Goal: Task Accomplishment & Management: Manage account settings

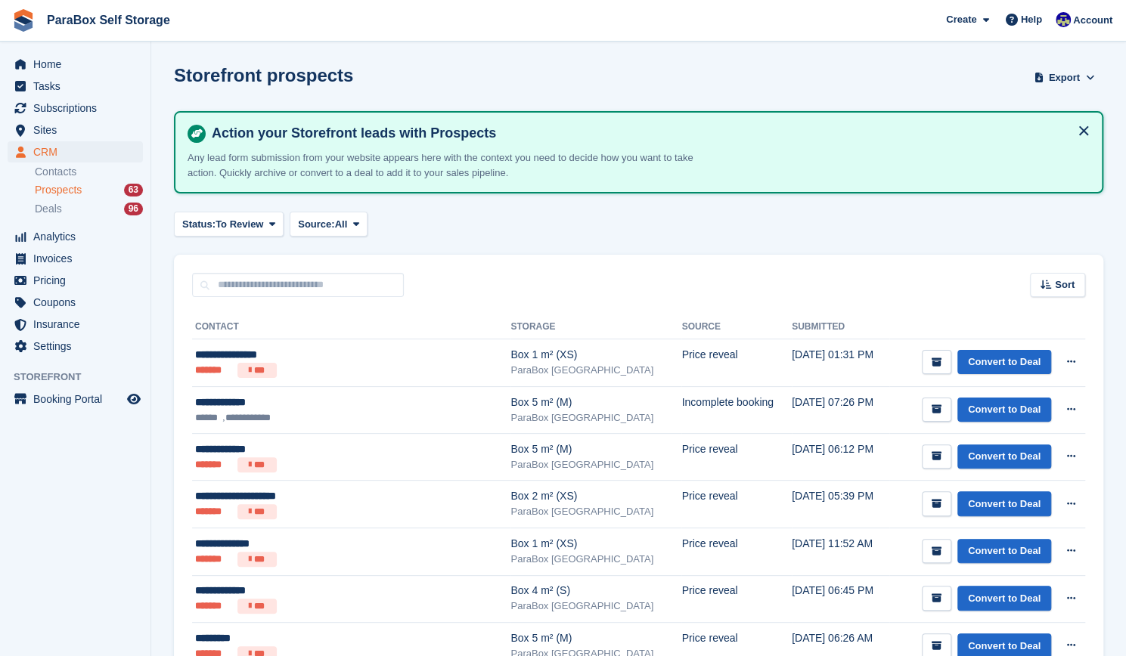
click at [119, 187] on div "Prospects 63" at bounding box center [89, 190] width 108 height 14
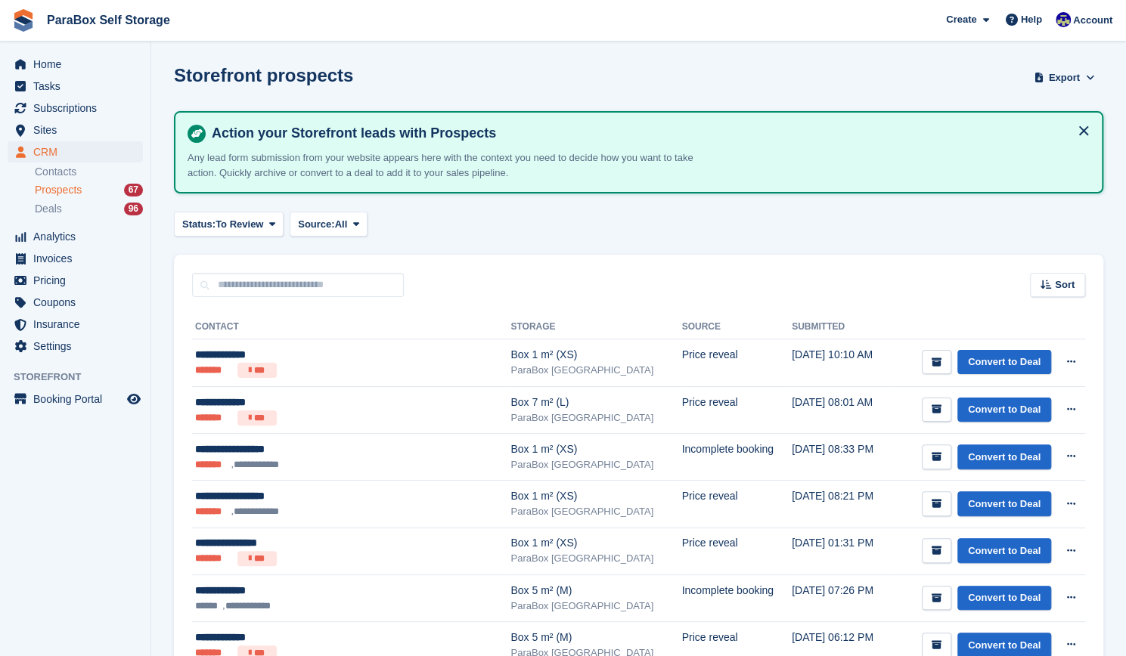
click at [67, 194] on span "Prospects" at bounding box center [58, 190] width 47 height 14
click at [64, 216] on link "Deals 96" at bounding box center [89, 209] width 108 height 16
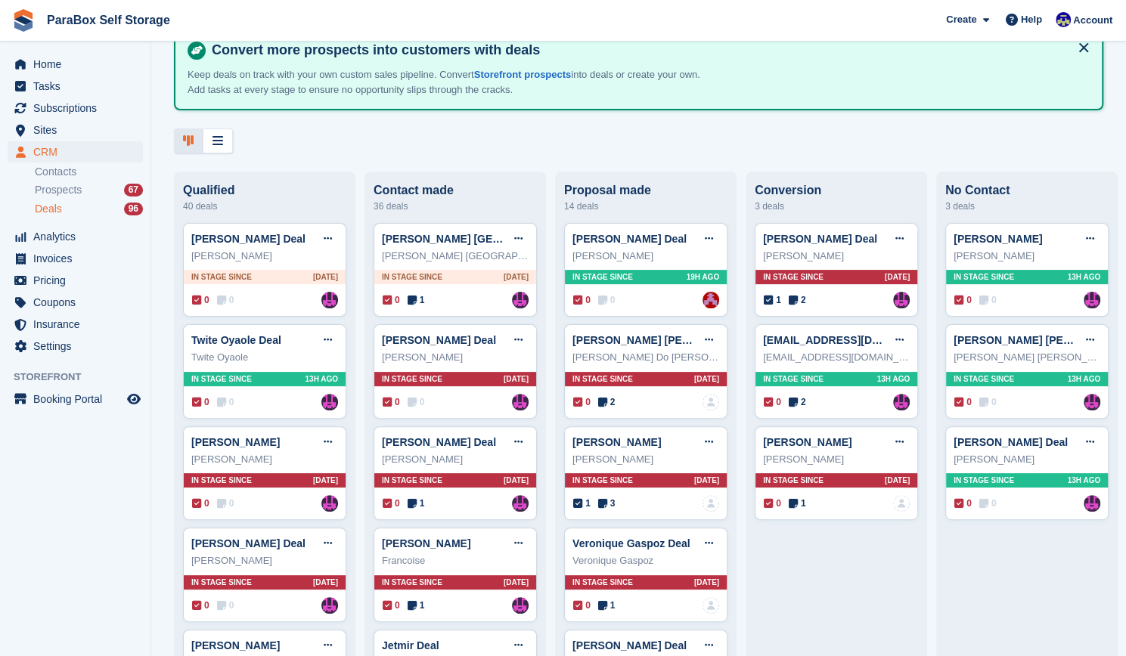
scroll to position [91, 0]
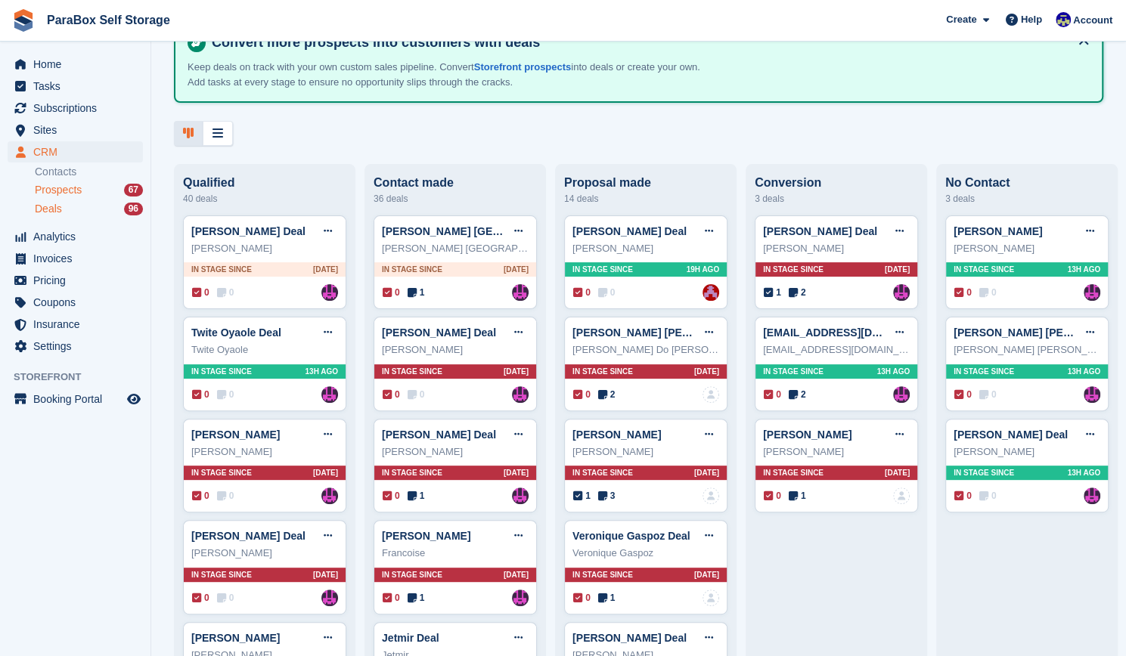
click at [94, 190] on div "Prospects 67" at bounding box center [89, 190] width 108 height 14
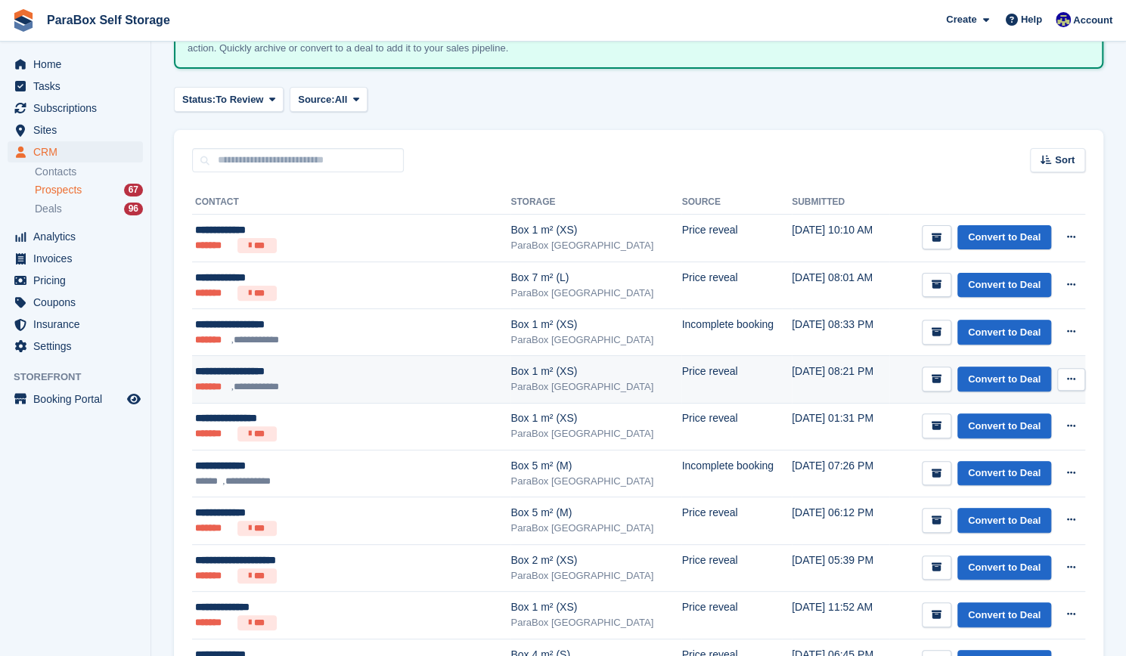
scroll to position [125, 0]
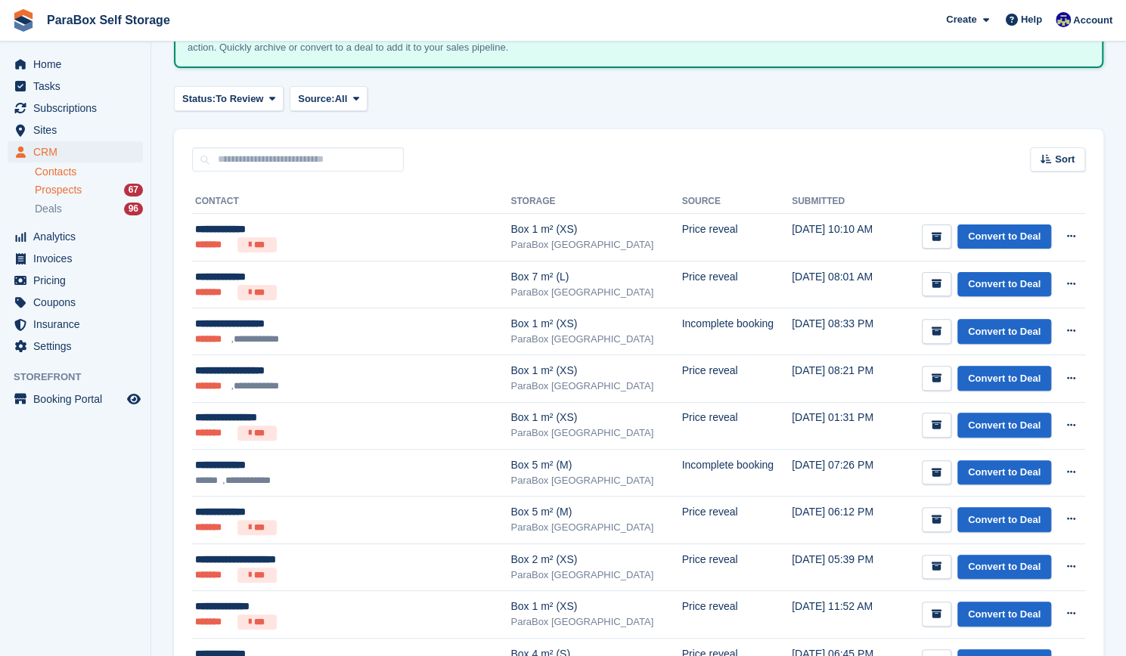
click at [65, 166] on link "Contacts" at bounding box center [89, 172] width 108 height 14
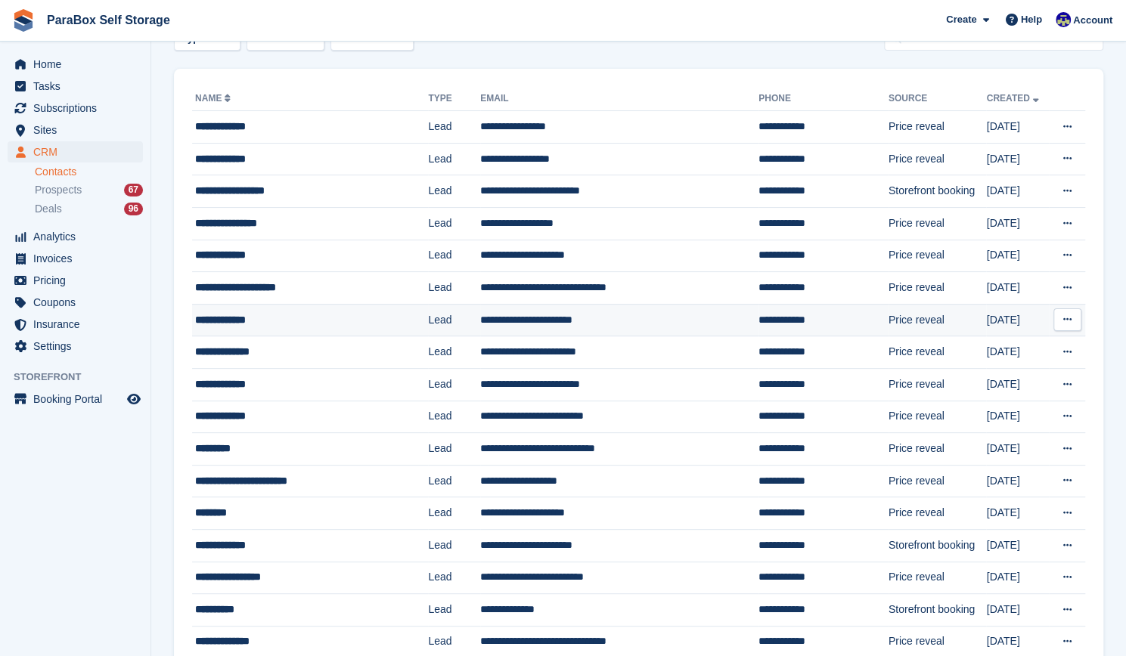
scroll to position [76, 0]
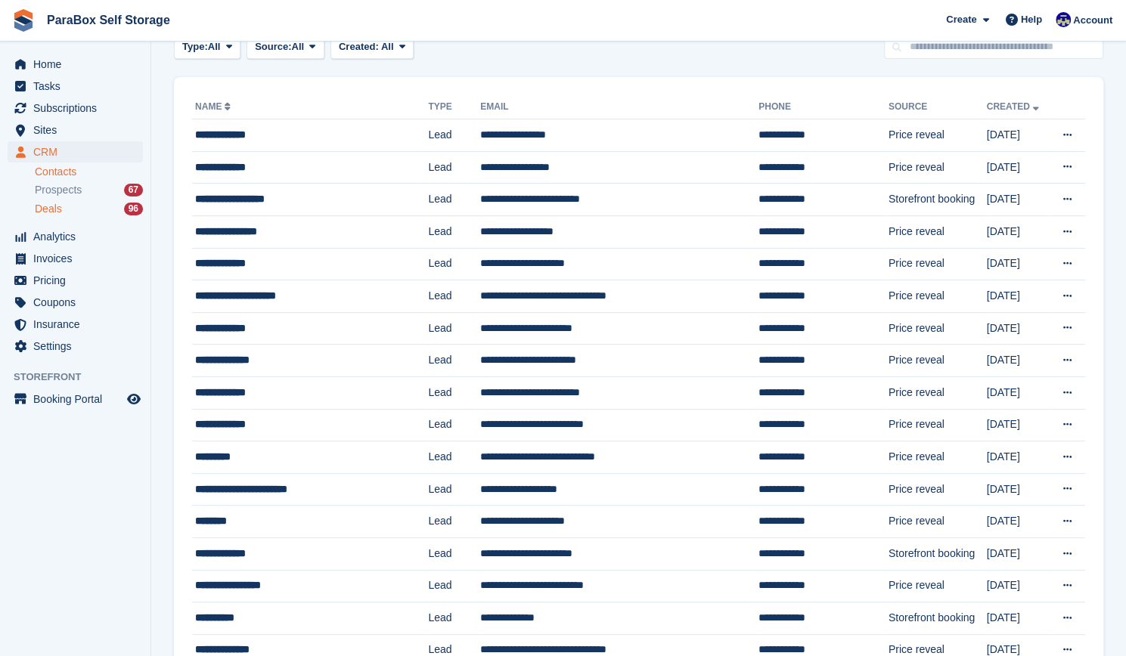
click at [39, 212] on span "Deals" at bounding box center [48, 209] width 27 height 14
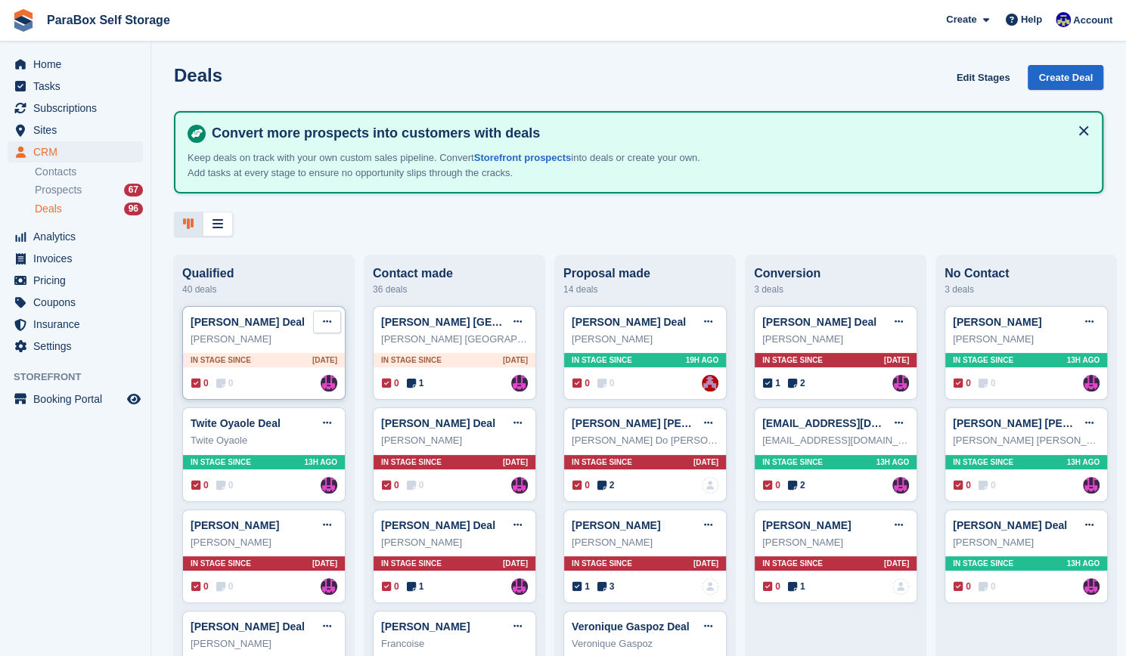
click at [322, 317] on button at bounding box center [327, 322] width 28 height 23
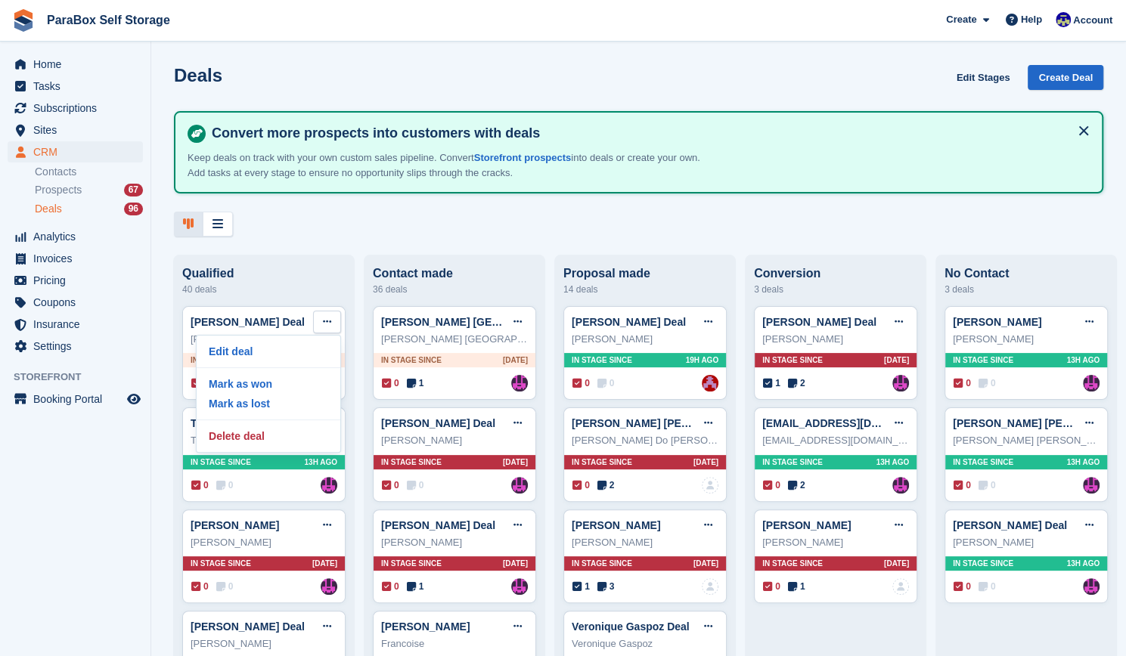
click at [298, 283] on div "40 deals" at bounding box center [263, 289] width 163 height 18
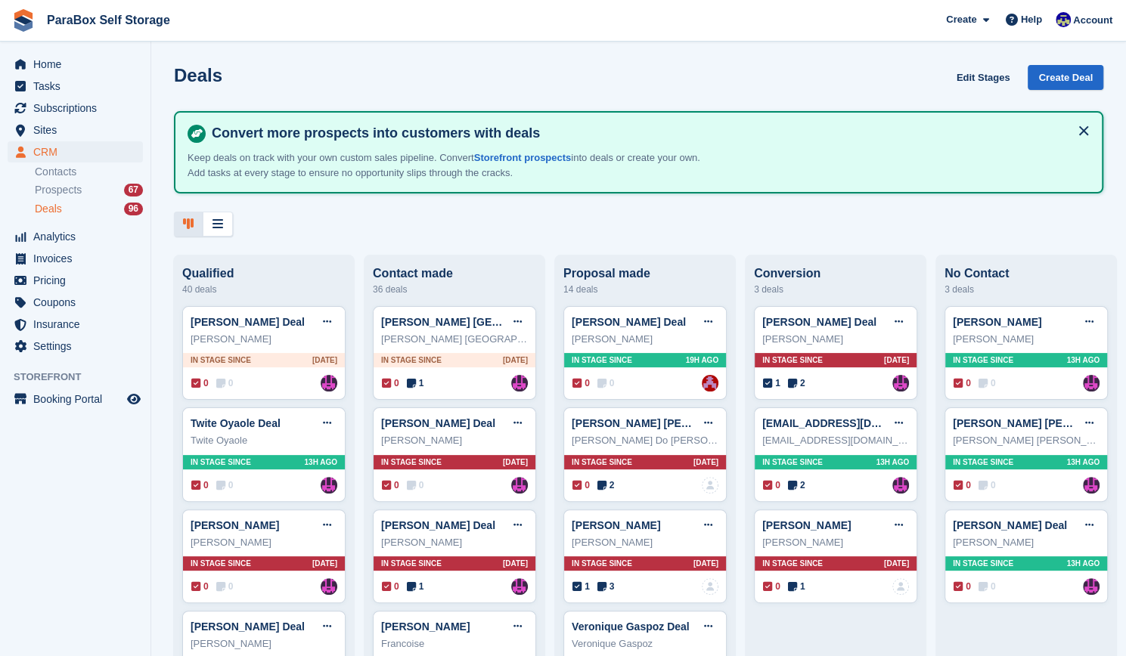
click at [298, 283] on div "40 deals" at bounding box center [263, 289] width 163 height 18
click at [265, 325] on link "[PERSON_NAME] Deal" at bounding box center [248, 322] width 114 height 12
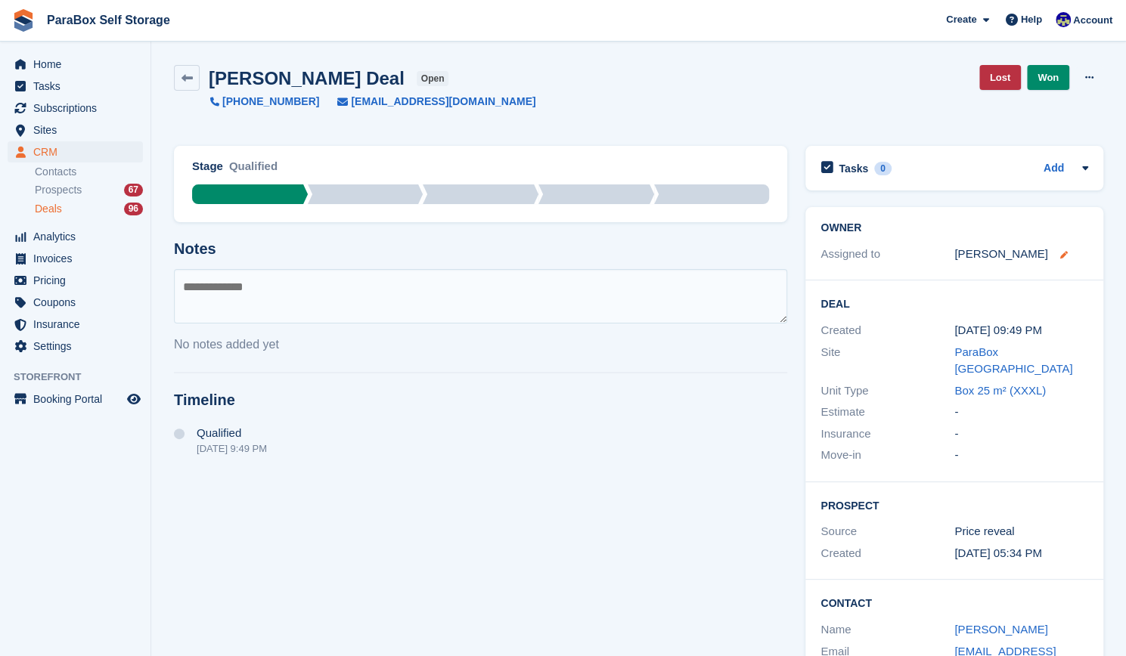
click at [1060, 256] on icon at bounding box center [1064, 255] width 8 height 8
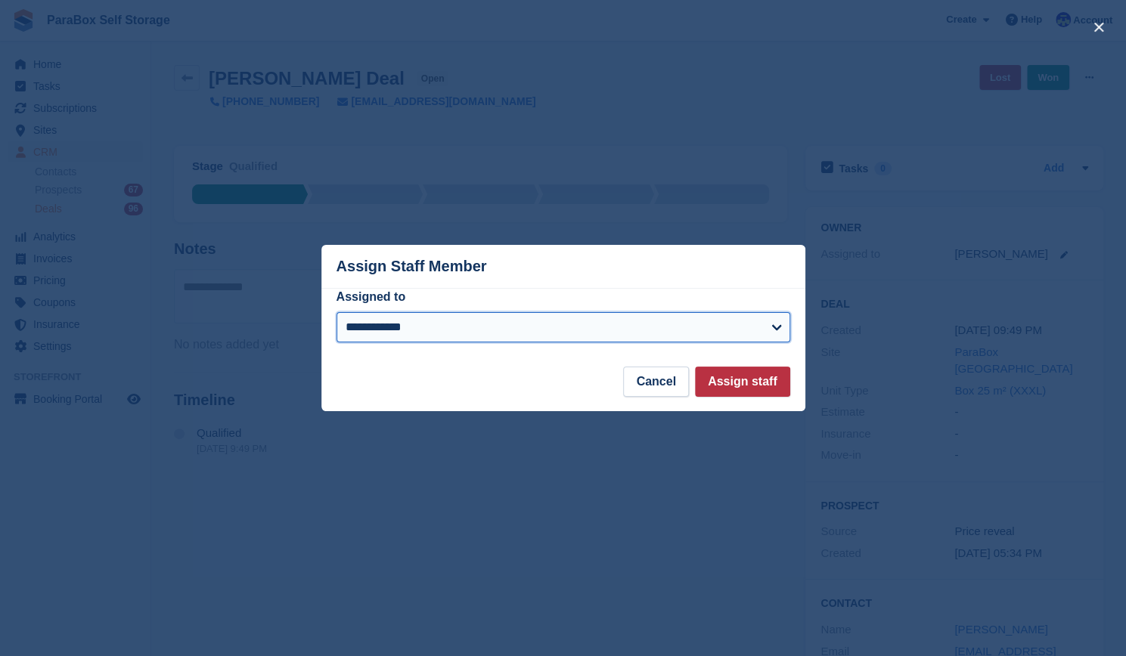
click at [679, 336] on select "**********" at bounding box center [563, 327] width 454 height 30
select select "****"
click at [336, 313] on select "**********" at bounding box center [563, 327] width 454 height 30
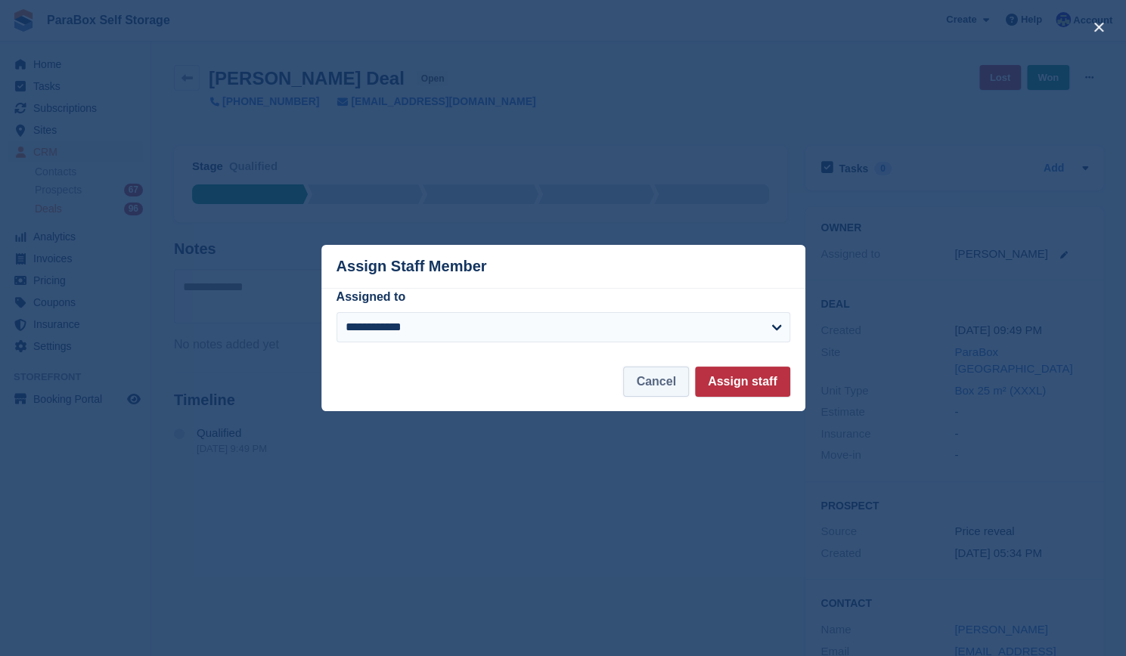
click at [668, 379] on button "Cancel" at bounding box center [655, 382] width 65 height 30
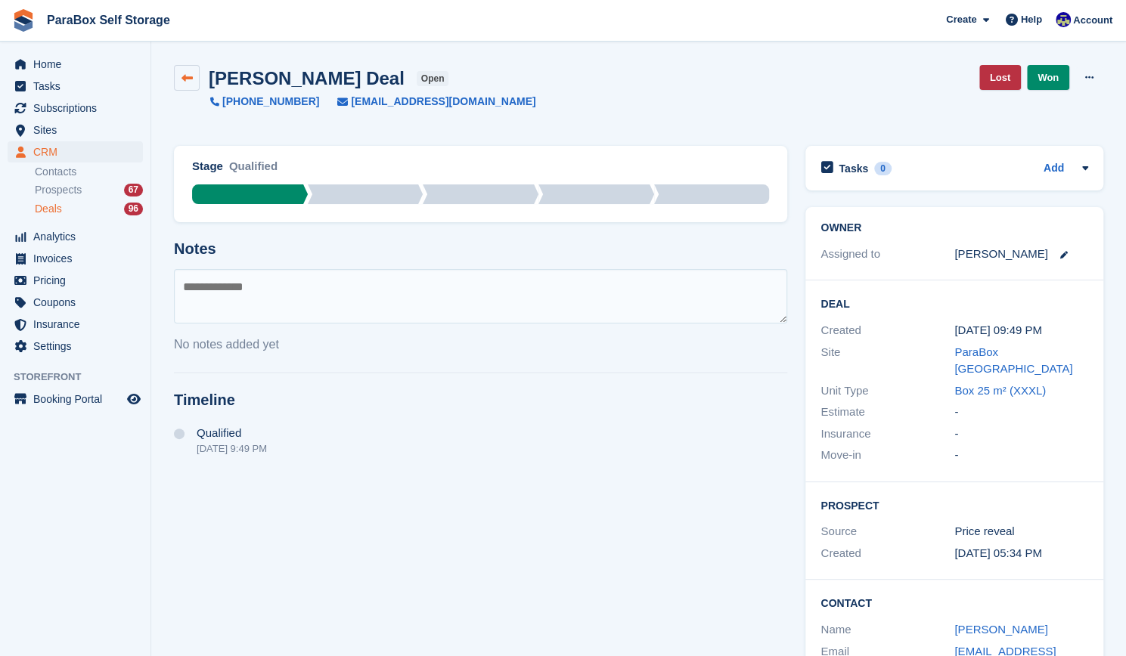
click at [192, 80] on link at bounding box center [187, 78] width 26 height 26
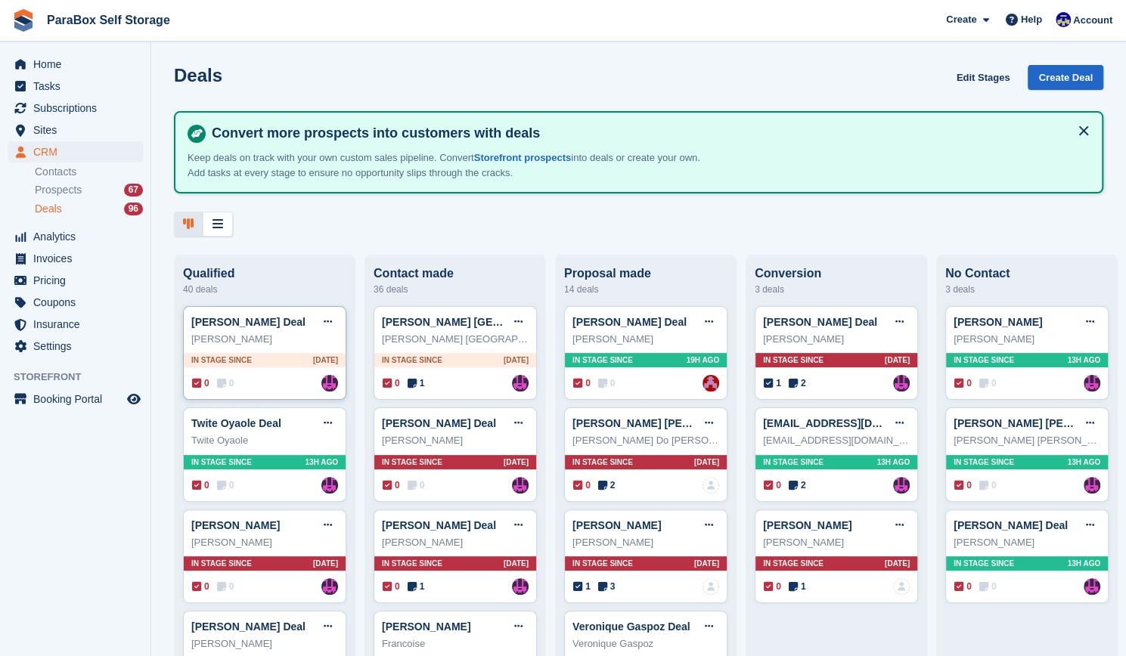
click at [252, 383] on div "0 0 Assigned to [PERSON_NAME]" at bounding box center [265, 383] width 146 height 17
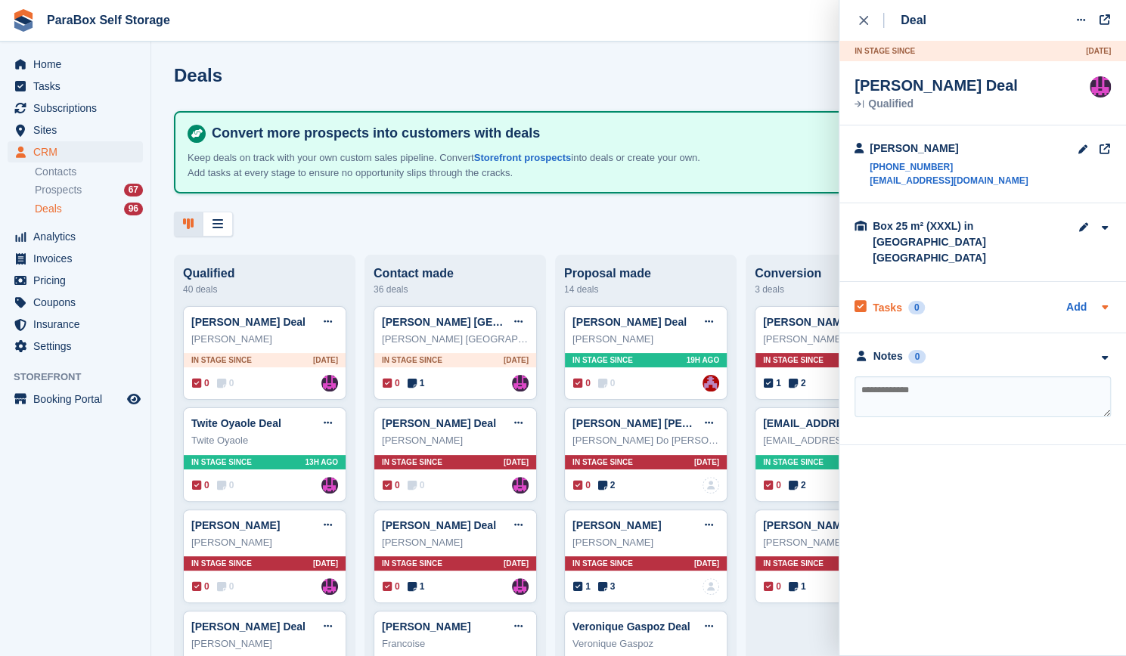
click at [1105, 301] on icon at bounding box center [1104, 307] width 12 height 12
click at [1085, 299] on link "Add" at bounding box center [1076, 307] width 20 height 17
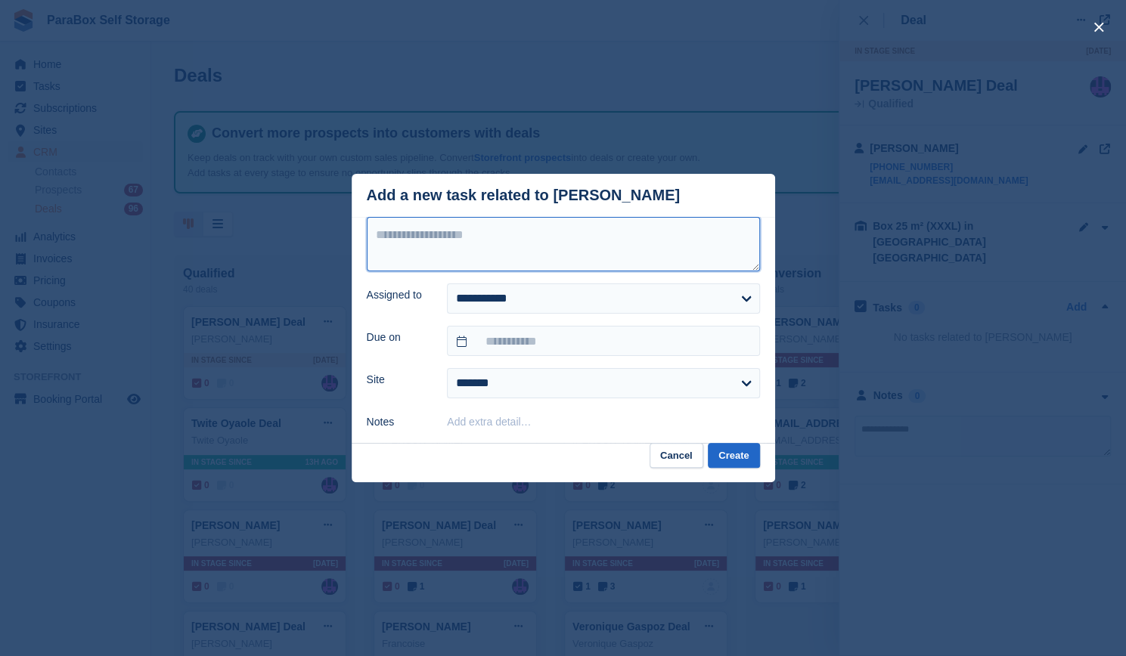
click at [655, 234] on textarea at bounding box center [563, 244] width 393 height 54
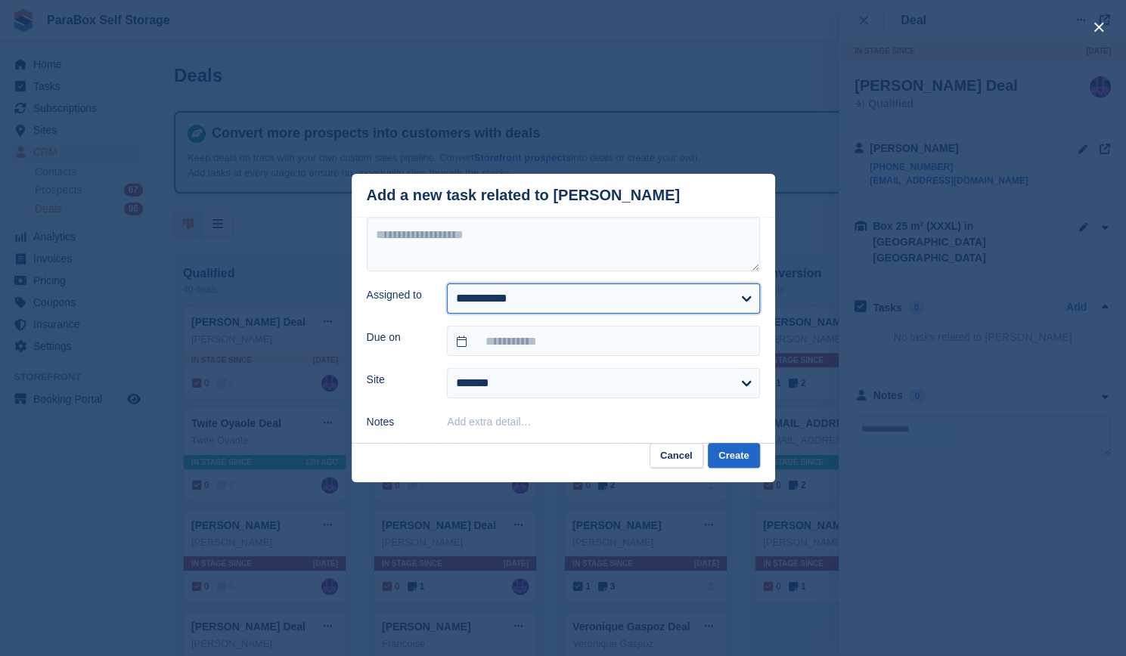
click at [580, 305] on select "**********" at bounding box center [603, 298] width 312 height 30
click at [386, 431] on div "Notes" at bounding box center [398, 420] width 63 height 20
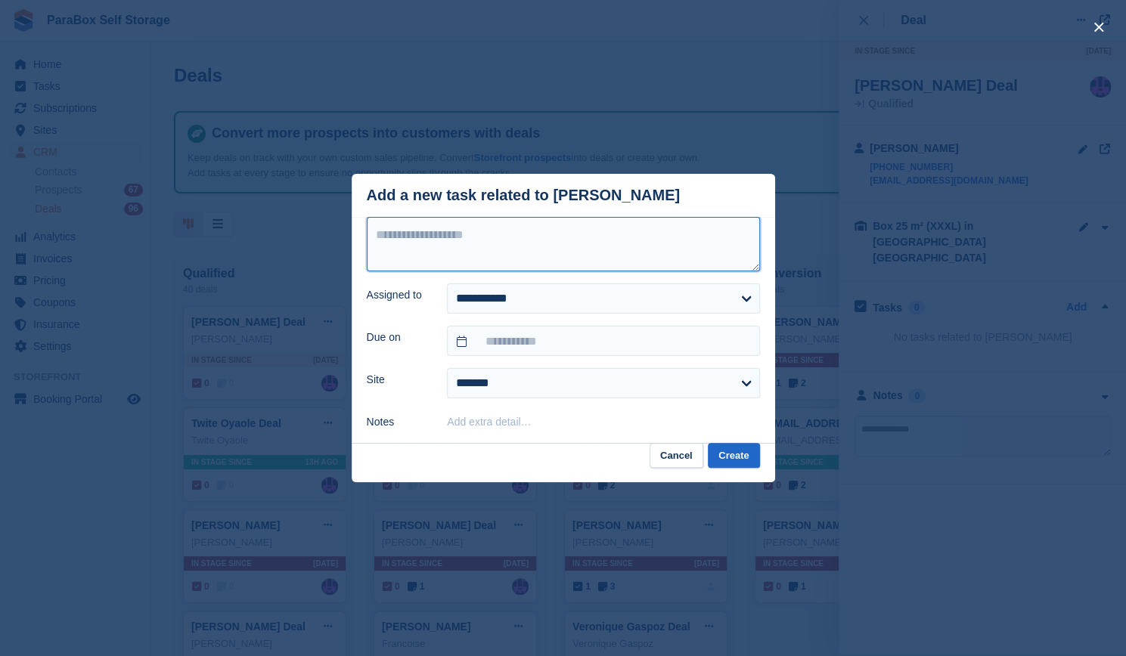
click at [482, 259] on textarea at bounding box center [563, 244] width 393 height 54
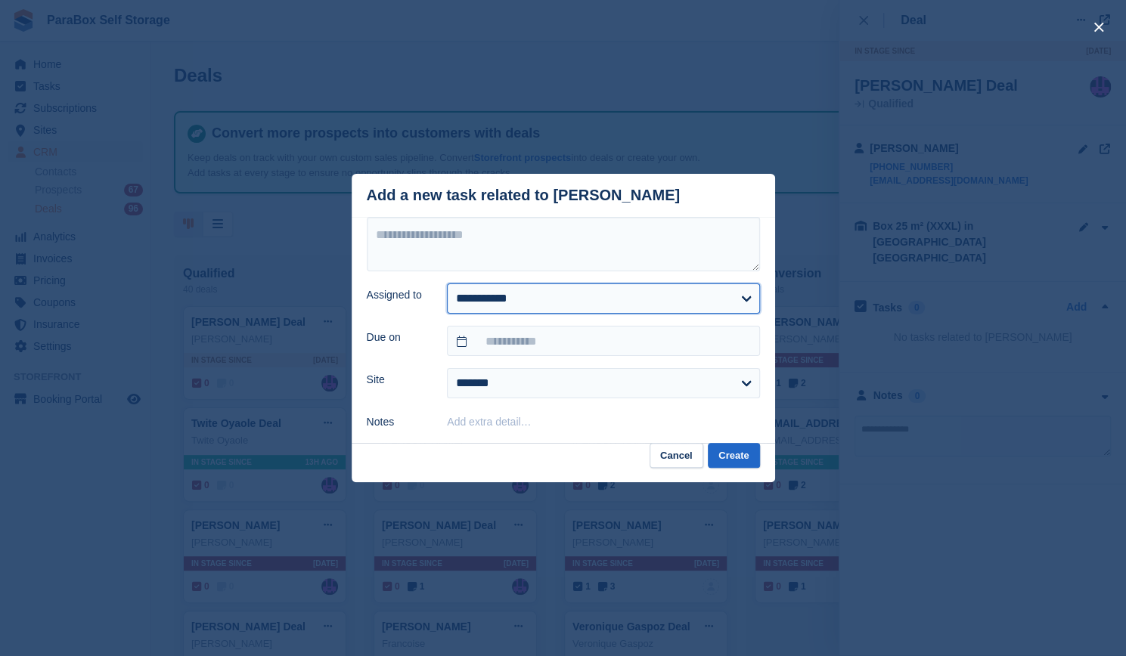
click at [504, 309] on select "**********" at bounding box center [603, 298] width 312 height 30
click at [684, 460] on button "Cancel" at bounding box center [676, 455] width 54 height 25
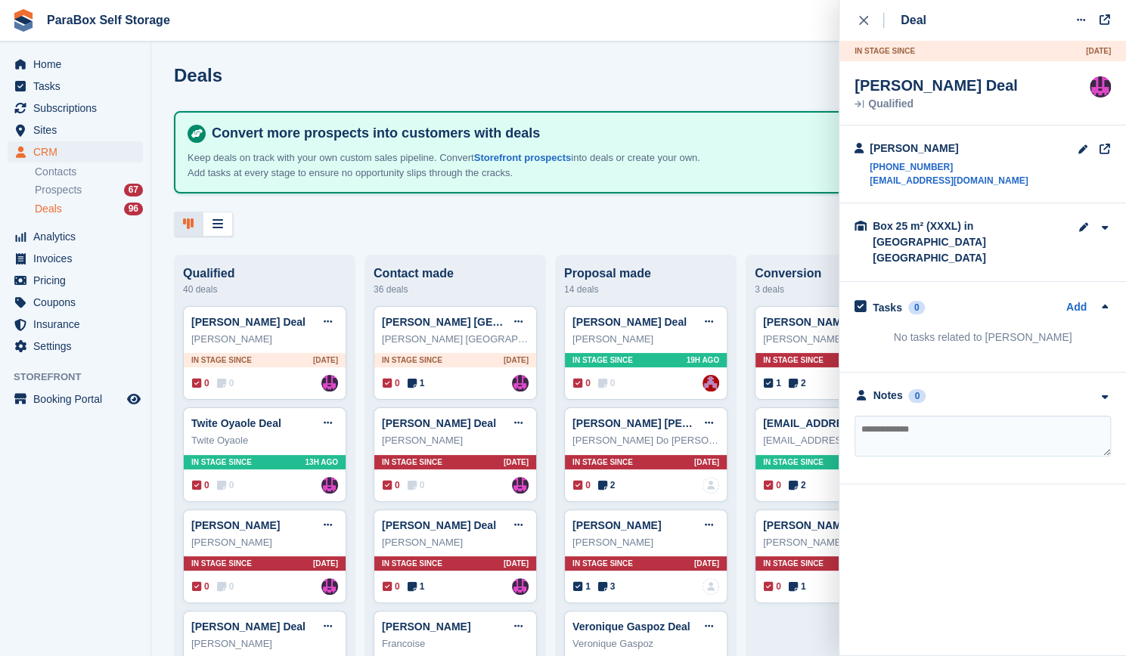
click at [903, 422] on textarea at bounding box center [982, 436] width 256 height 41
click at [412, 389] on icon at bounding box center [411, 383] width 9 height 11
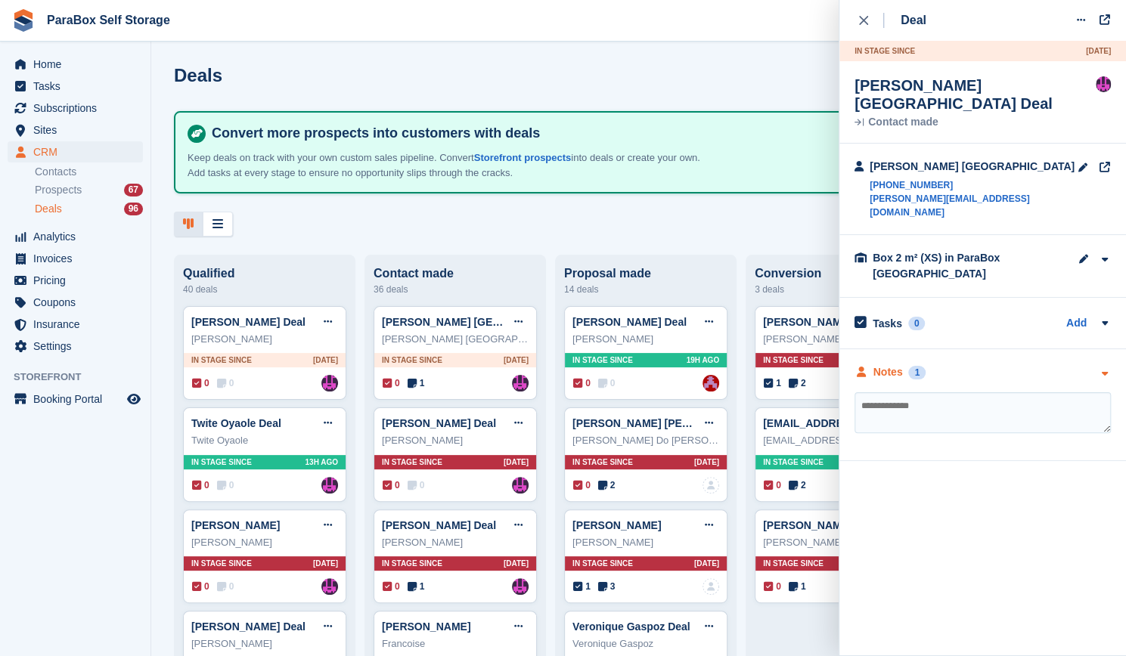
click at [1098, 369] on icon "button" at bounding box center [1104, 374] width 13 height 10
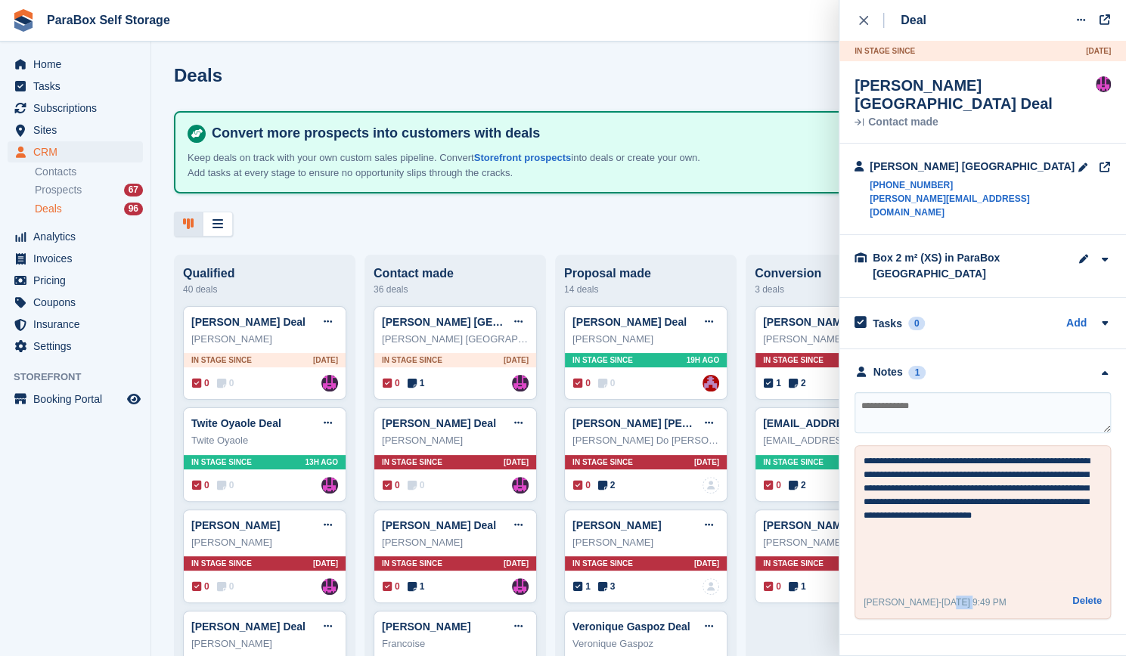
drag, startPoint x: 953, startPoint y: 568, endPoint x: 937, endPoint y: 567, distance: 15.9
click at [941, 597] on span "[DATE] 9:49 PM" at bounding box center [973, 602] width 65 height 11
click at [960, 484] on textarea "**********" at bounding box center [982, 517] width 239 height 127
click at [1106, 364] on div at bounding box center [1104, 372] width 13 height 16
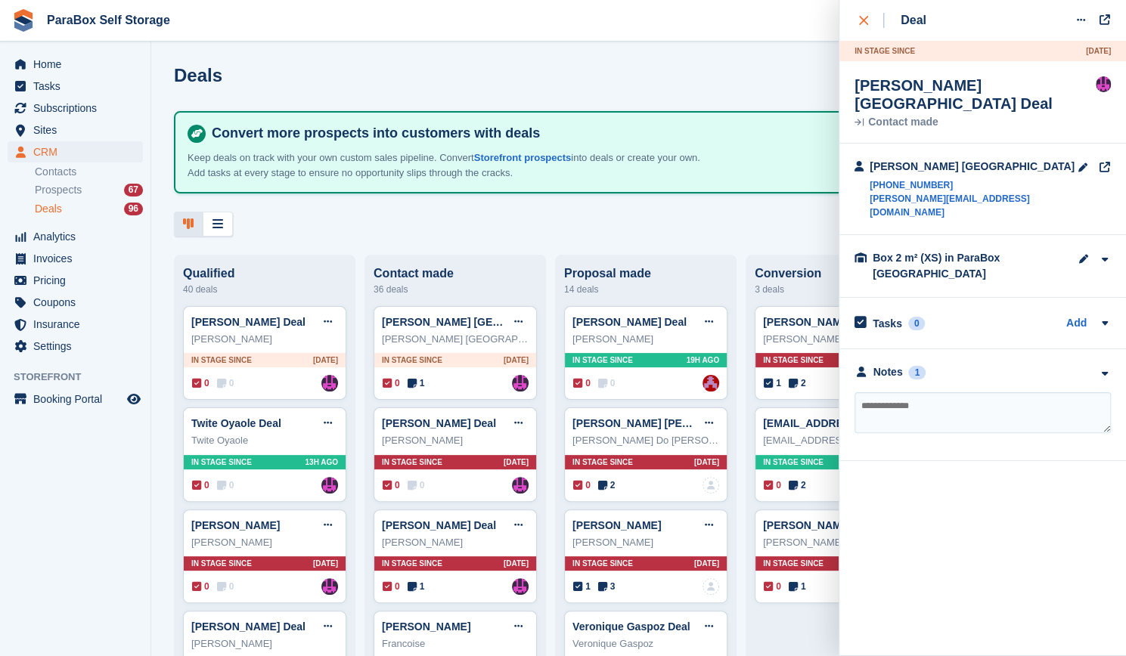
click at [866, 20] on icon "close" at bounding box center [863, 20] width 9 height 9
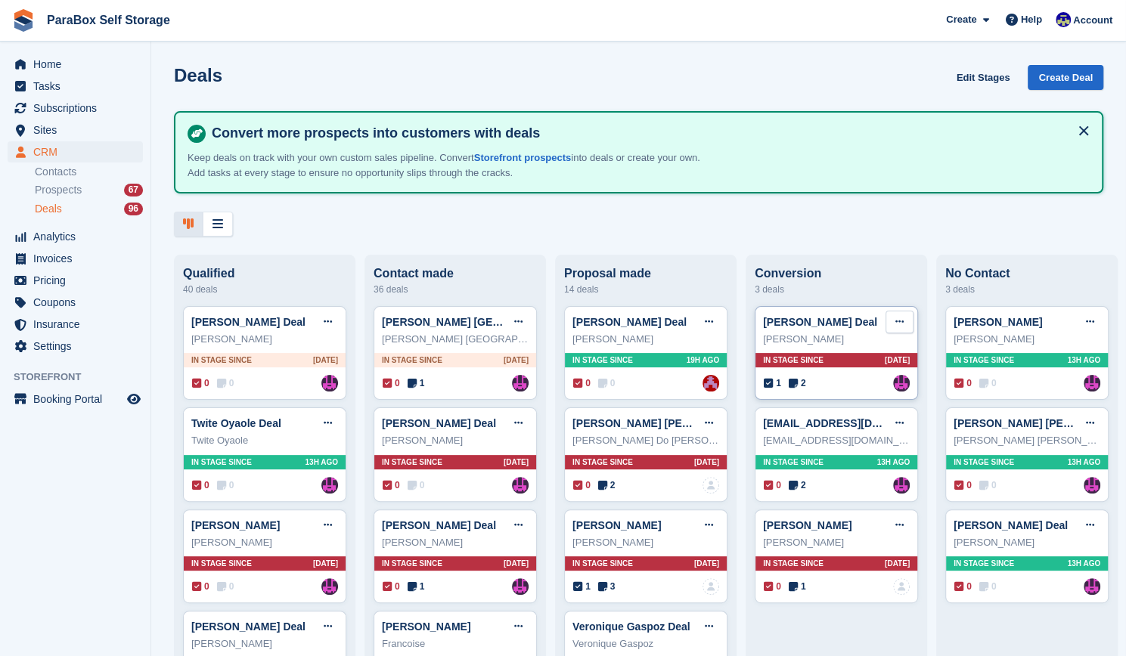
click at [905, 327] on button at bounding box center [899, 322] width 28 height 23
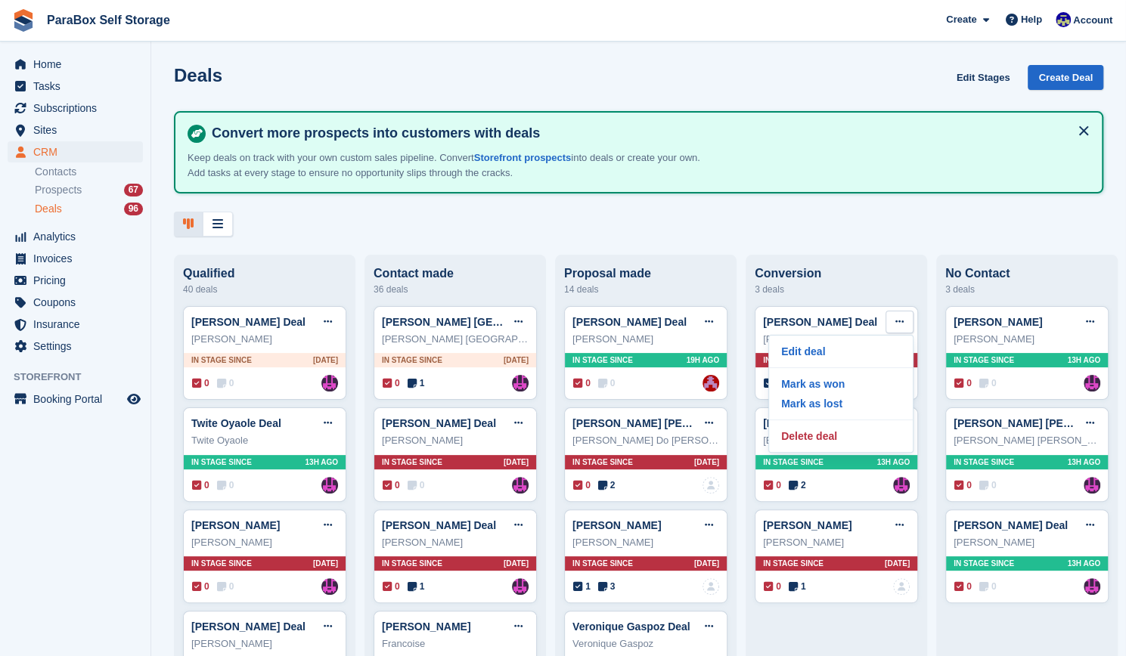
click at [866, 249] on div "Deals Edit Stages Create Deal Convert more prospects into customers with deals …" at bounding box center [638, 328] width 974 height 656
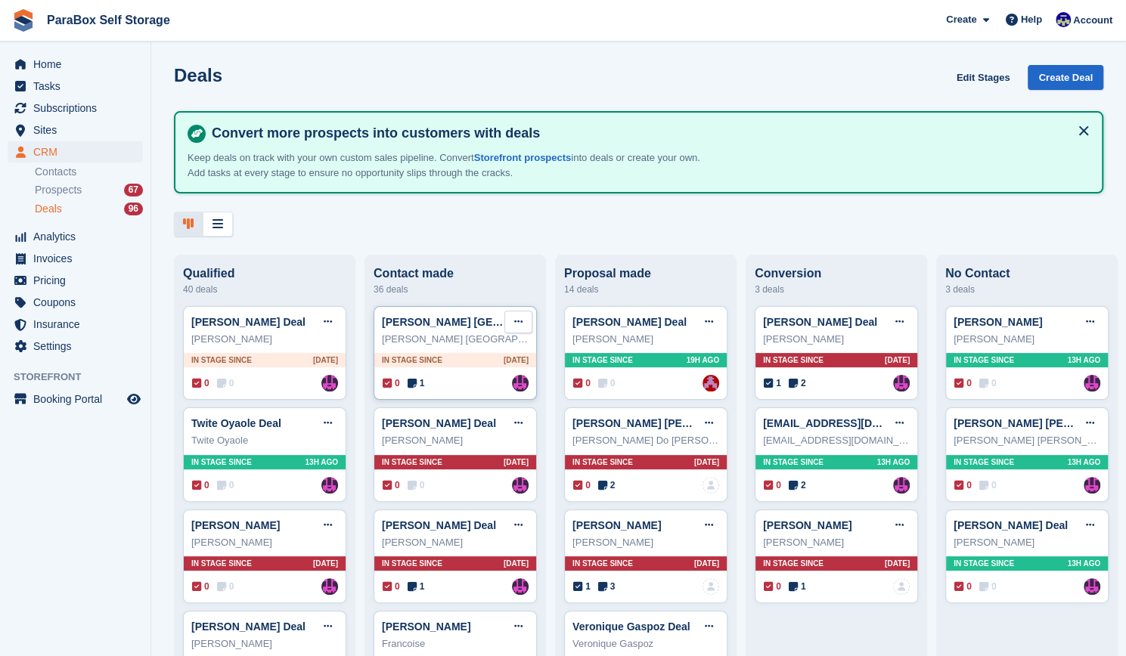
click at [517, 327] on icon at bounding box center [518, 322] width 8 height 10
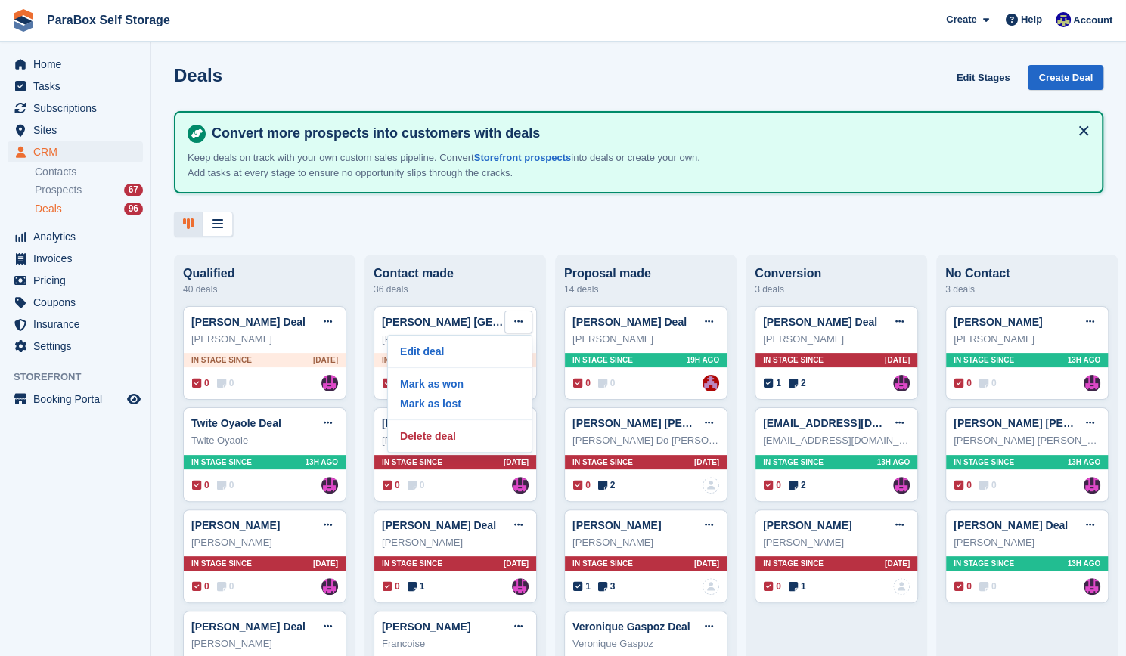
click at [614, 204] on div "Deals Edit Stages Create Deal Convert more prospects into customers with deals …" at bounding box center [638, 151] width 974 height 172
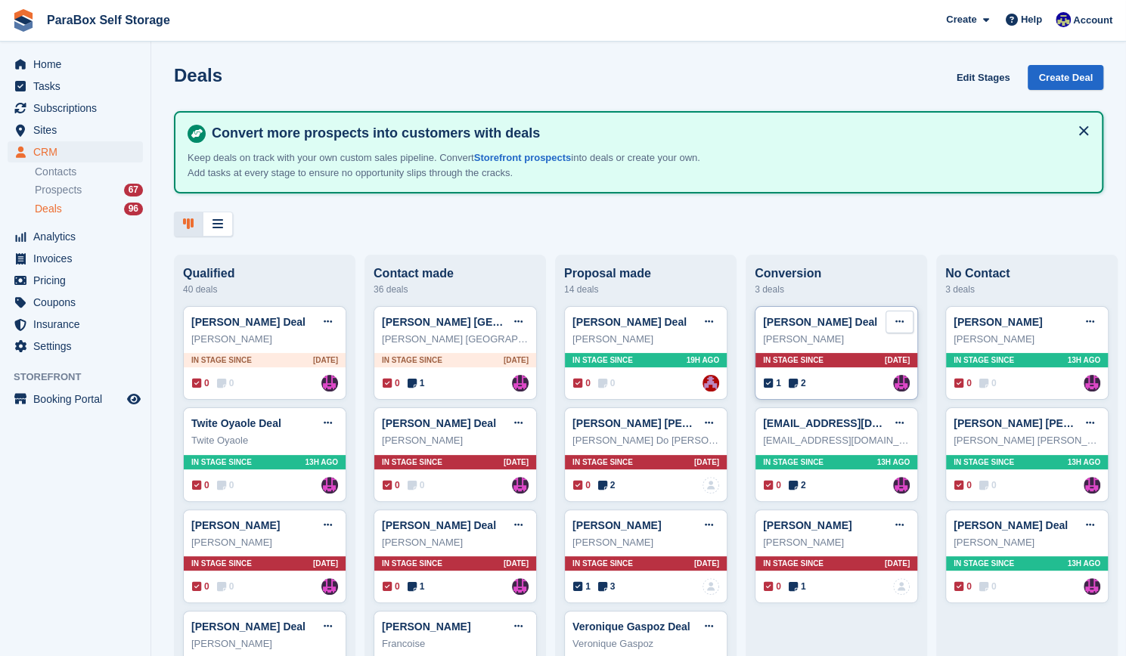
click at [906, 331] on button at bounding box center [899, 322] width 28 height 23
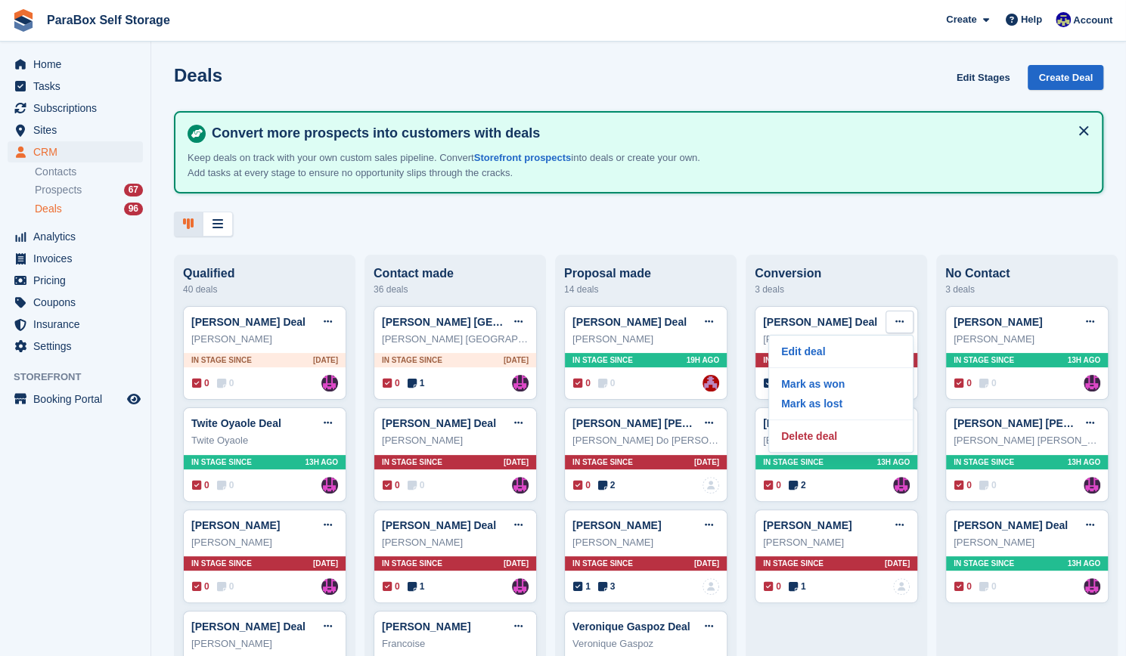
click at [875, 280] on div "Conversion" at bounding box center [835, 274] width 163 height 14
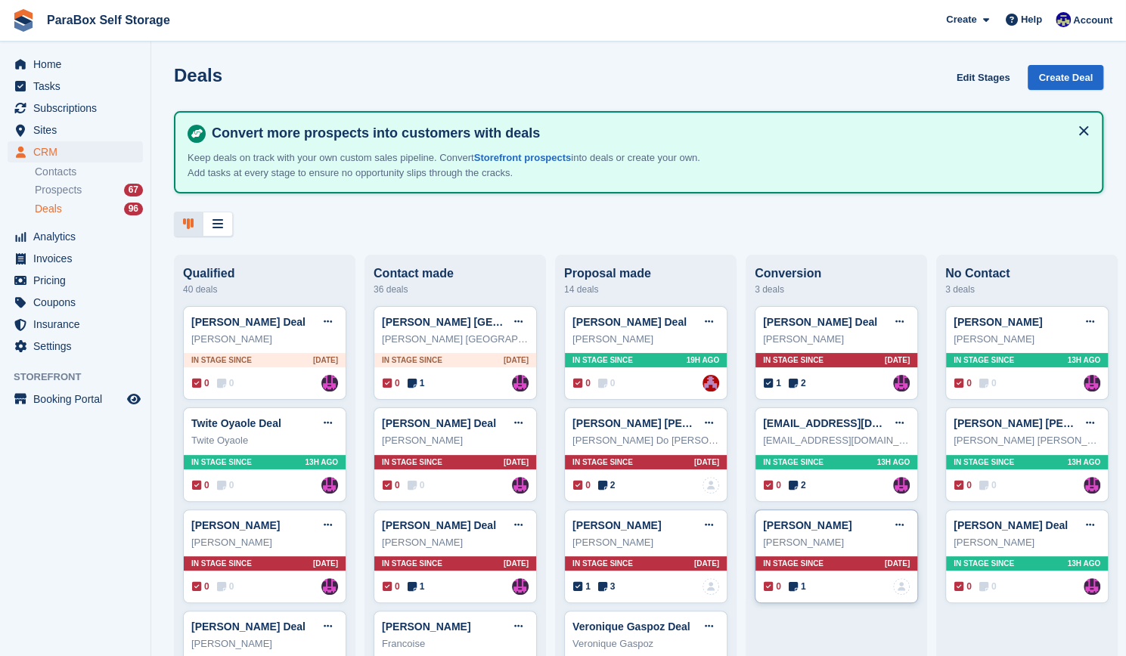
click at [798, 586] on span "1" at bounding box center [796, 587] width 17 height 14
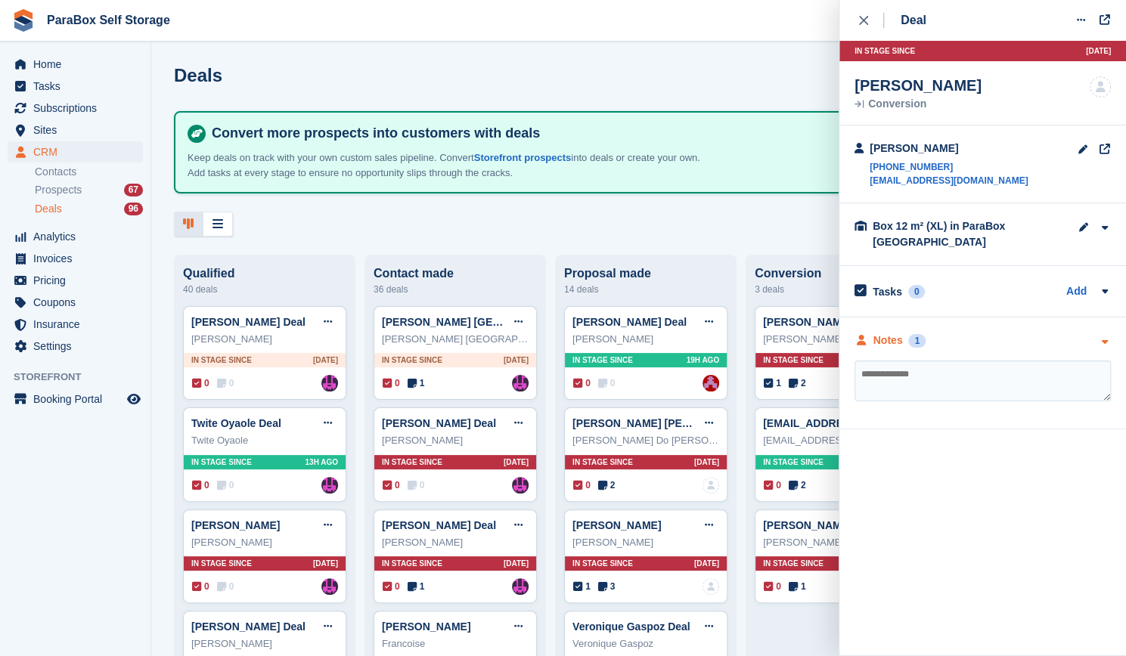
click at [1104, 339] on icon "button" at bounding box center [1104, 342] width 13 height 10
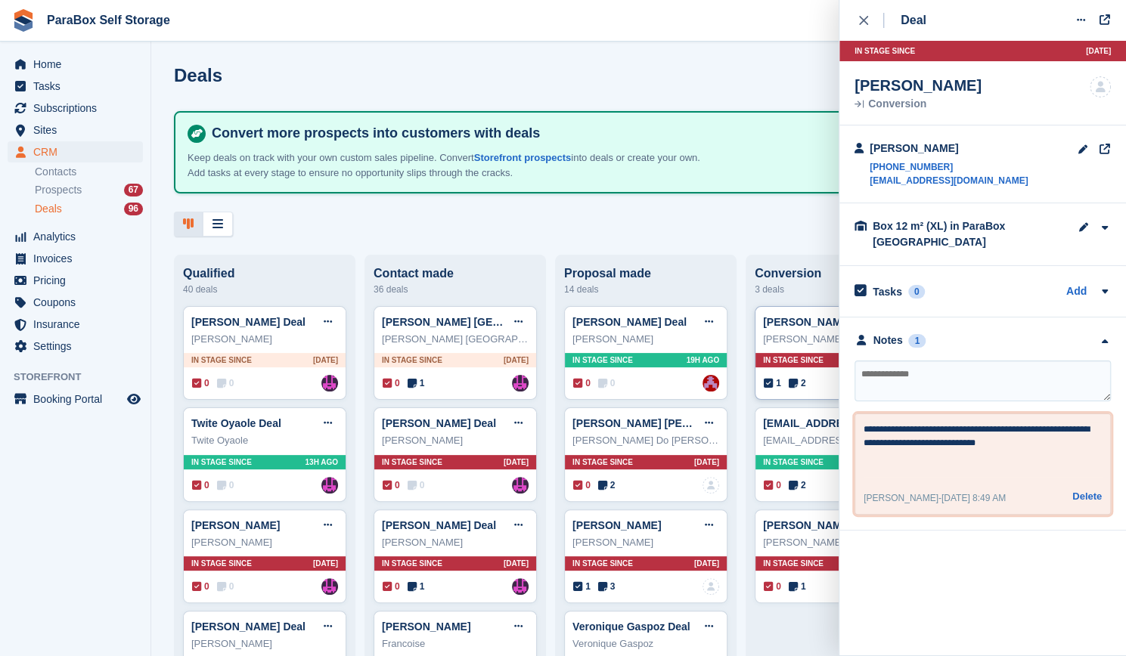
drag, startPoint x: 1014, startPoint y: 446, endPoint x: 819, endPoint y: 386, distance: 203.5
click at [819, 386] on body "ParaBox Self Storage Create Subscription Invoice Contact Deal Discount Page Hel…" at bounding box center [563, 328] width 1126 height 656
click at [897, 454] on textarea "**********" at bounding box center [982, 450] width 239 height 54
drag, startPoint x: 1022, startPoint y: 503, endPoint x: 810, endPoint y: 390, distance: 239.8
click at [810, 390] on body "ParaBox Self Storage Create Subscription Invoice Contact Deal Discount Page Hel…" at bounding box center [563, 328] width 1126 height 656
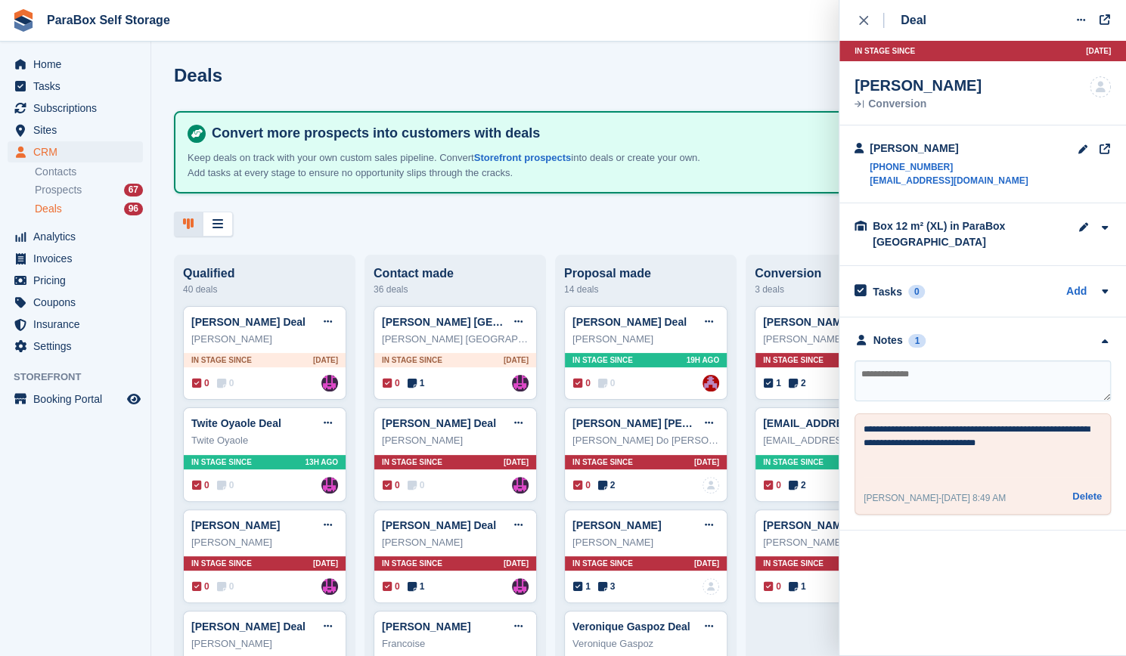
click at [931, 486] on div "**********" at bounding box center [982, 464] width 256 height 101
drag, startPoint x: 931, startPoint y: 497, endPoint x: 856, endPoint y: 479, distance: 77.7
click at [856, 479] on div "**********" at bounding box center [982, 464] width 256 height 101
click at [879, 491] on div "[PERSON_NAME] - [DATE] 8:49 AM" at bounding box center [934, 498] width 142 height 14
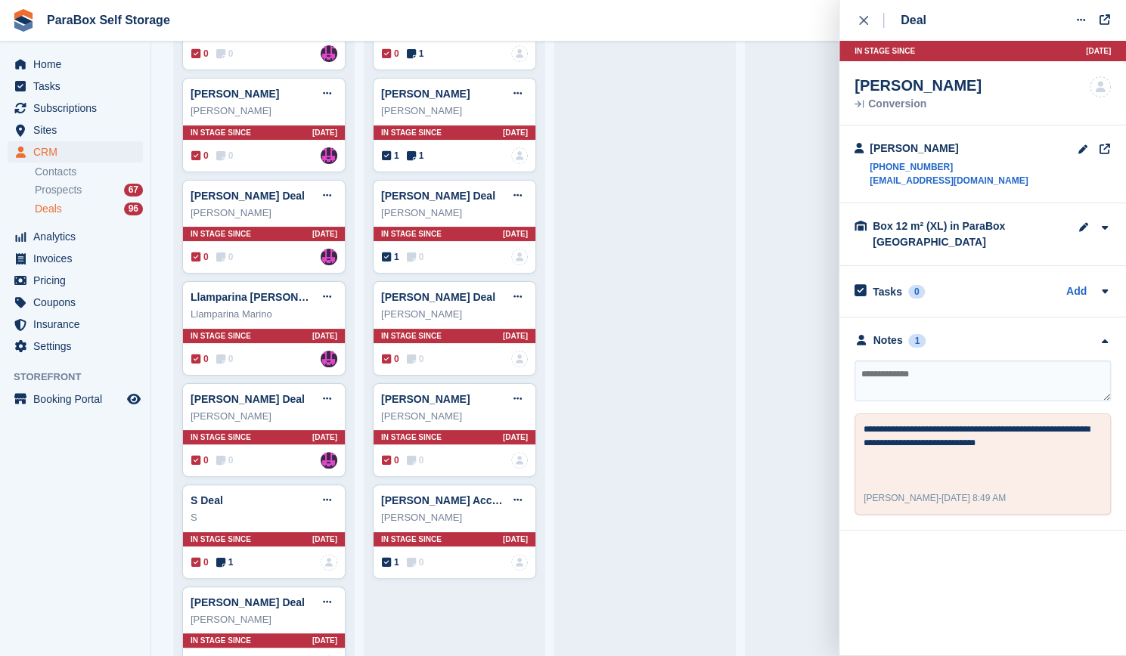
scroll to position [3704, 0]
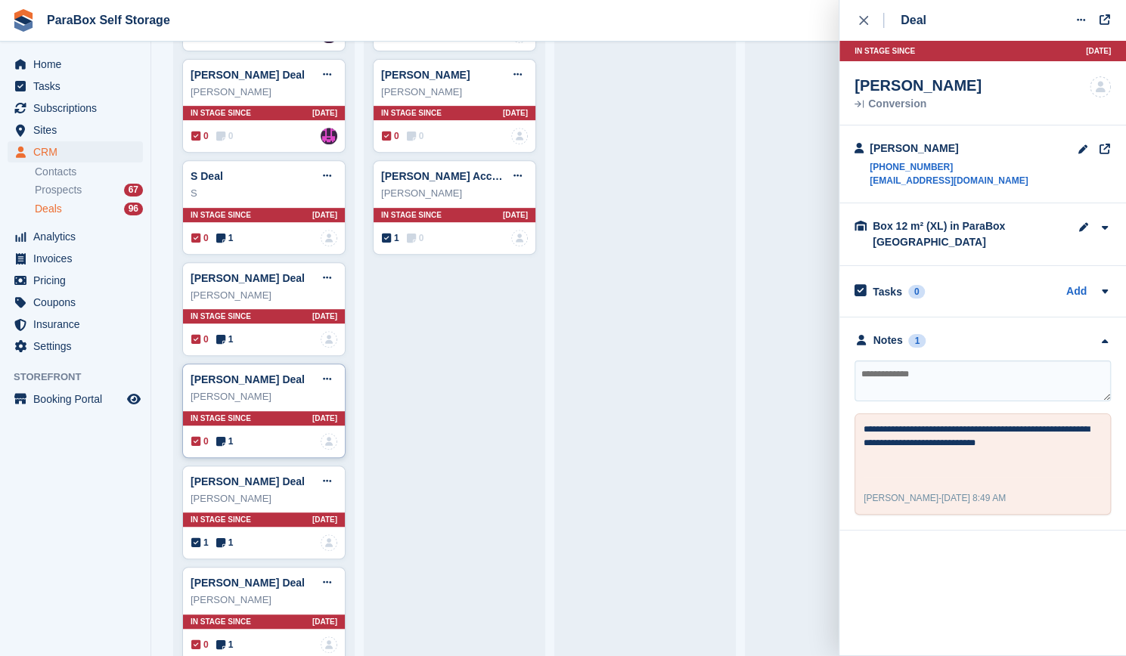
click at [216, 436] on icon at bounding box center [220, 441] width 9 height 11
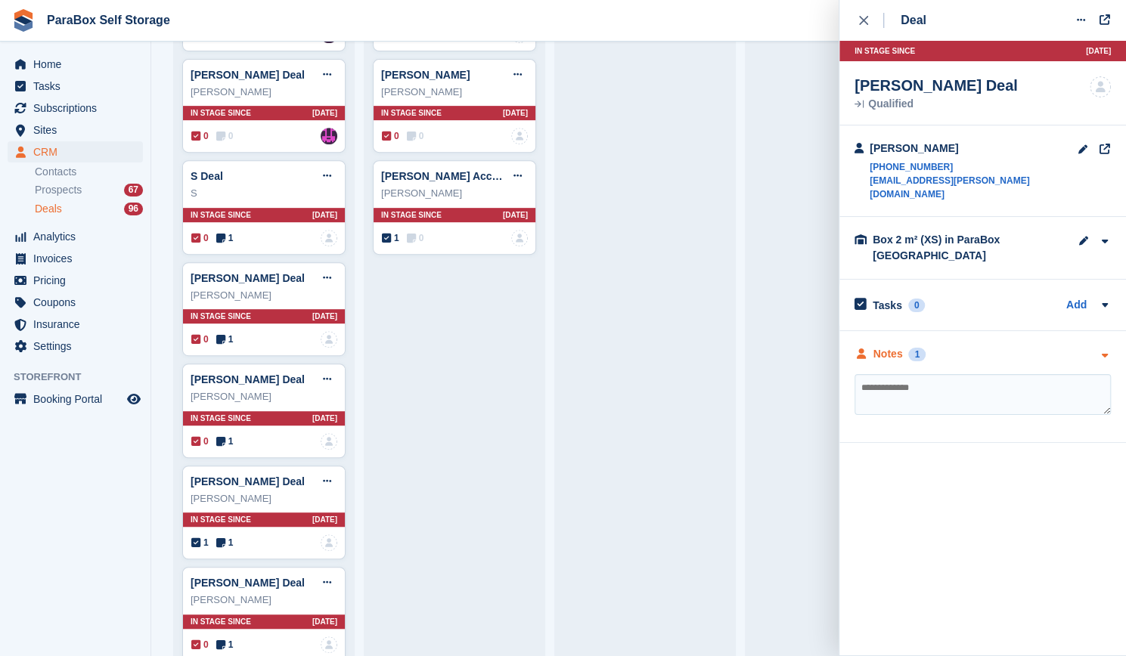
click at [1099, 351] on icon "button" at bounding box center [1104, 356] width 13 height 10
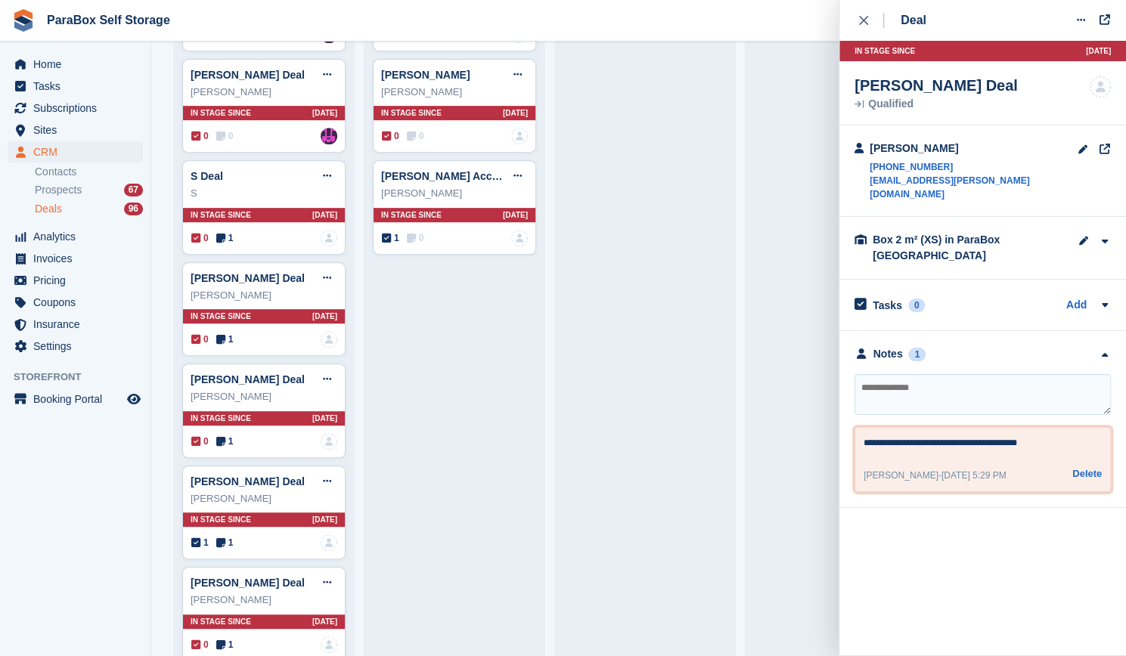
drag, startPoint x: 974, startPoint y: 429, endPoint x: 949, endPoint y: 427, distance: 25.0
click at [949, 436] on textarea "**********" at bounding box center [982, 445] width 239 height 18
click at [959, 436] on textarea "**********" at bounding box center [982, 445] width 239 height 18
click at [859, 17] on icon "close" at bounding box center [863, 20] width 9 height 9
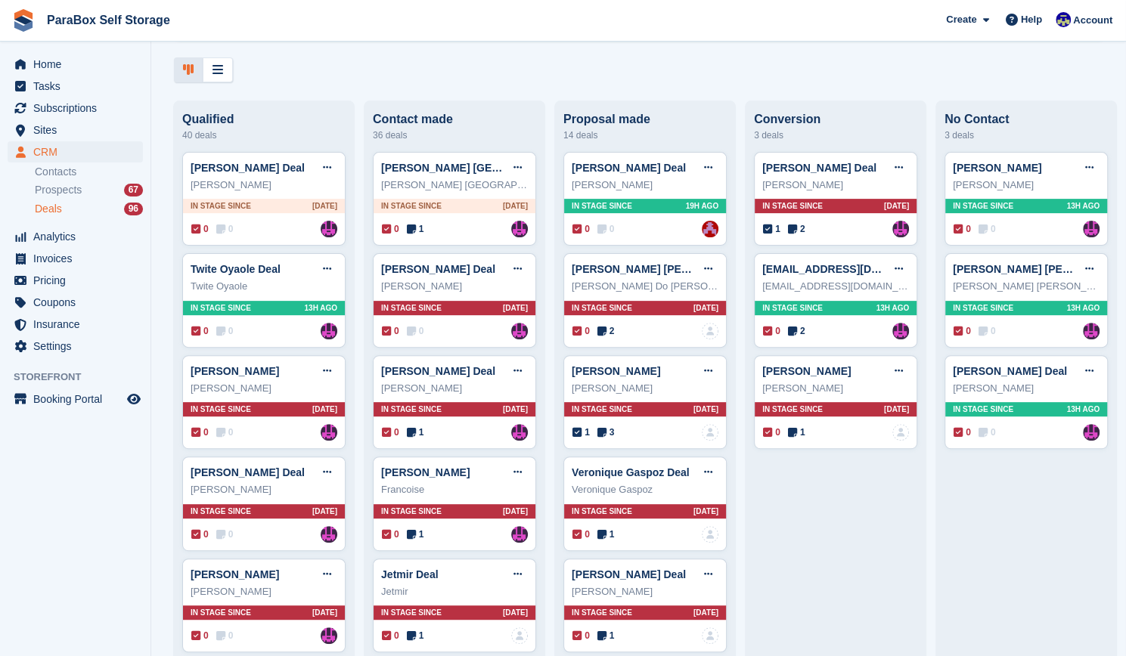
scroll to position [0, 0]
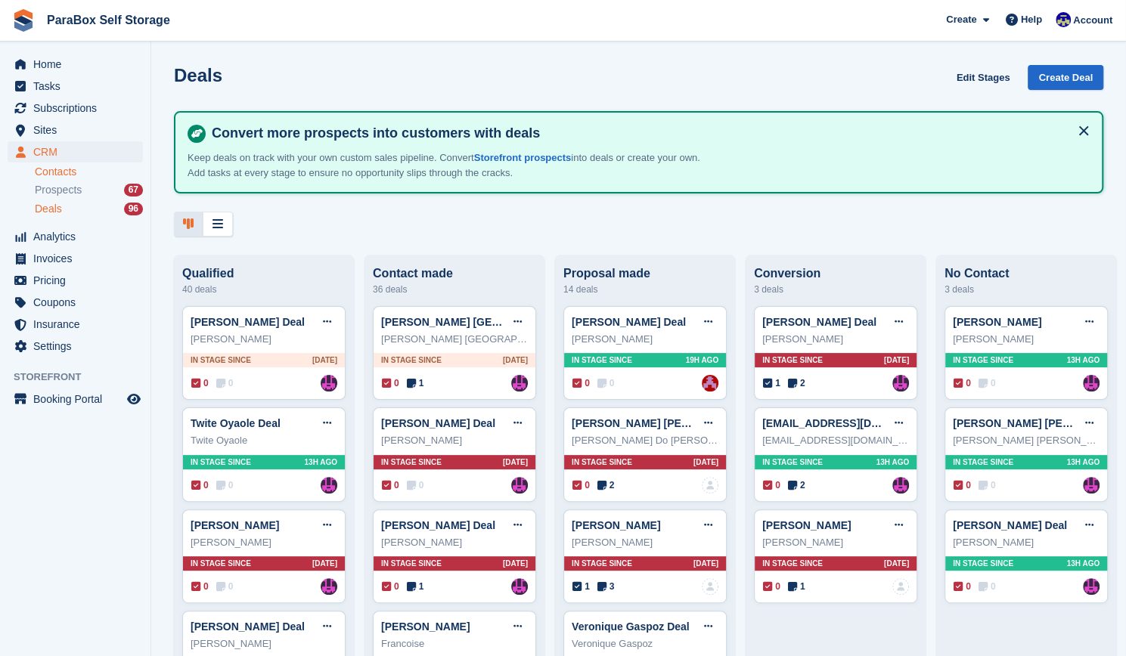
click at [94, 169] on link "Contacts" at bounding box center [89, 172] width 108 height 14
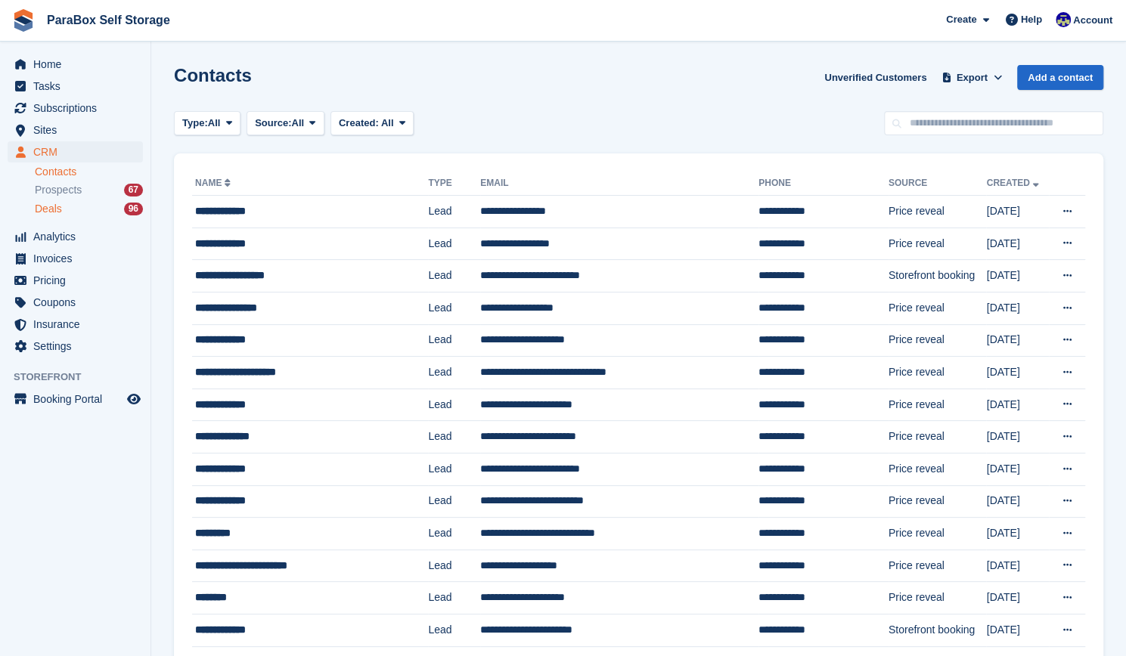
click at [74, 211] on div "Deals 96" at bounding box center [89, 209] width 108 height 14
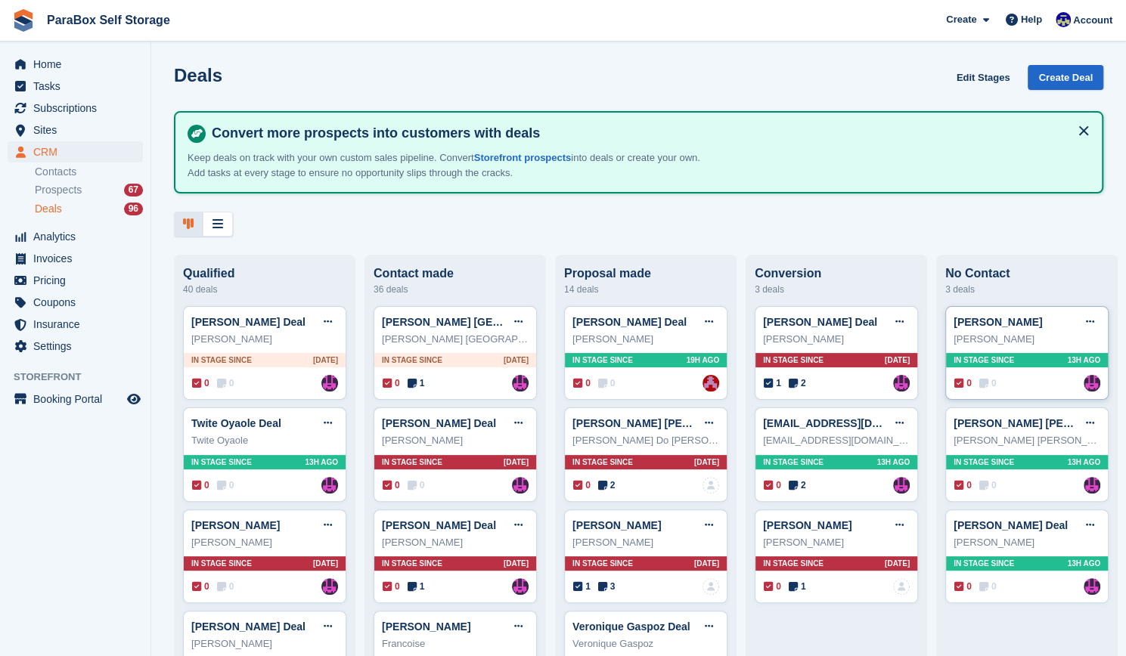
click at [1066, 367] on div "In stage since 13H AGO" at bounding box center [1027, 360] width 162 height 14
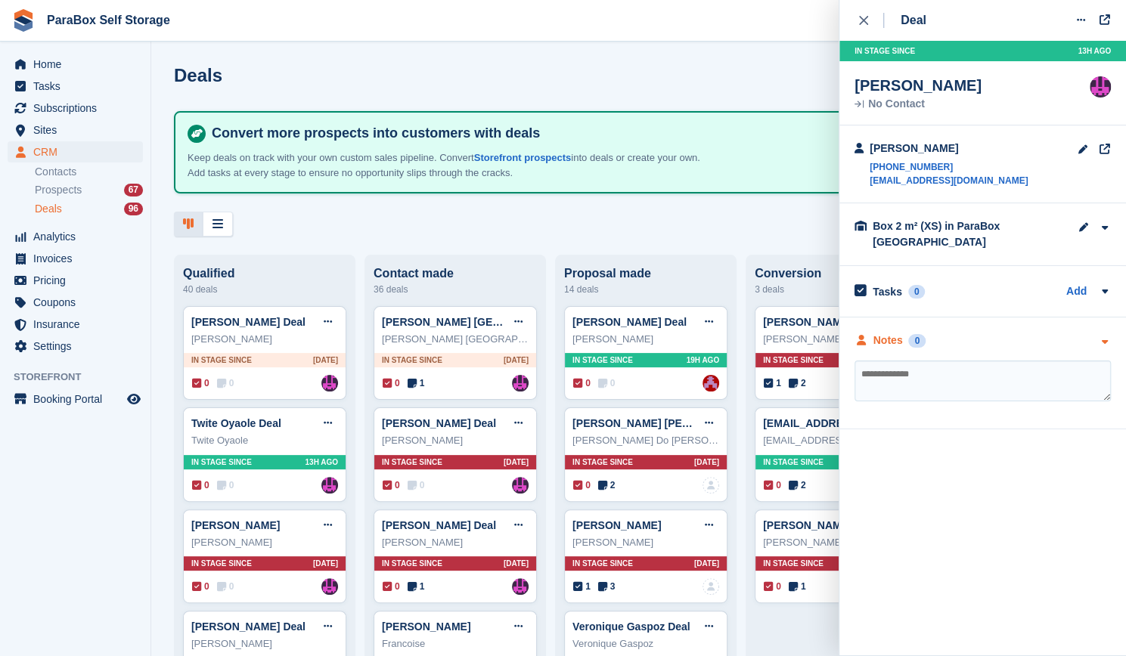
click at [1105, 345] on icon "button" at bounding box center [1104, 342] width 13 height 10
click at [868, 25] on div "close" at bounding box center [871, 20] width 25 height 15
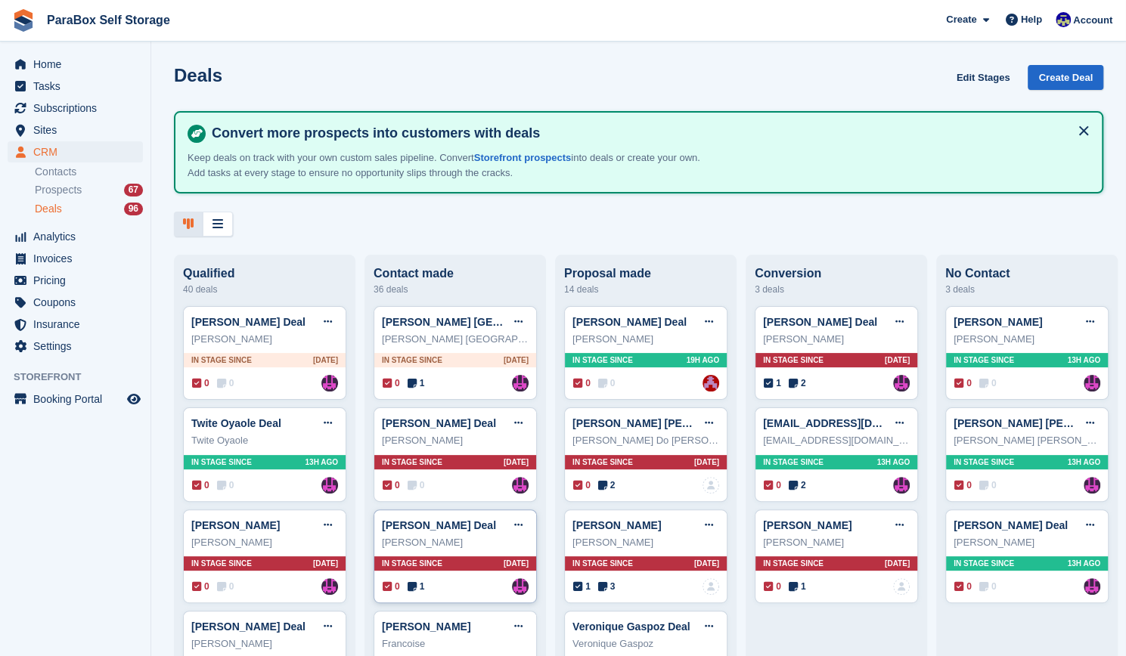
click at [417, 585] on span "1" at bounding box center [415, 587] width 17 height 14
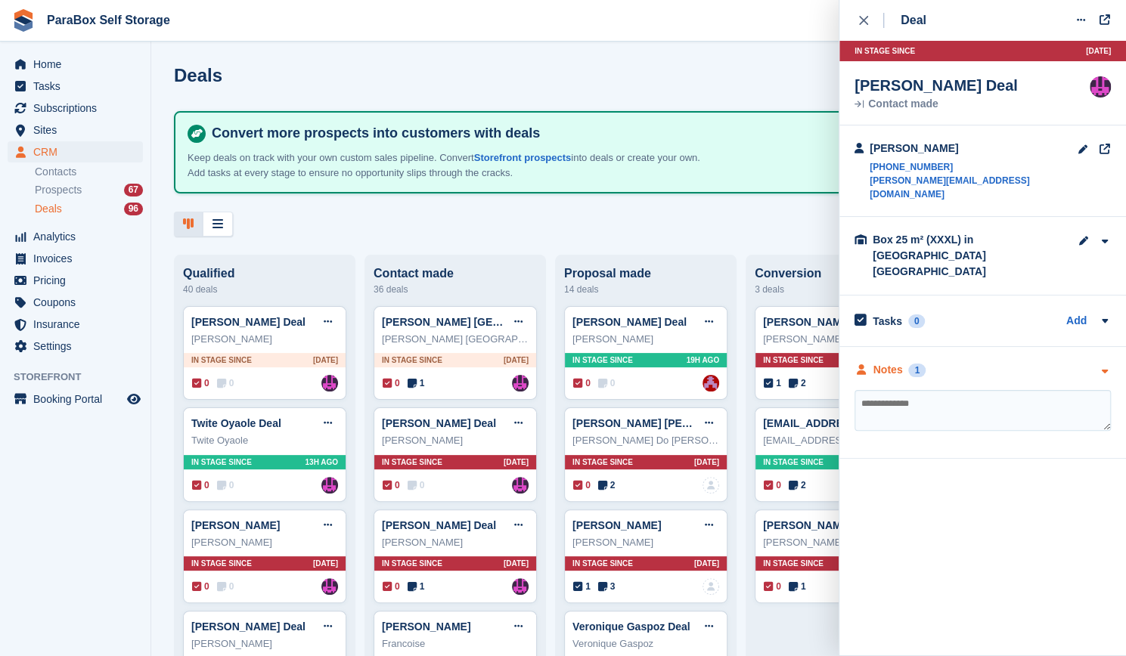
click at [1108, 367] on icon "button" at bounding box center [1104, 372] width 13 height 10
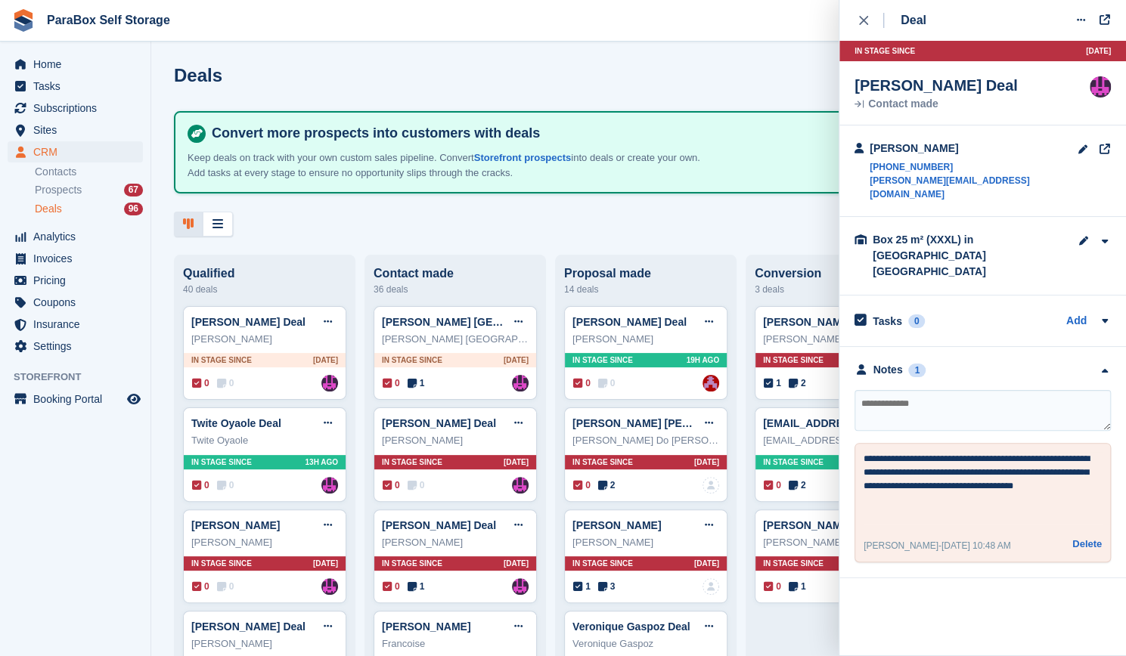
drag, startPoint x: 937, startPoint y: 516, endPoint x: 950, endPoint y: 521, distance: 14.3
drag, startPoint x: 950, startPoint y: 521, endPoint x: 996, endPoint y: 462, distance: 74.9
drag, startPoint x: 996, startPoint y: 462, endPoint x: 1030, endPoint y: 436, distance: 42.0
click at [1030, 452] on textarea "**********" at bounding box center [982, 488] width 239 height 73
click at [862, 22] on icon "close" at bounding box center [863, 20] width 9 height 9
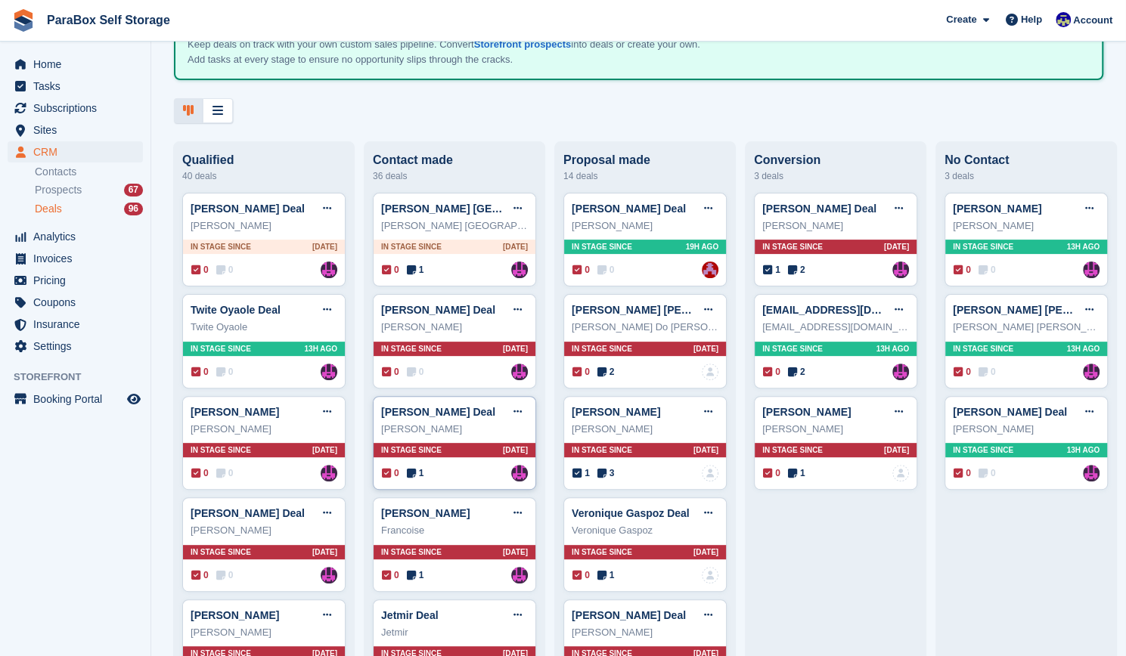
scroll to position [115, 0]
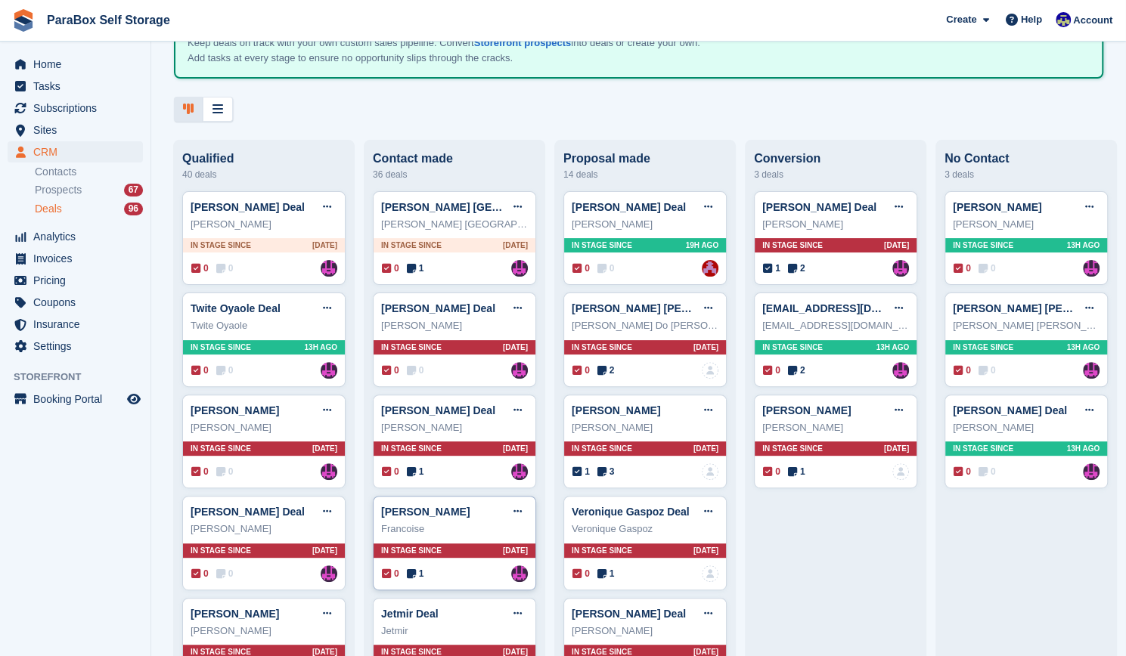
click at [407, 571] on icon at bounding box center [411, 573] width 9 height 11
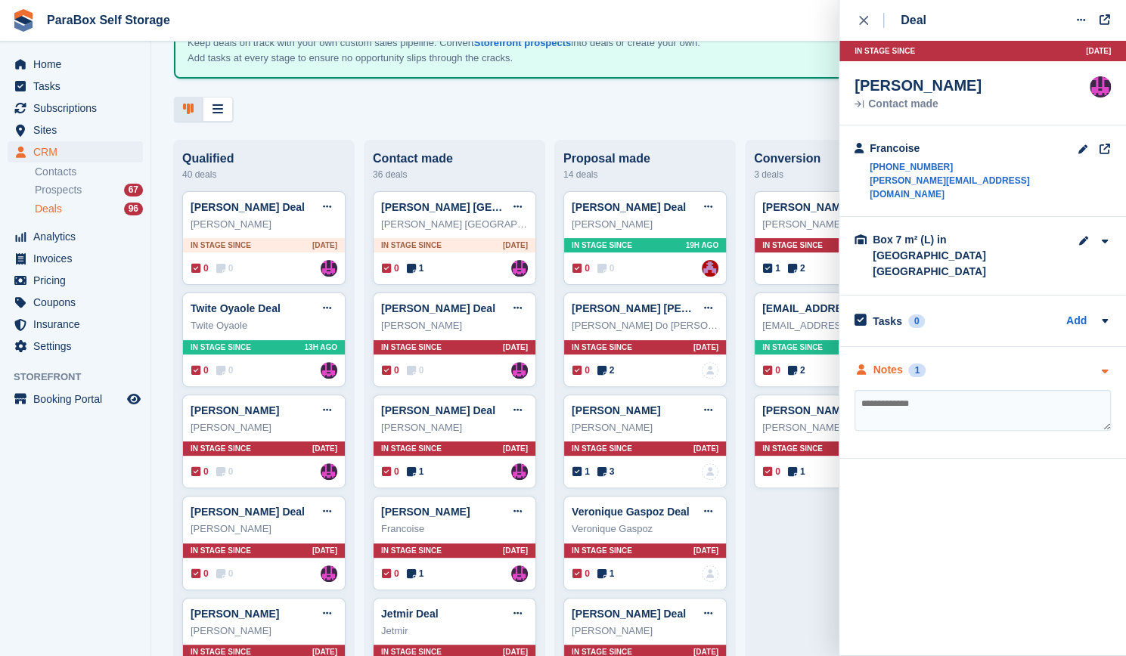
click at [1095, 362] on div "Notes 1" at bounding box center [982, 370] width 256 height 16
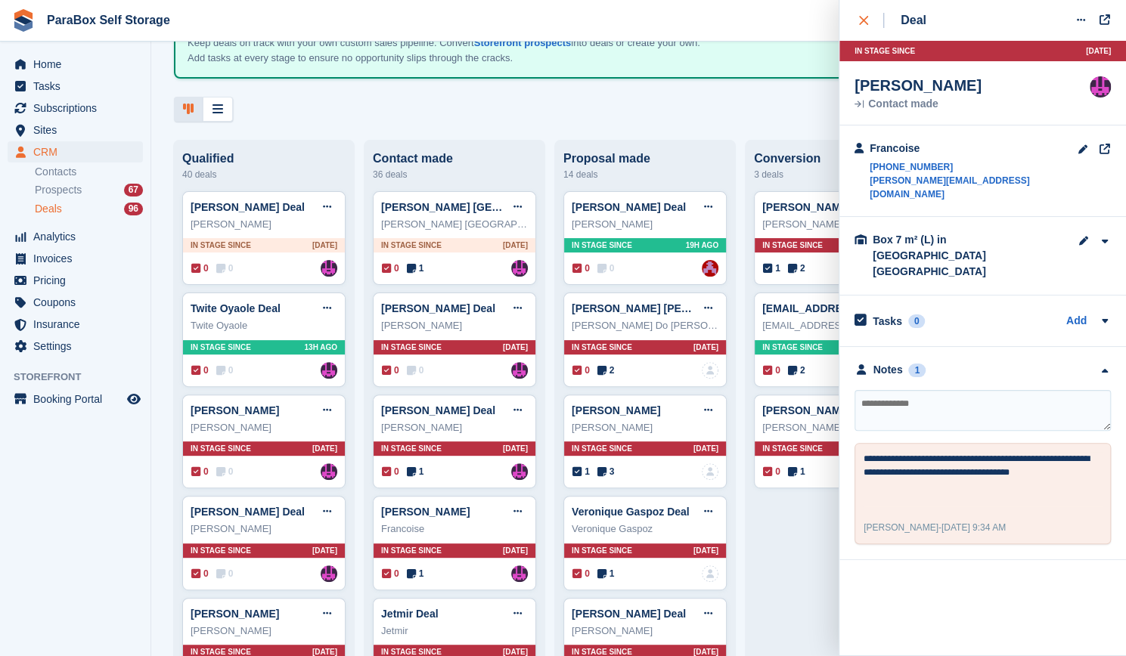
click at [869, 13] on div "close" at bounding box center [871, 20] width 25 height 15
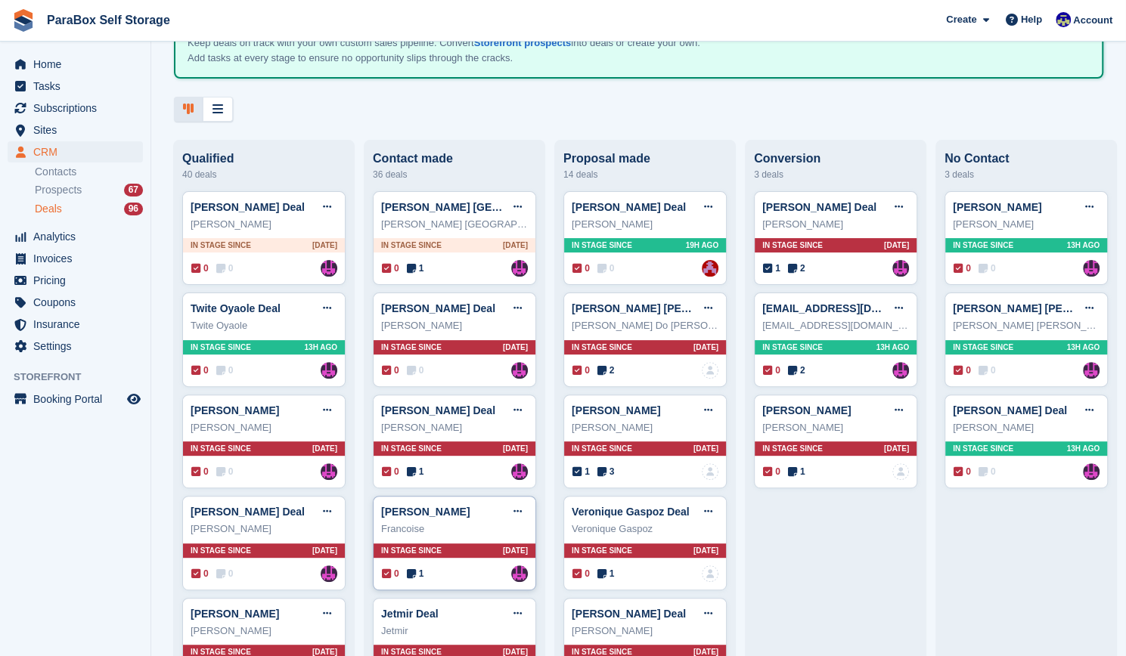
scroll to position [265, 0]
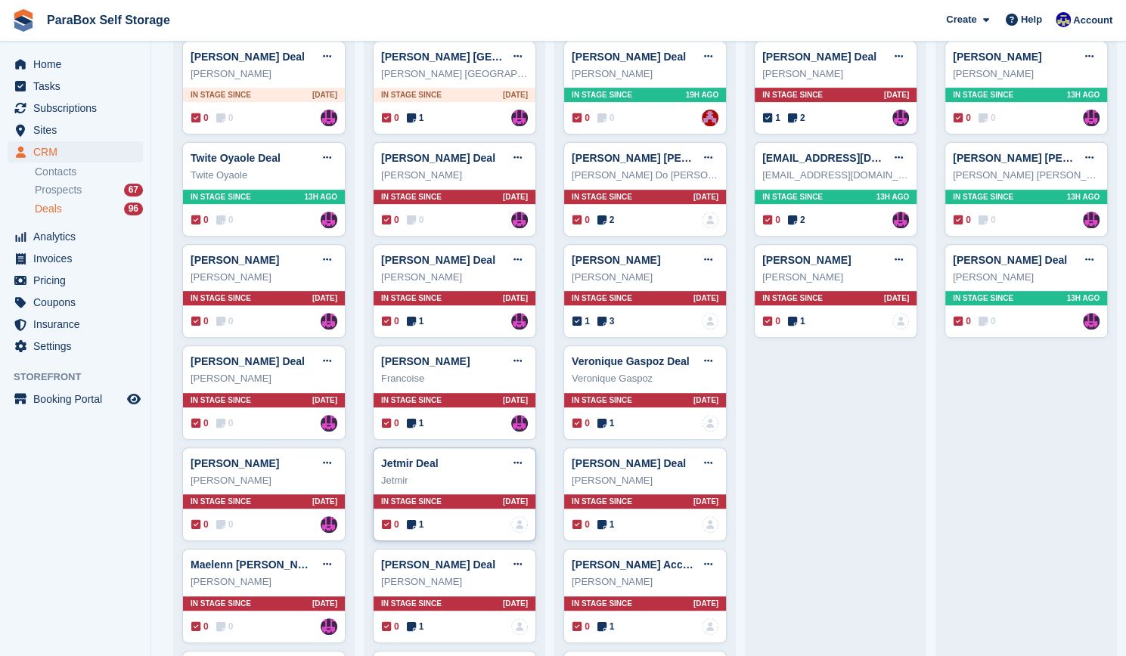
click at [407, 519] on icon at bounding box center [411, 524] width 9 height 11
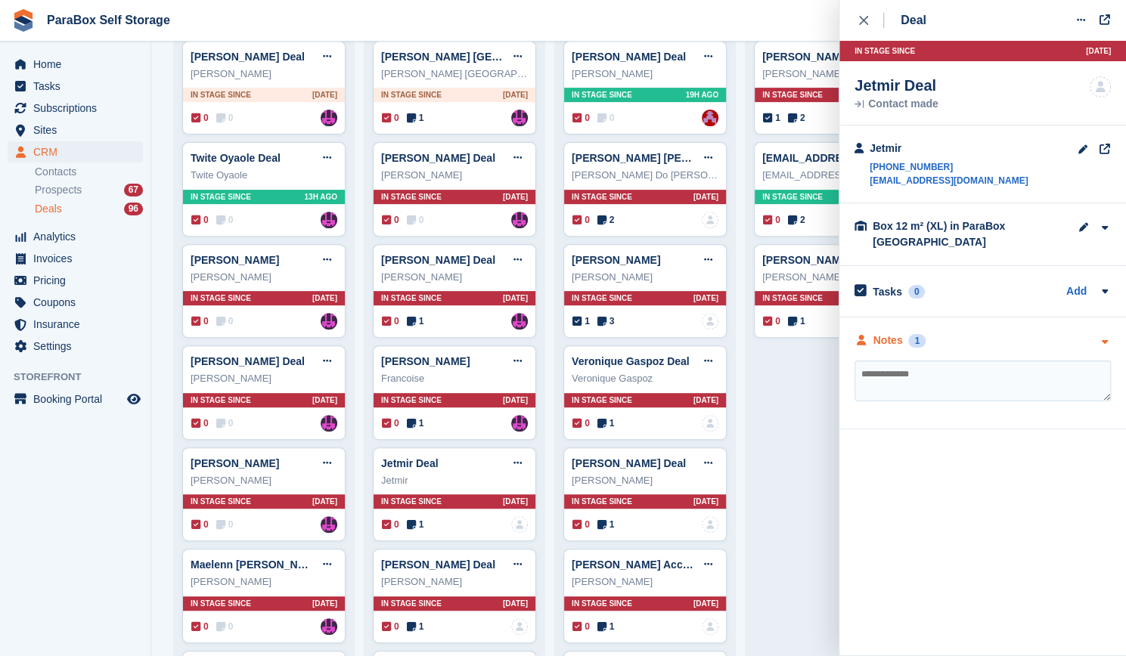
click at [1096, 336] on div "Notes 1" at bounding box center [982, 341] width 256 height 16
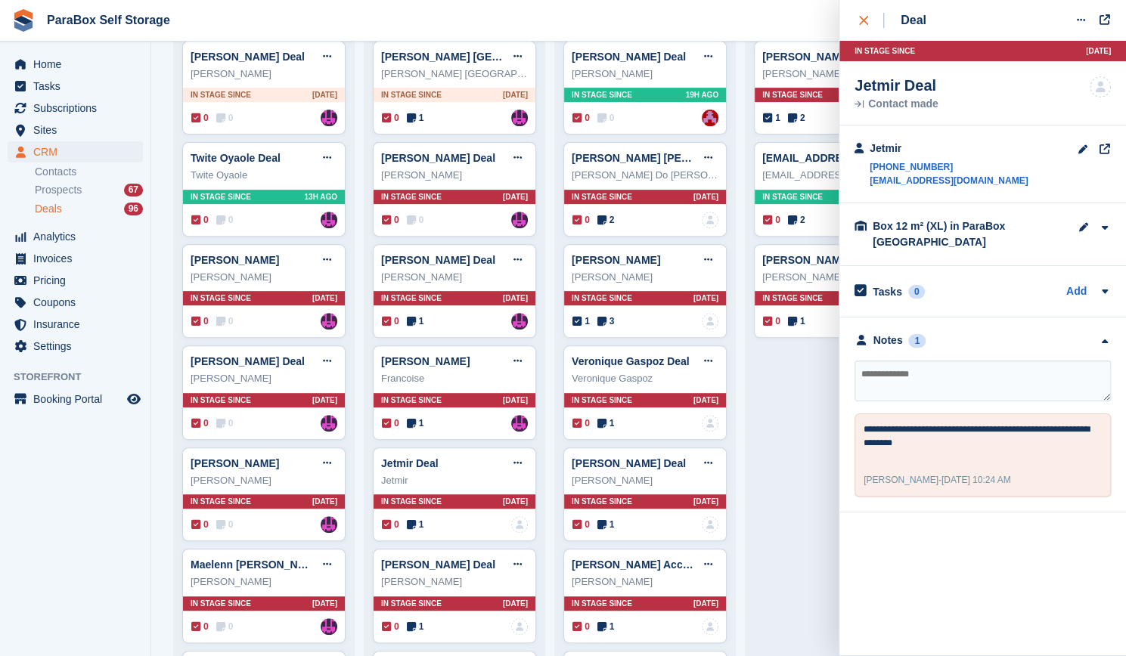
click at [863, 28] on button "close" at bounding box center [871, 20] width 34 height 41
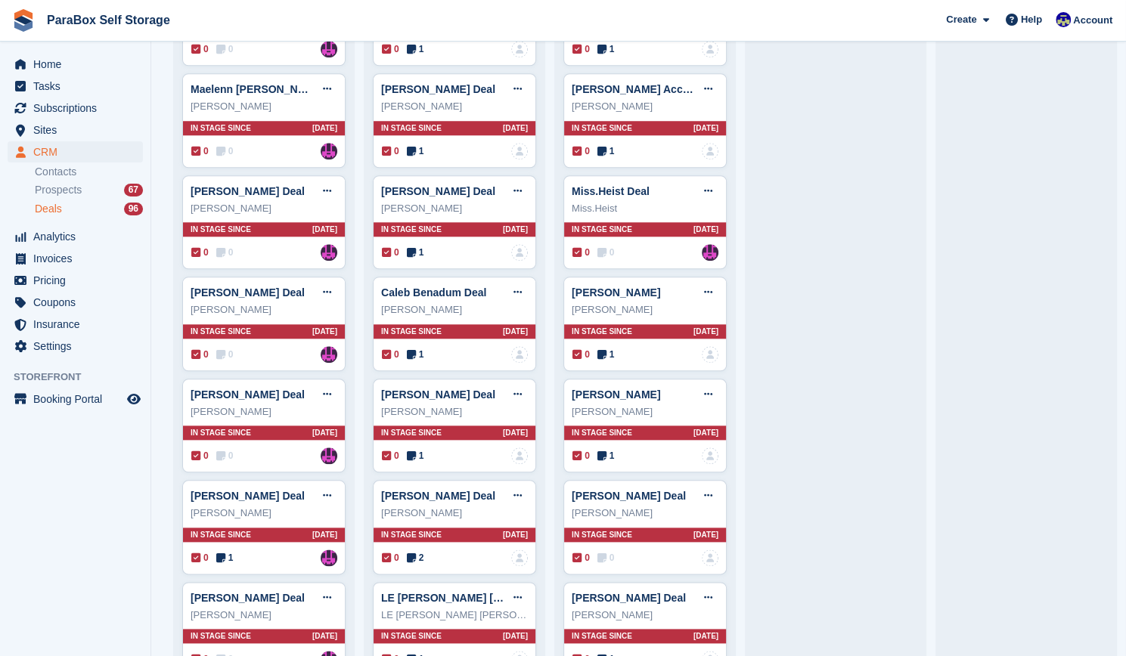
scroll to position [742, 0]
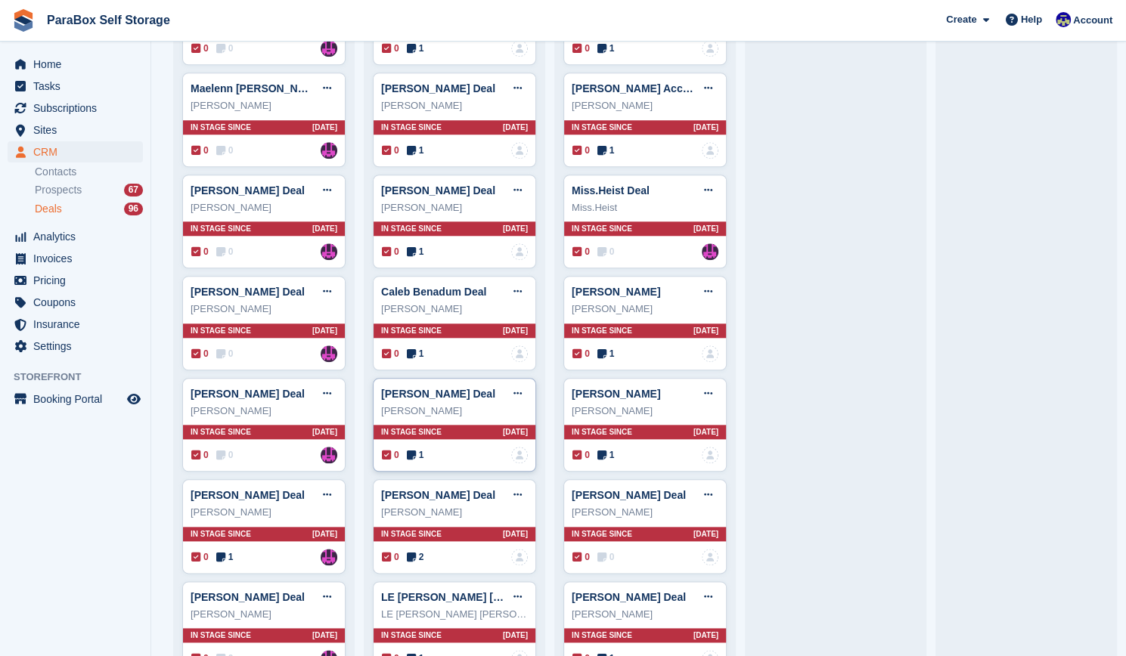
click at [407, 450] on icon at bounding box center [411, 455] width 9 height 11
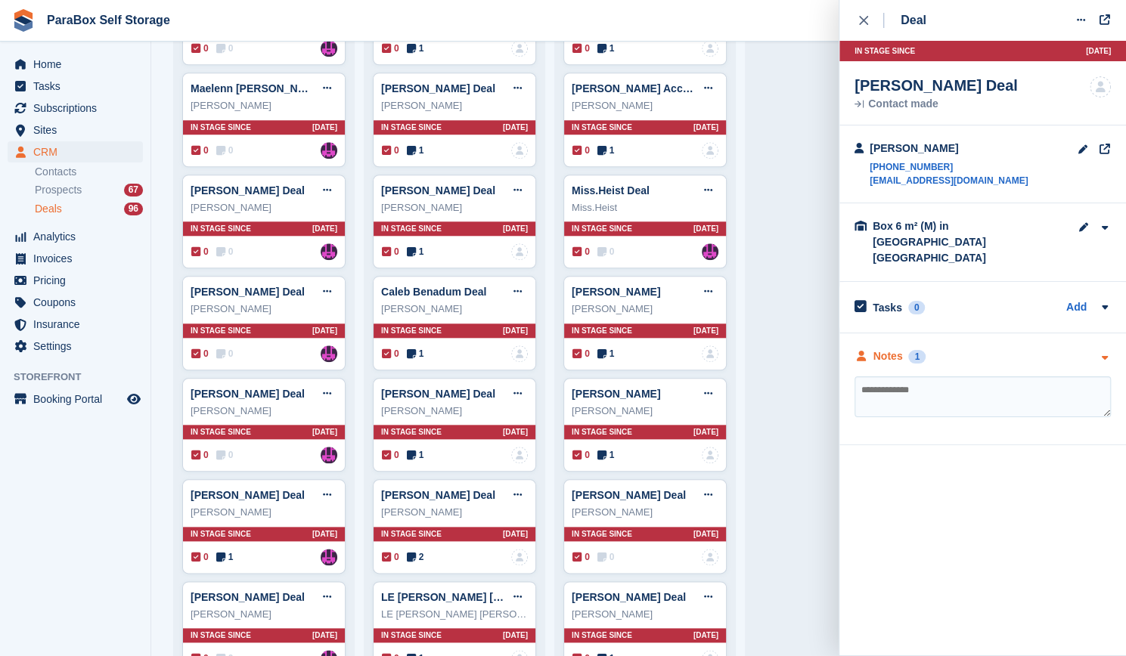
click at [1098, 353] on icon "button" at bounding box center [1104, 358] width 13 height 10
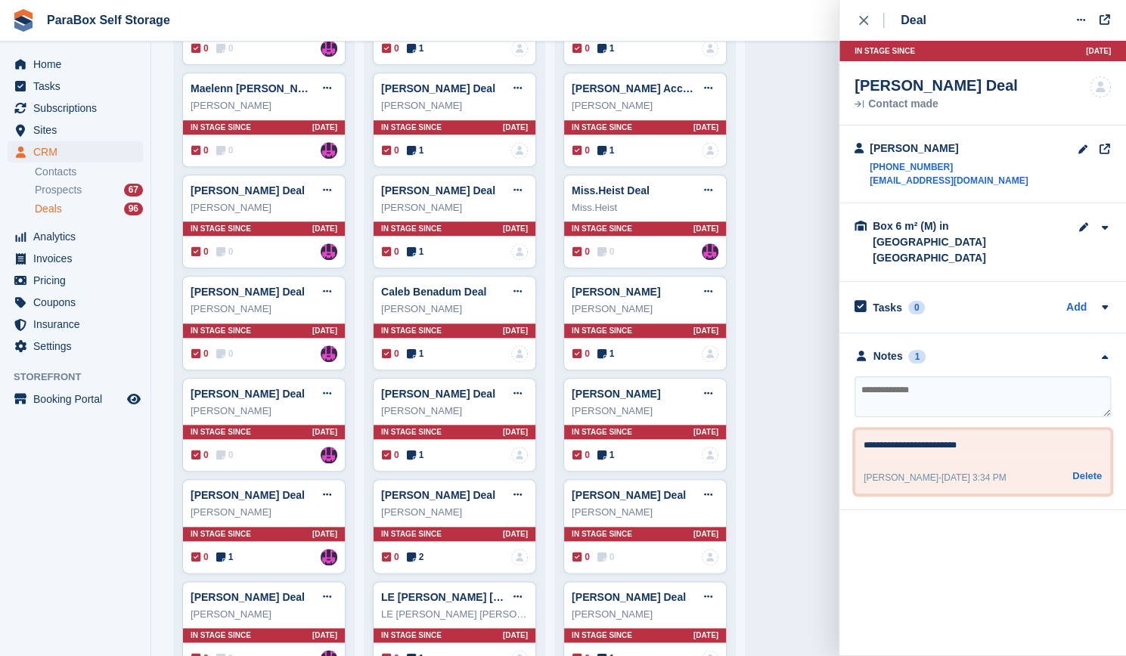
drag, startPoint x: 880, startPoint y: 433, endPoint x: 969, endPoint y: 423, distance: 89.7
click at [969, 438] on textarea "**********" at bounding box center [982, 447] width 239 height 18
click at [966, 472] on span "[DATE] 3:34 PM" at bounding box center [973, 477] width 65 height 11
click at [864, 17] on icon "close" at bounding box center [863, 20] width 9 height 9
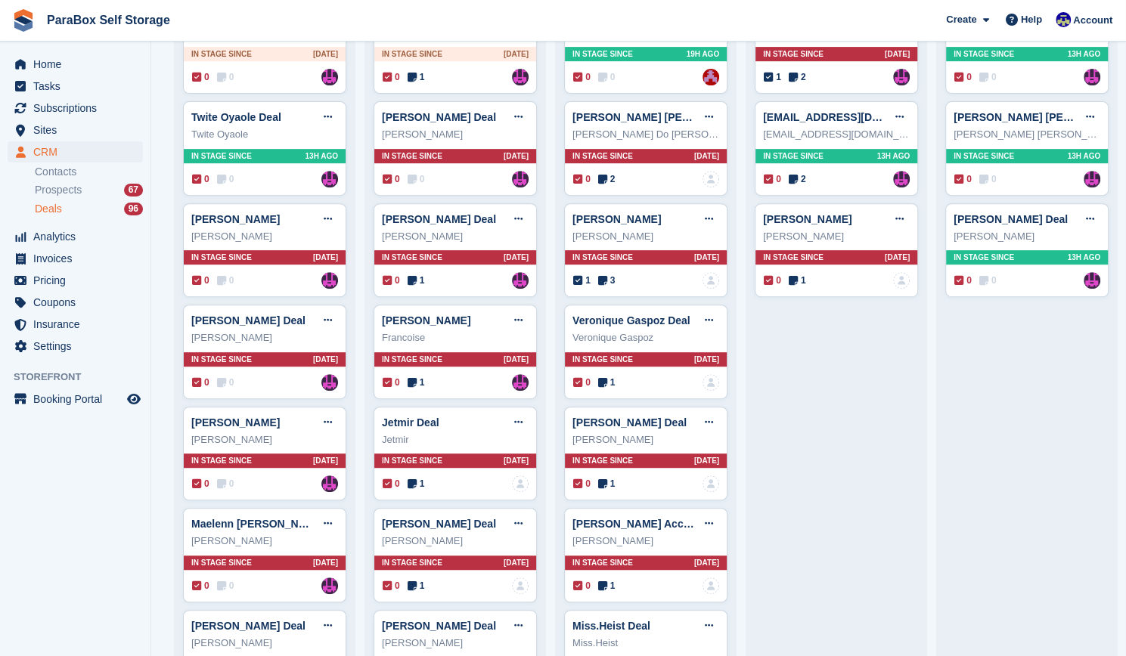
scroll to position [0, 0]
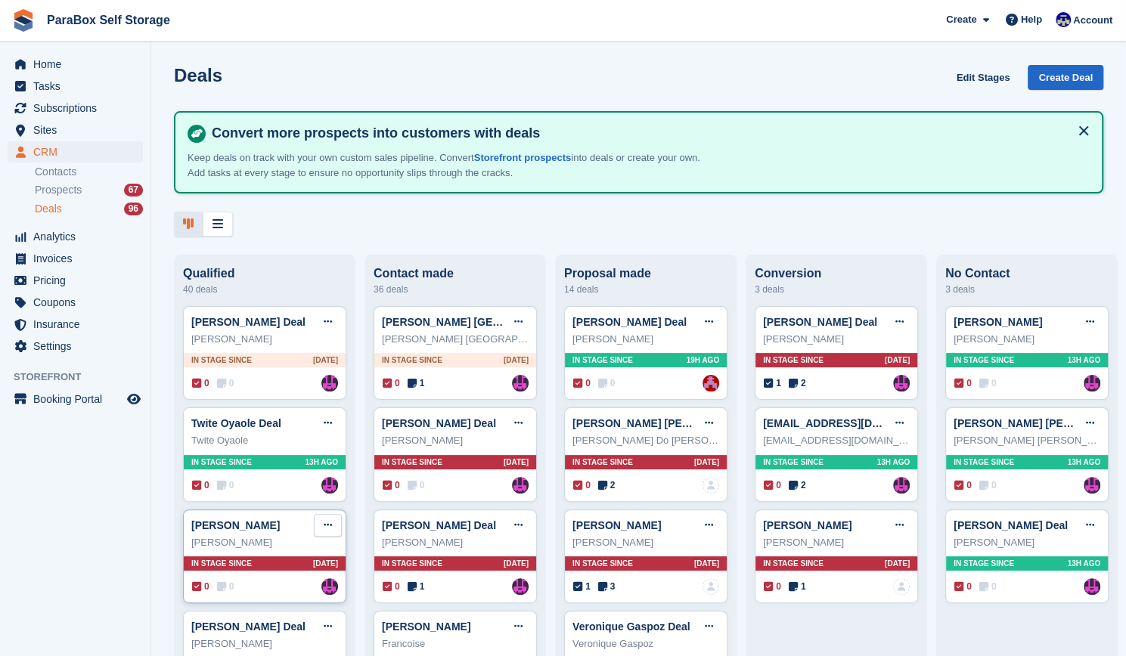
click at [330, 525] on icon at bounding box center [328, 525] width 8 height 10
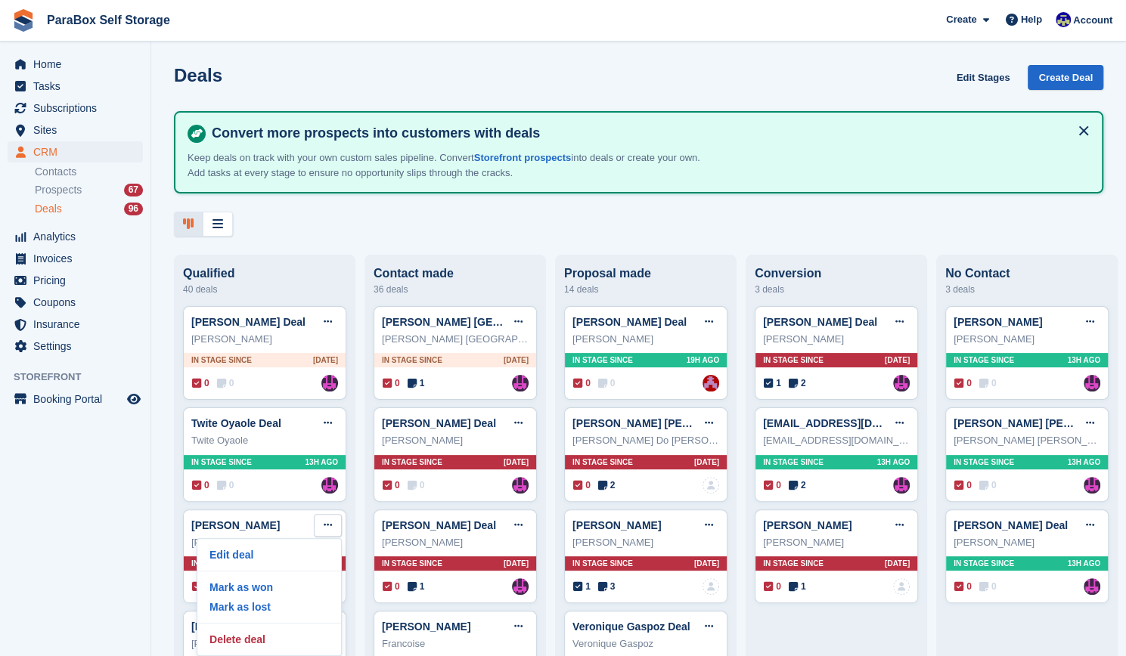
click at [336, 225] on div at bounding box center [638, 224] width 929 height 25
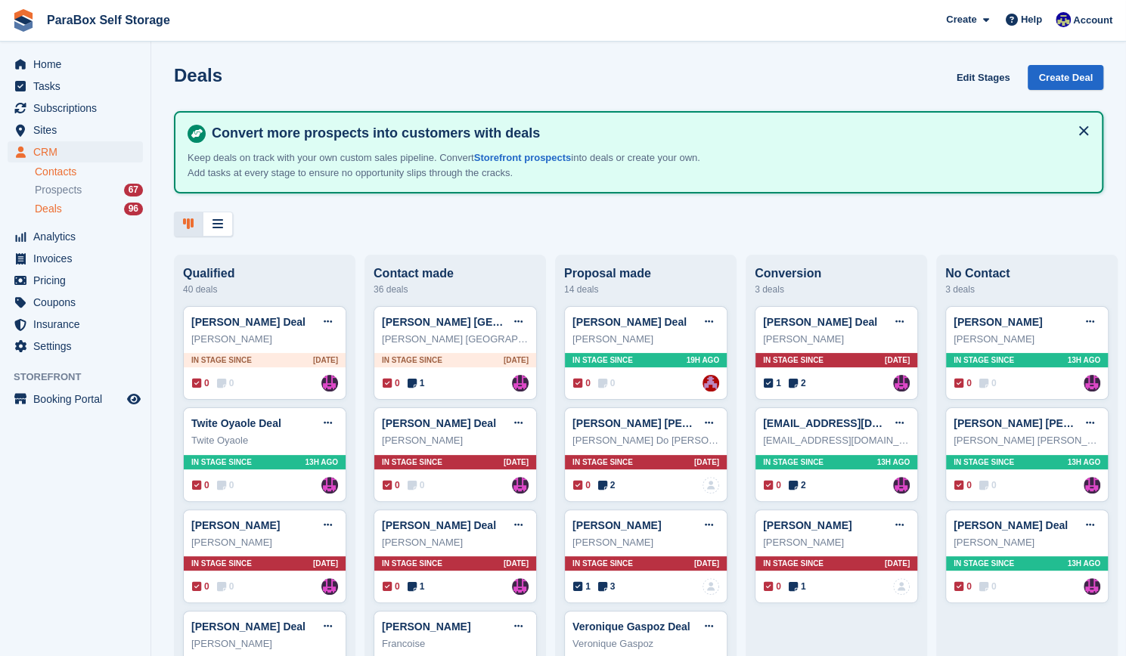
click at [54, 165] on link "Contacts" at bounding box center [89, 172] width 108 height 14
click at [59, 187] on span "Prospects" at bounding box center [58, 190] width 47 height 14
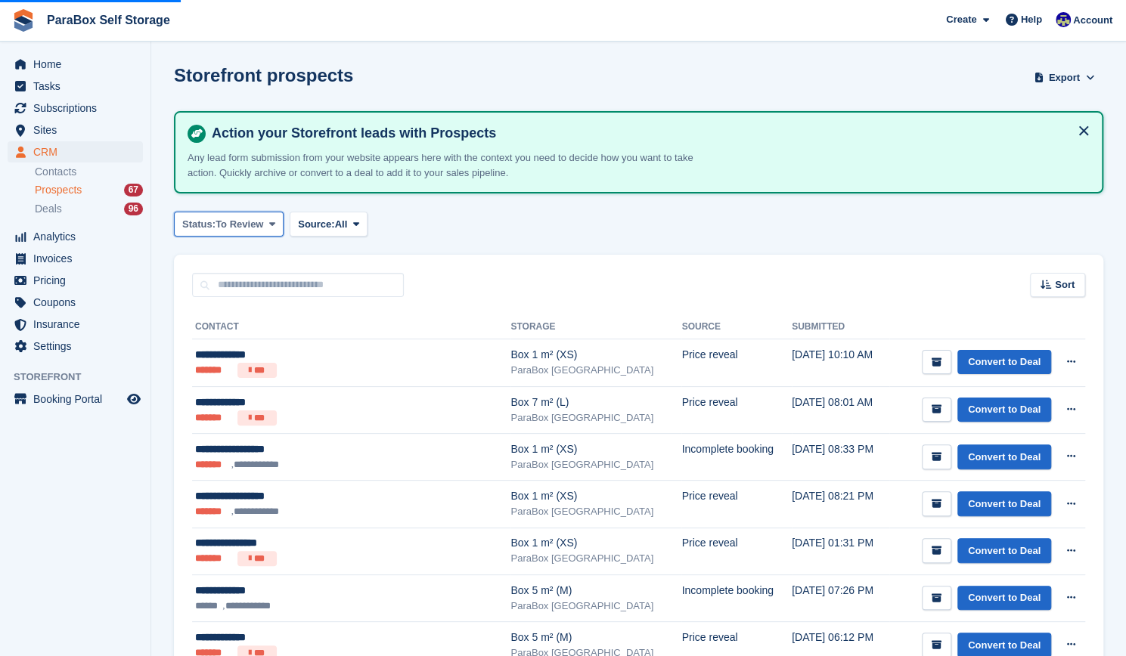
click at [276, 228] on button "Status: To Review" at bounding box center [229, 224] width 110 height 25
click at [268, 277] on link "Archived" at bounding box center [247, 287] width 132 height 27
click at [398, 219] on div "Status: To Review All Archived To Review Source: All All Incomplete booking Pri…" at bounding box center [638, 224] width 929 height 25
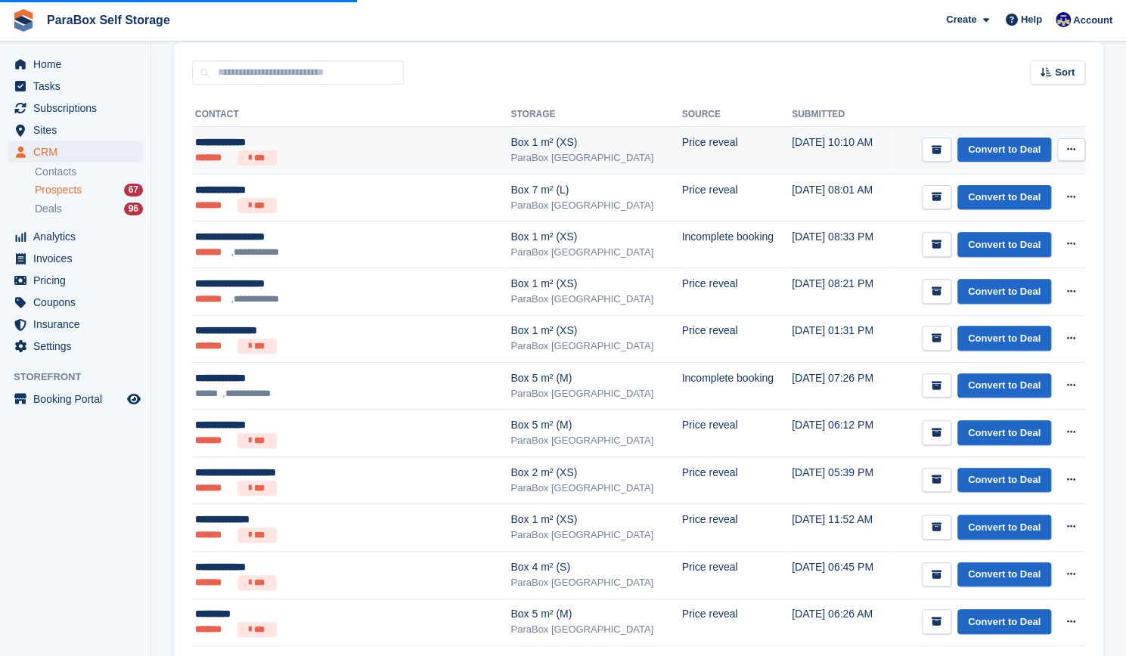
scroll to position [215, 0]
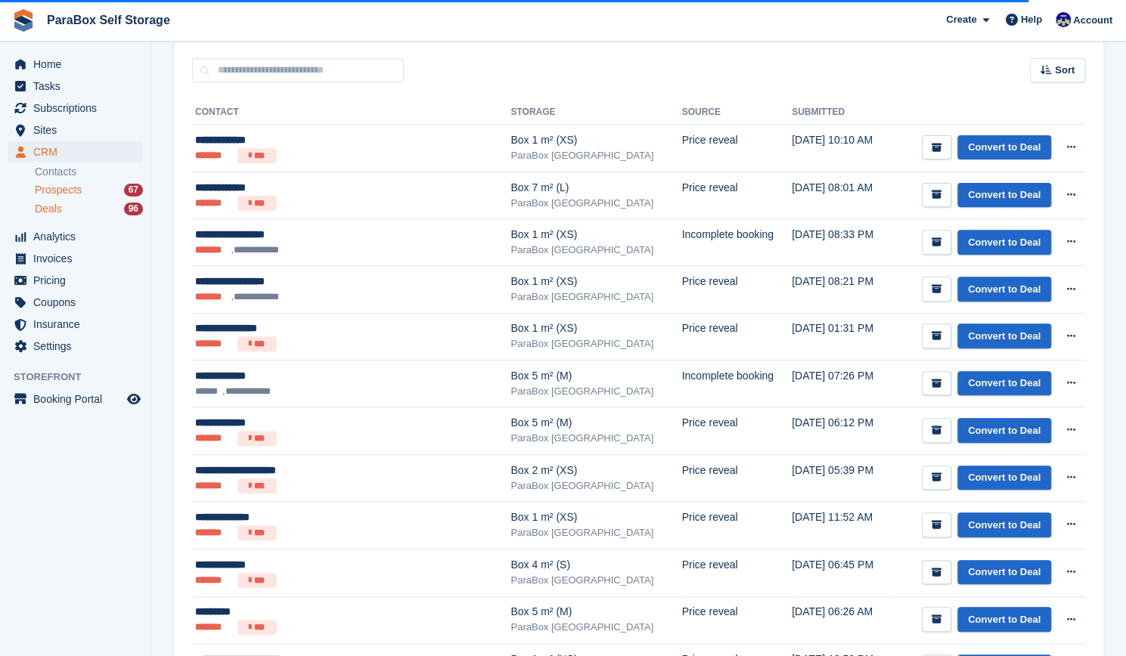
click at [48, 214] on span "Deals" at bounding box center [48, 209] width 27 height 14
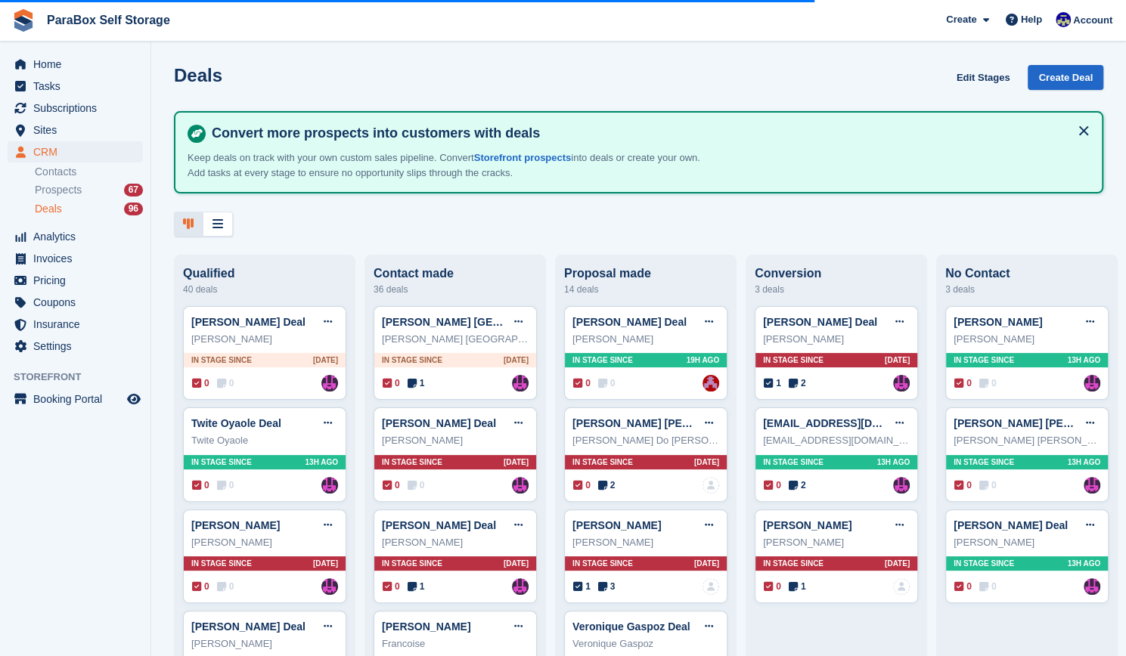
scroll to position [3118, 0]
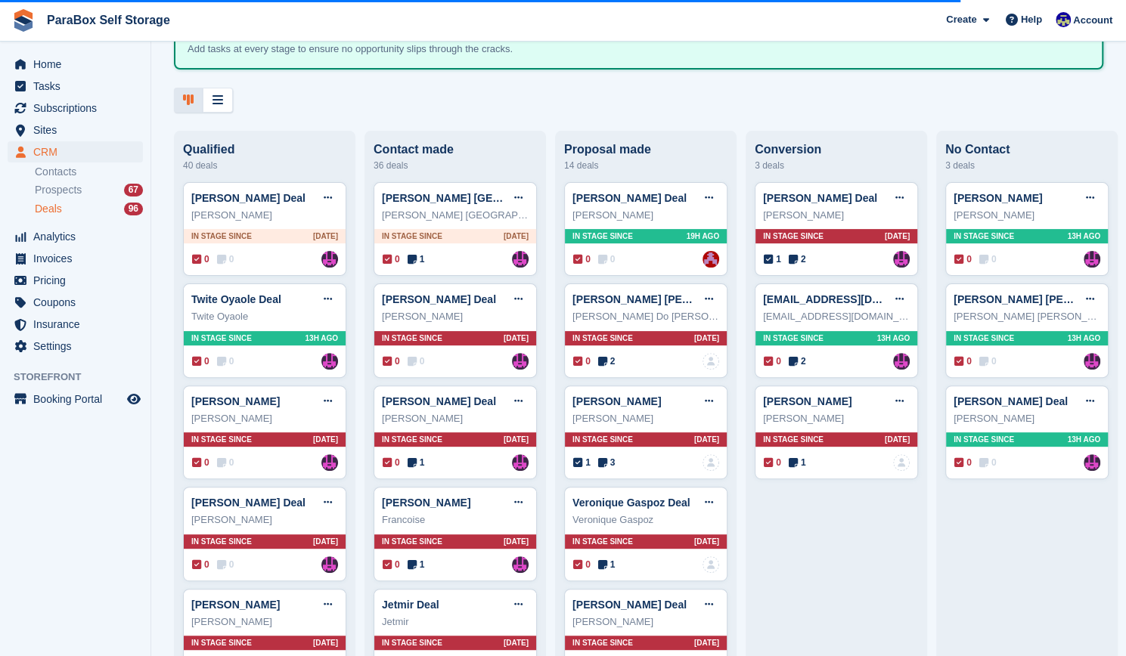
scroll to position [0, 0]
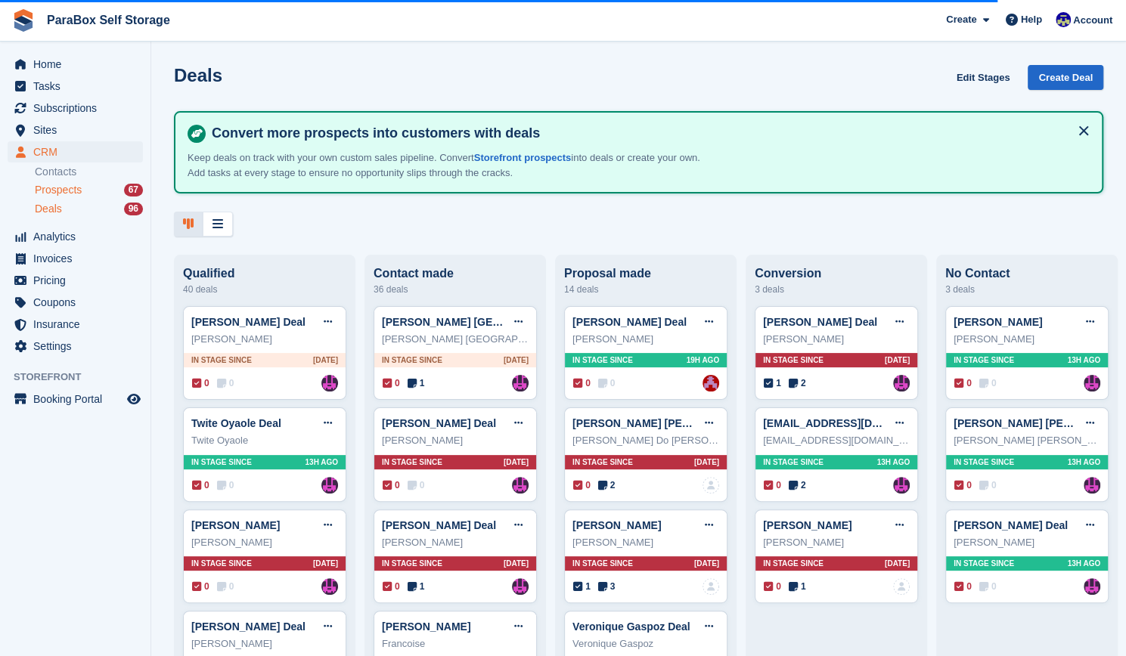
click at [80, 195] on span "Prospects" at bounding box center [58, 190] width 47 height 14
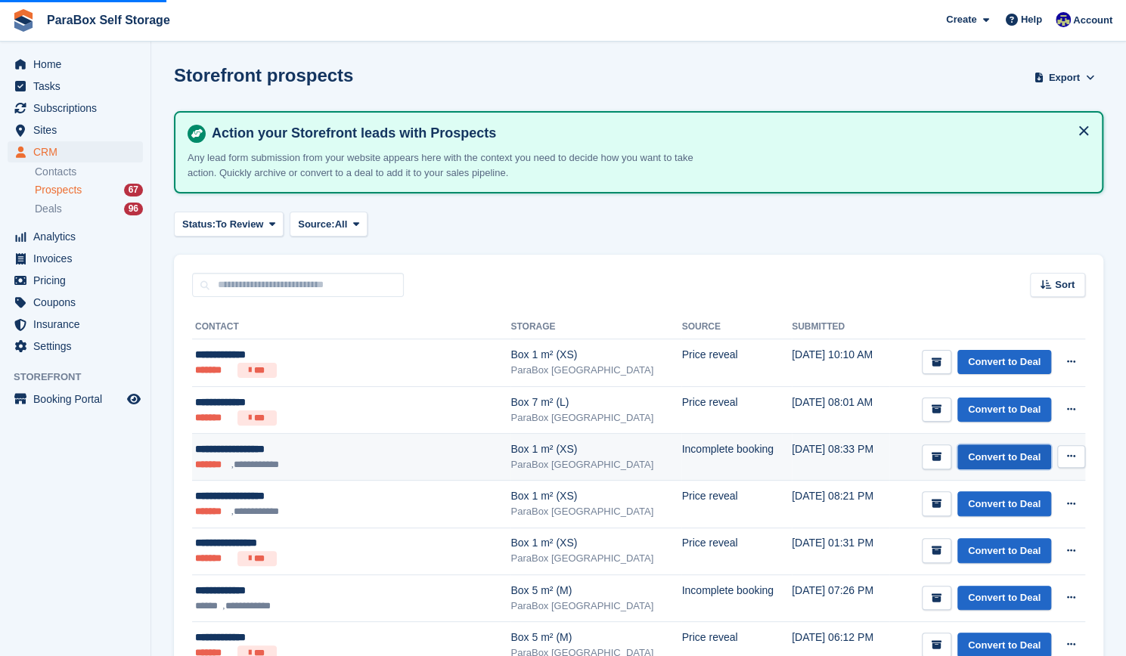
click at [999, 458] on link "Convert to Deal" at bounding box center [1004, 457] width 94 height 25
click at [1008, 448] on link "Convert to Deal" at bounding box center [1004, 457] width 94 height 25
click at [1073, 459] on icon at bounding box center [1071, 456] width 8 height 10
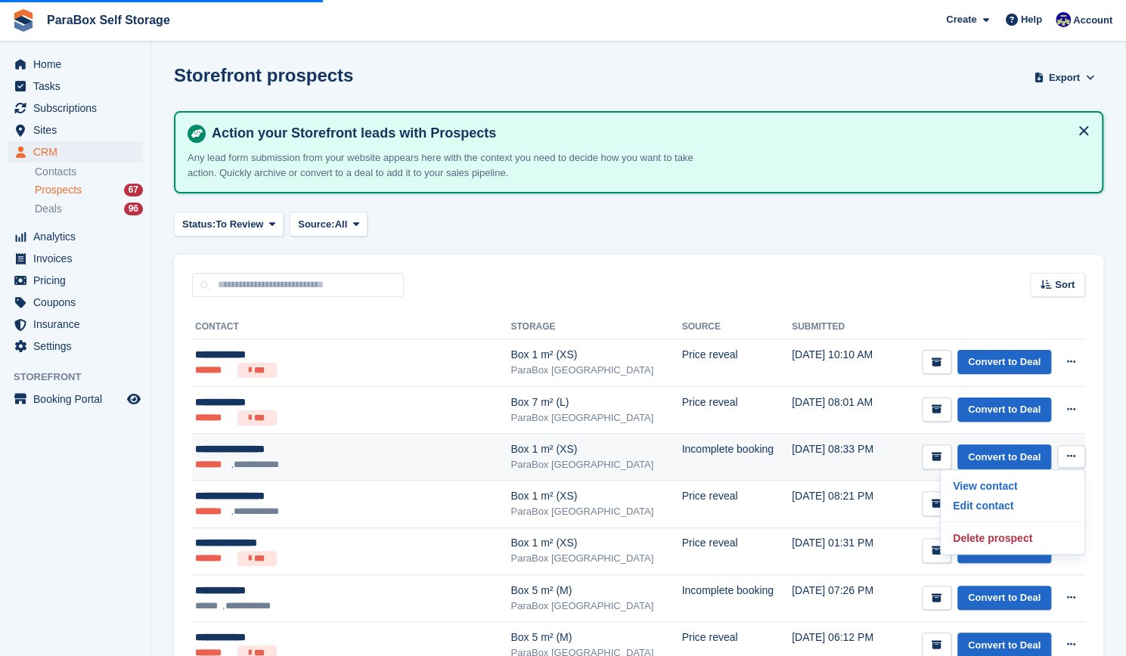
click at [1073, 459] on icon at bounding box center [1071, 456] width 8 height 10
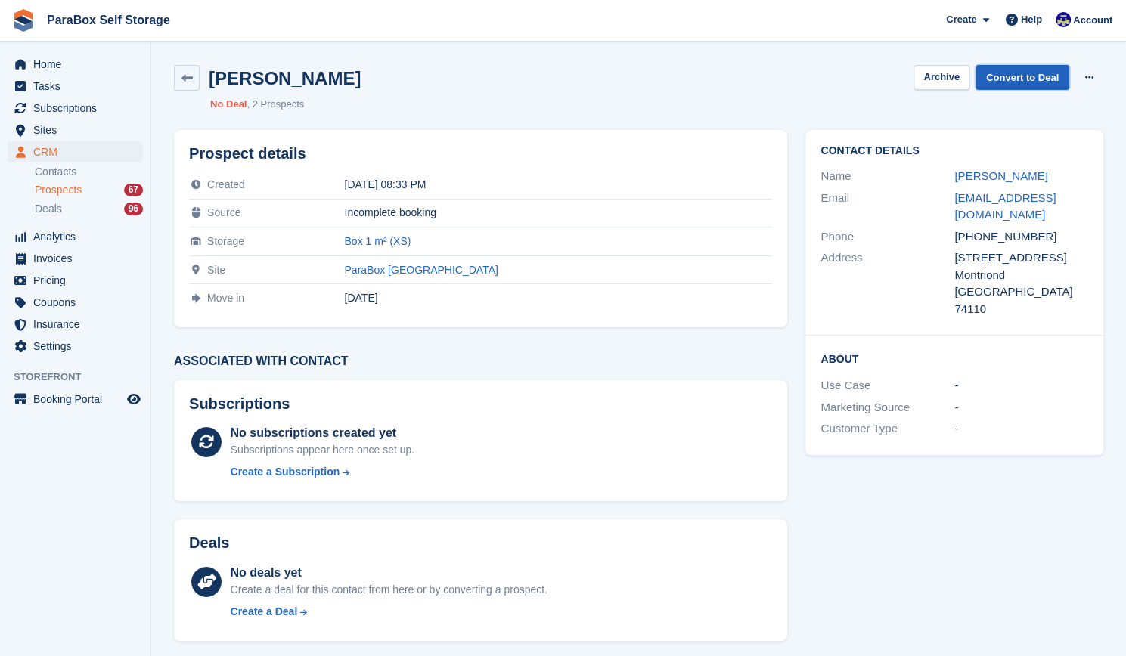
click at [1027, 75] on link "Convert to Deal" at bounding box center [1022, 77] width 94 height 25
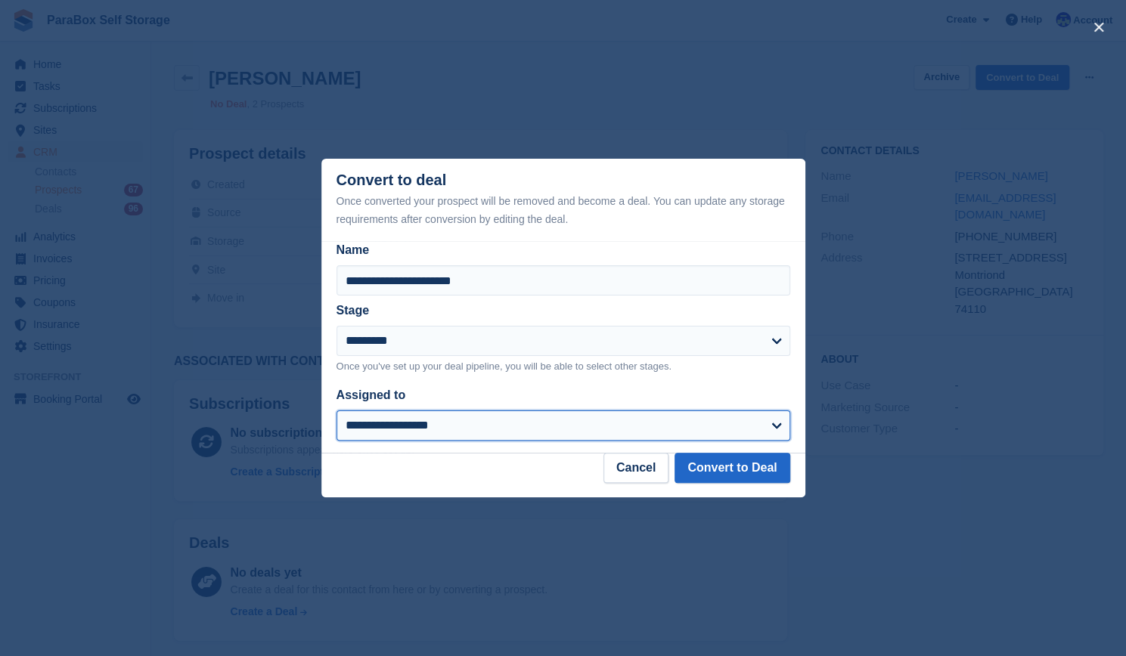
click at [463, 430] on select "**********" at bounding box center [563, 425] width 454 height 30
select select "****"
click at [336, 411] on select "**********" at bounding box center [563, 425] width 454 height 30
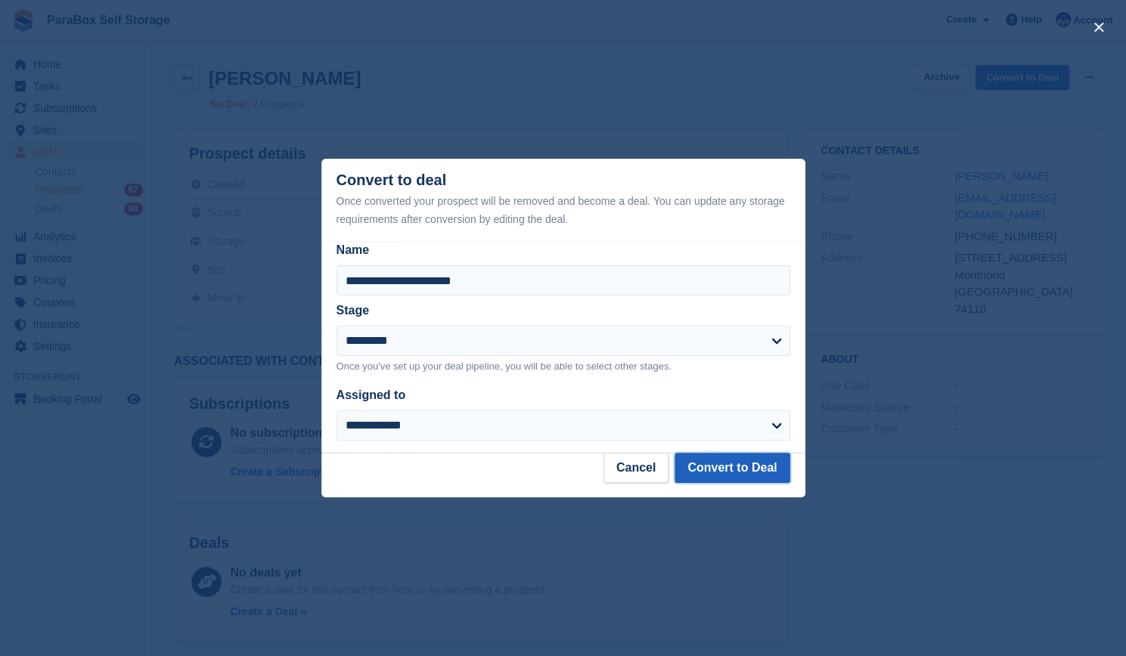
click at [724, 477] on button "Convert to Deal" at bounding box center [731, 468] width 115 height 30
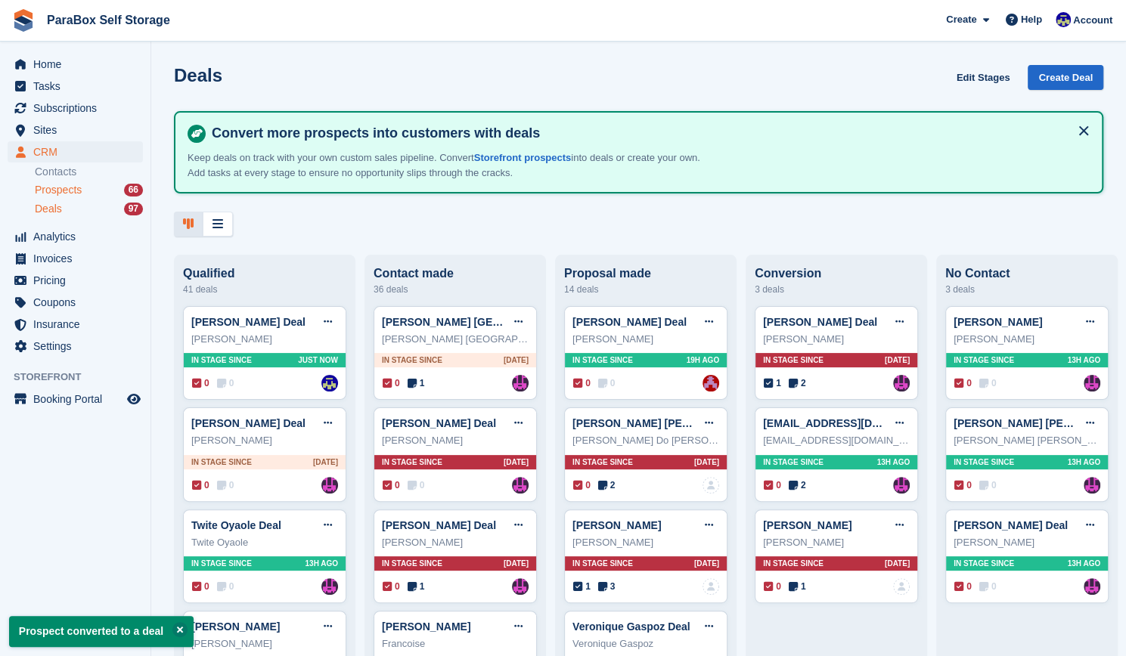
click at [80, 193] on span "Prospects" at bounding box center [58, 190] width 47 height 14
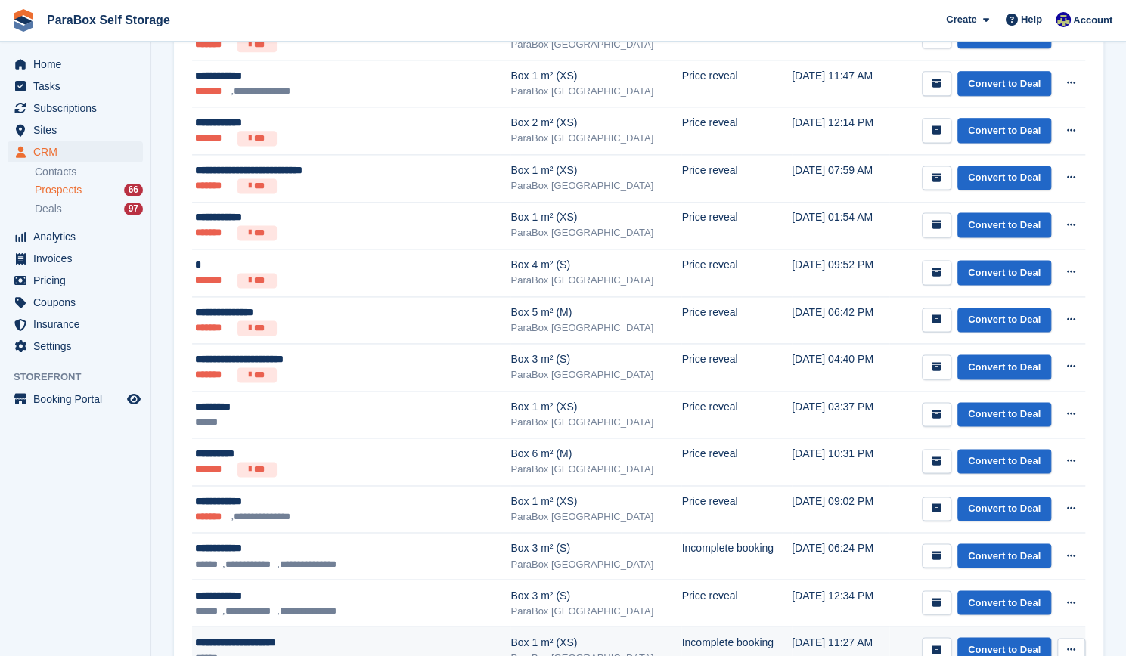
scroll to position [1128, 0]
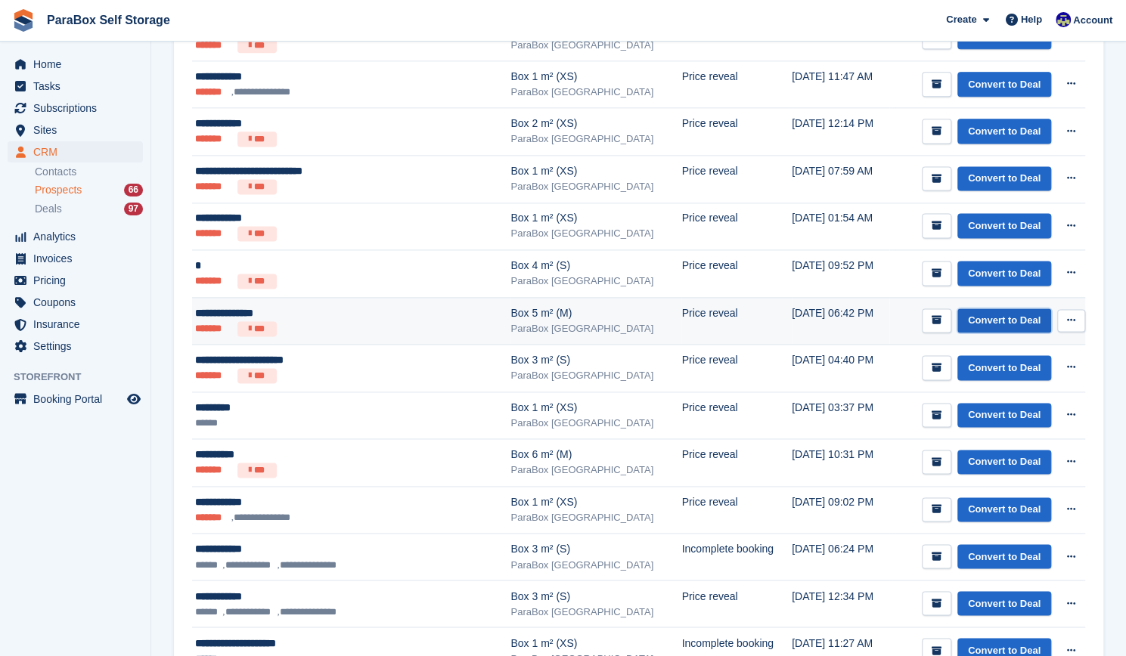
click at [984, 314] on link "Convert to Deal" at bounding box center [1004, 320] width 94 height 25
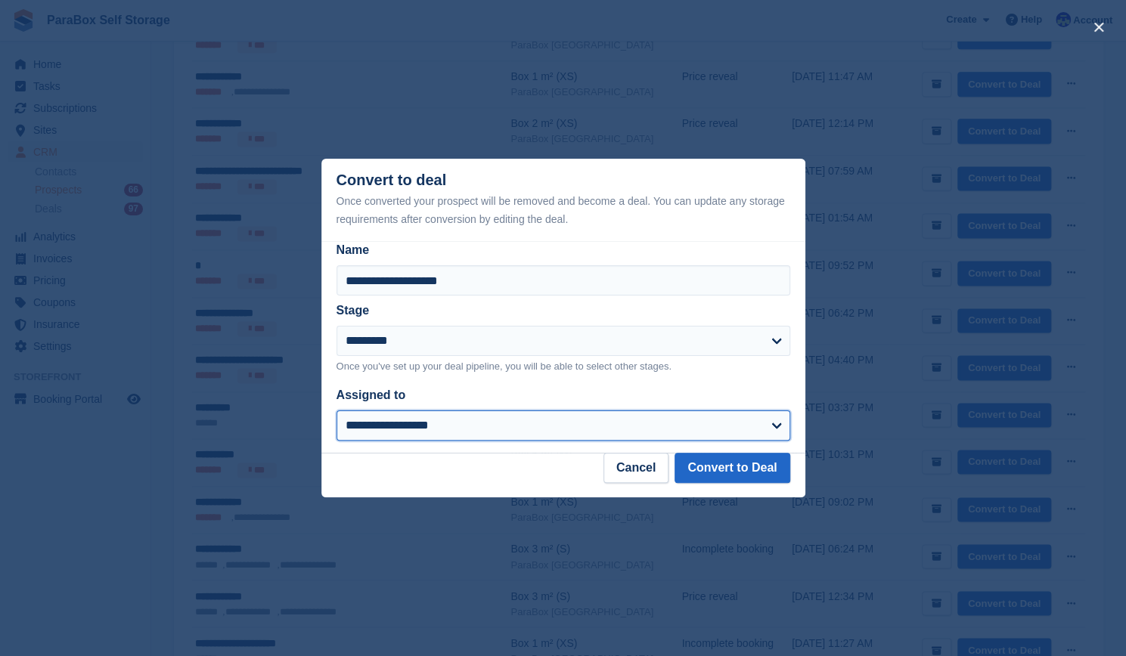
click at [605, 426] on select "**********" at bounding box center [563, 425] width 454 height 30
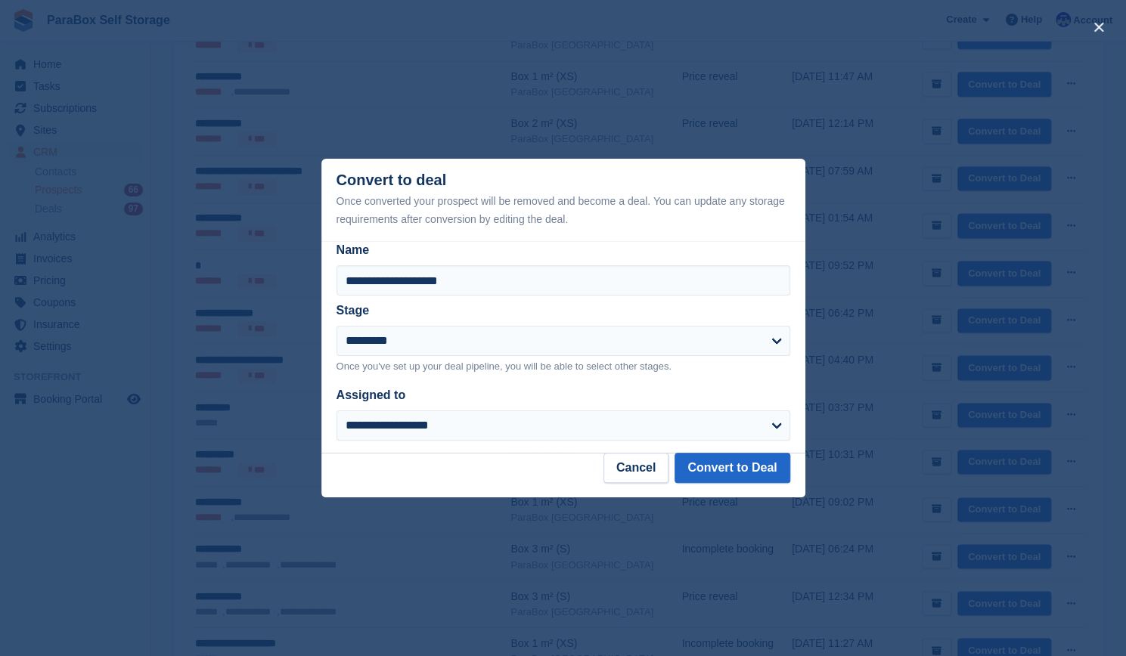
click at [719, 373] on p "Once you've set up your deal pipeline, you will be able to select other stages." at bounding box center [563, 366] width 454 height 15
click at [656, 468] on button "Cancel" at bounding box center [635, 468] width 65 height 30
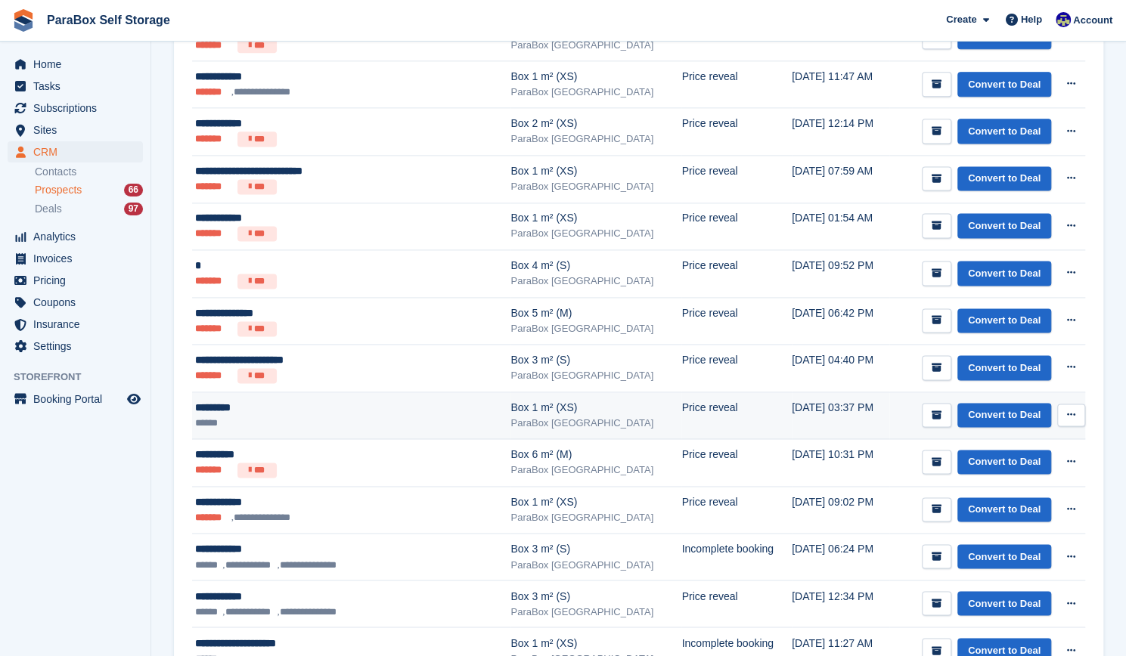
scroll to position [1117, 0]
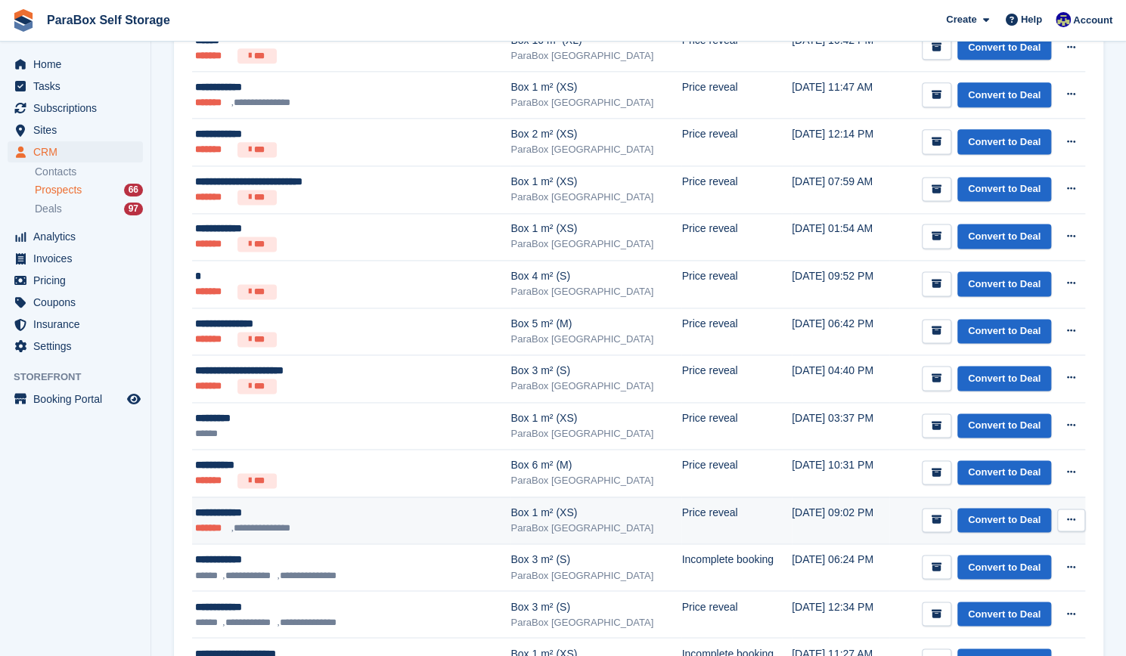
click at [1068, 515] on icon at bounding box center [1071, 520] width 8 height 10
click at [889, 502] on td "Convert to Deal View contact Edit contact Delete prospect" at bounding box center [987, 520] width 196 height 47
click at [935, 516] on icon "submit" at bounding box center [936, 520] width 10 height 10
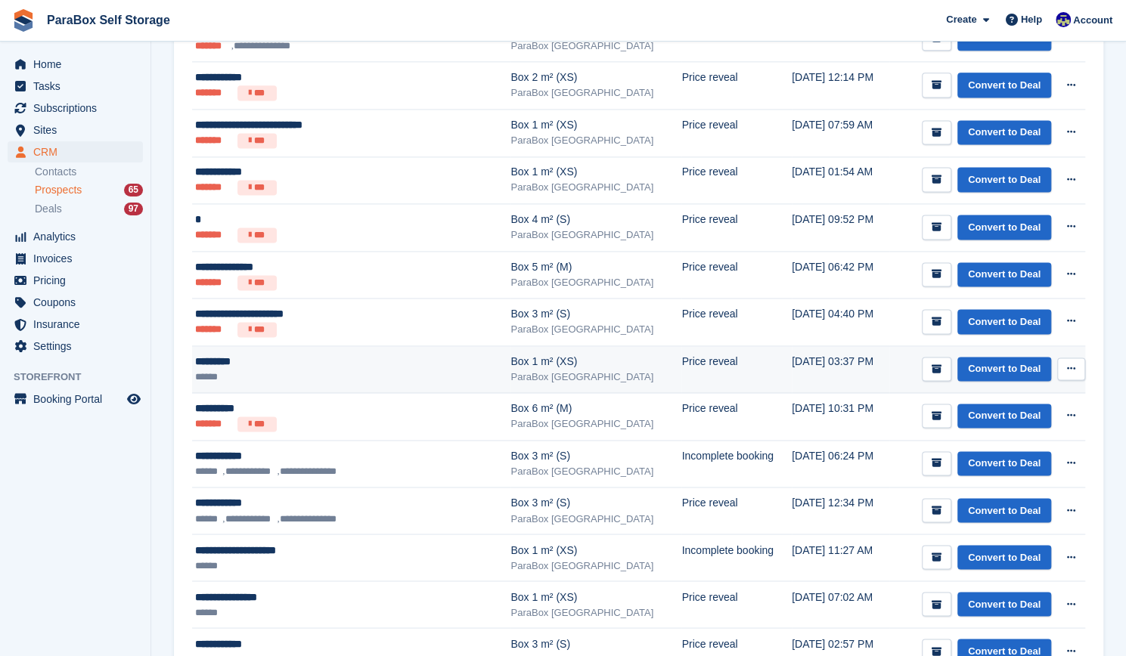
scroll to position [984, 0]
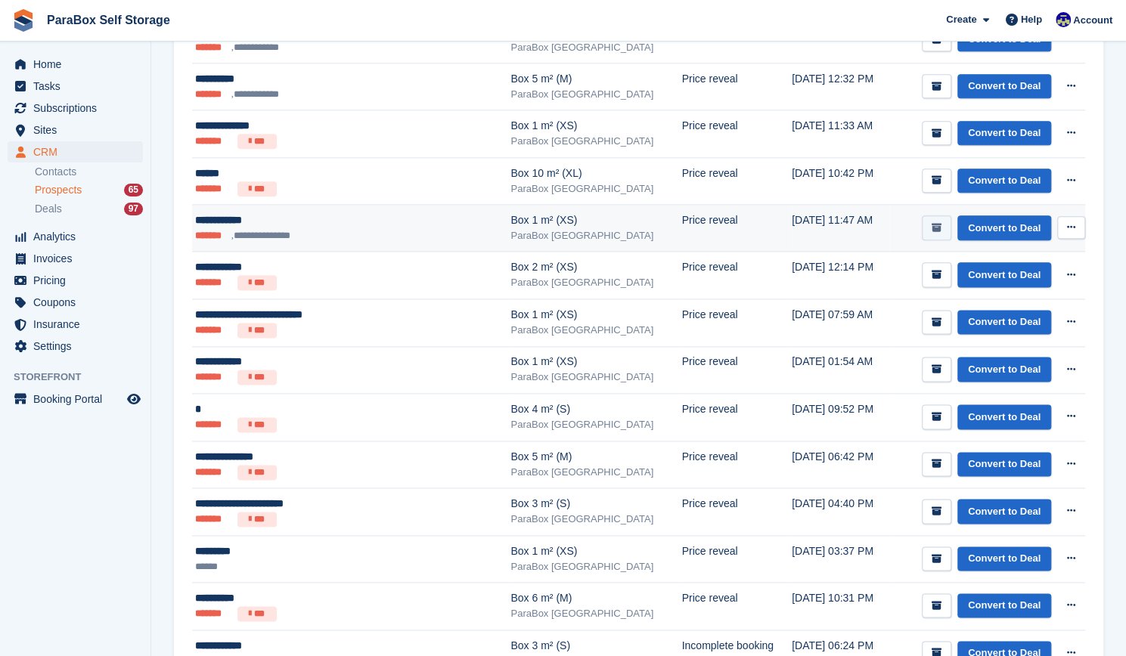
click at [937, 223] on icon "submit" at bounding box center [936, 228] width 10 height 10
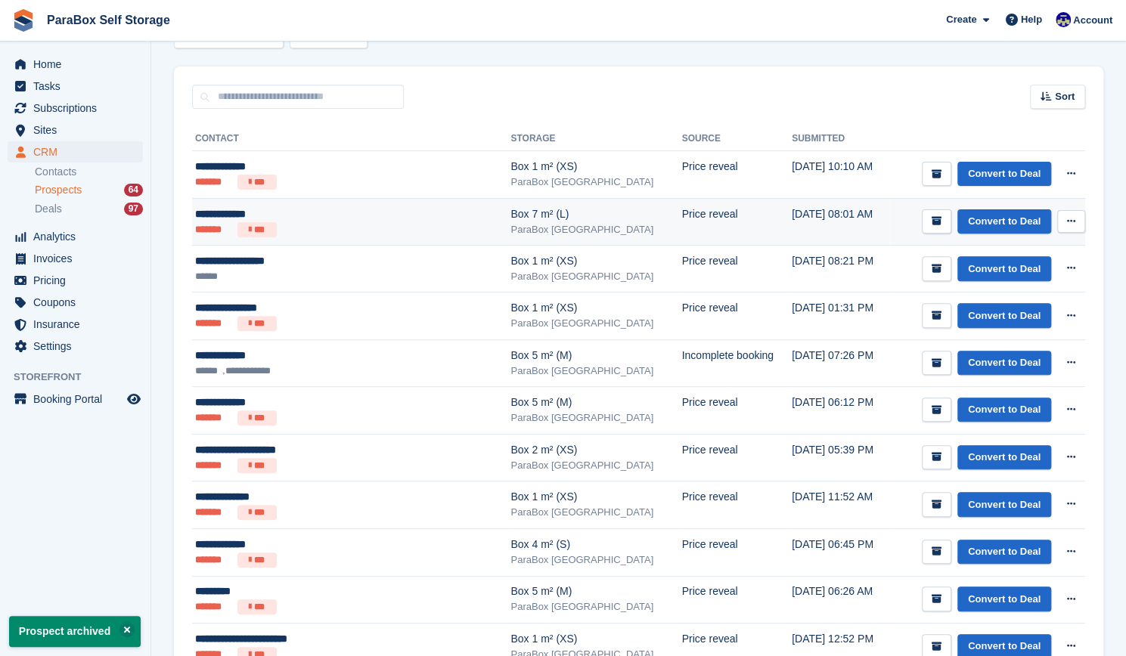
scroll to position [191, 0]
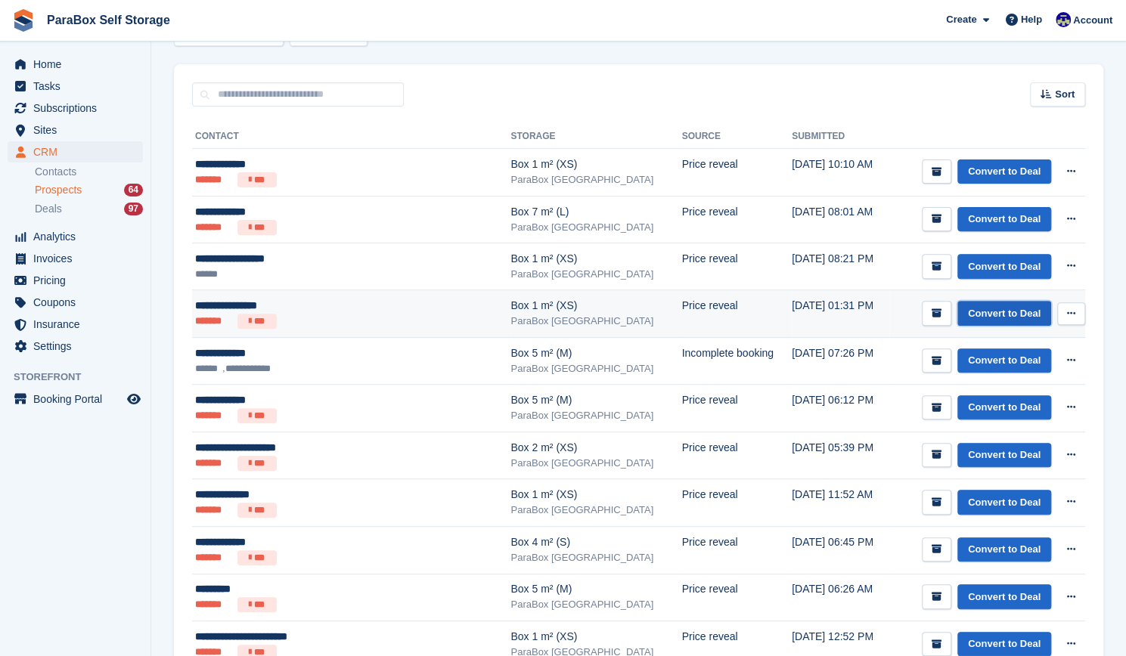
click at [1011, 304] on link "Convert to Deal" at bounding box center [1004, 313] width 94 height 25
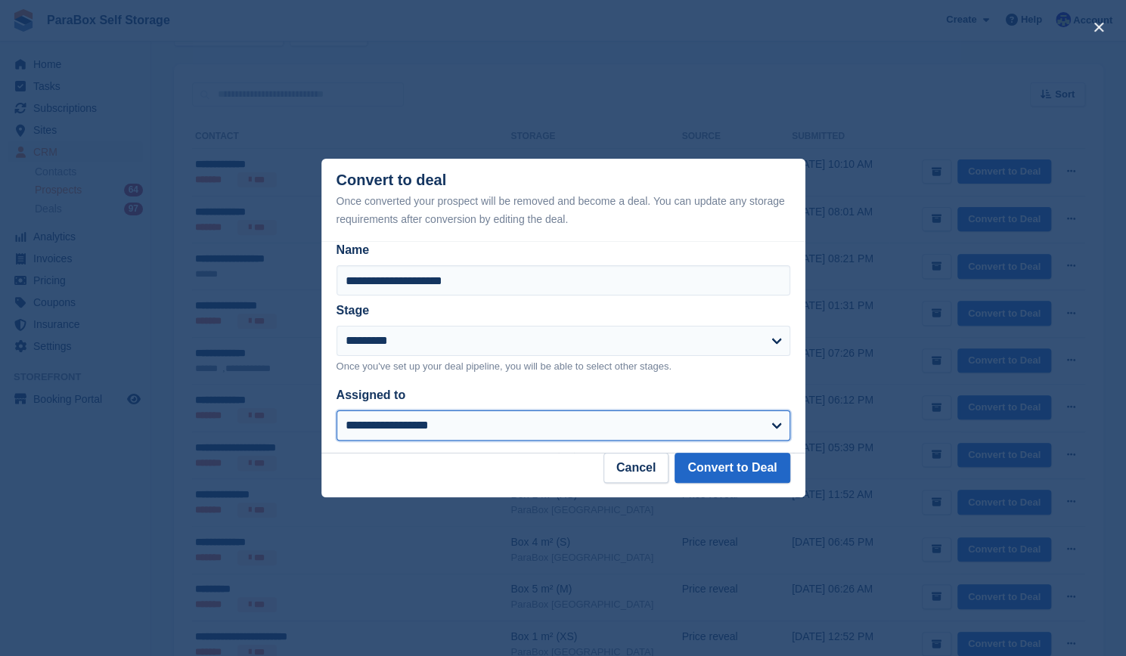
click at [641, 424] on select "**********" at bounding box center [563, 425] width 454 height 30
select select "****"
click at [336, 411] on select "**********" at bounding box center [563, 425] width 454 height 30
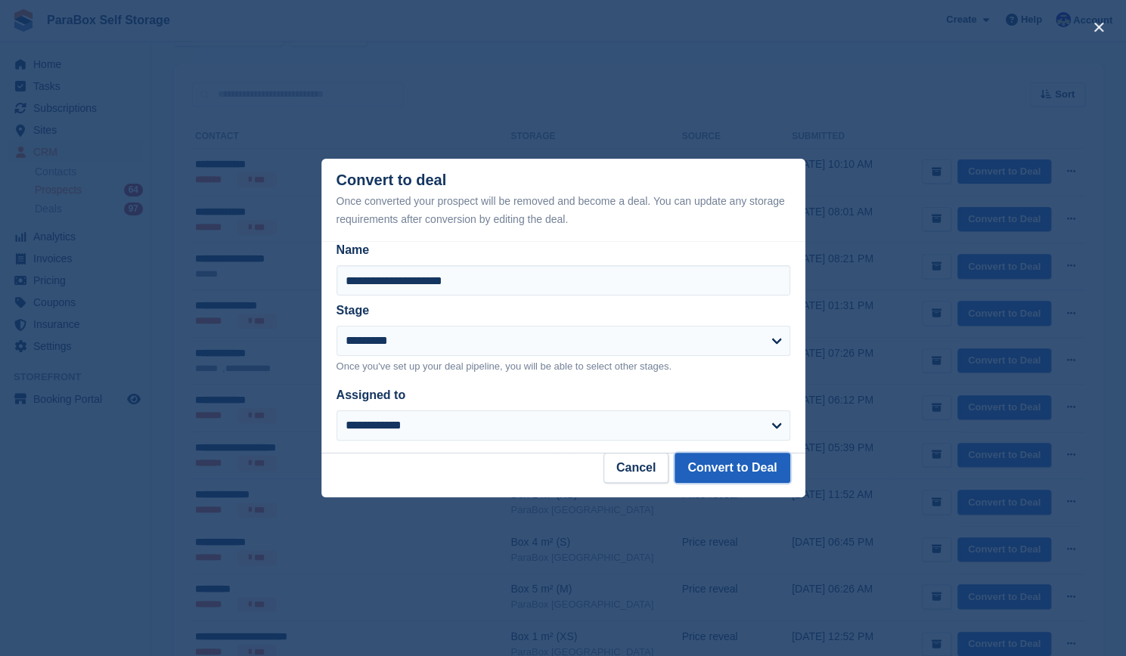
click at [764, 473] on button "Convert to Deal" at bounding box center [731, 468] width 115 height 30
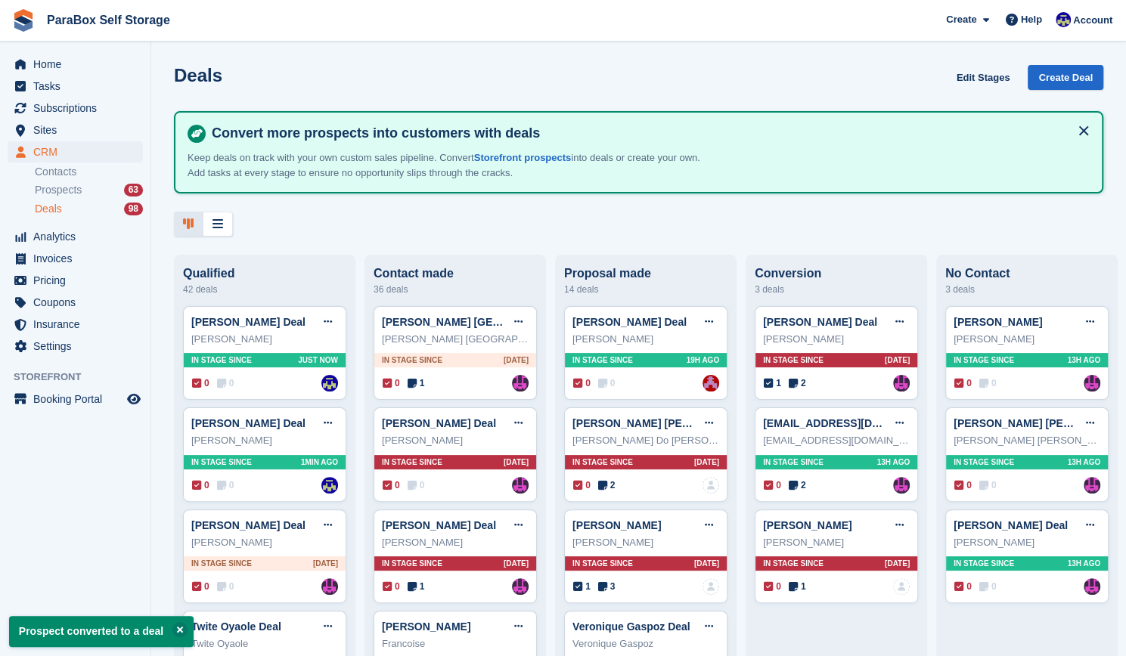
scroll to position [56, 0]
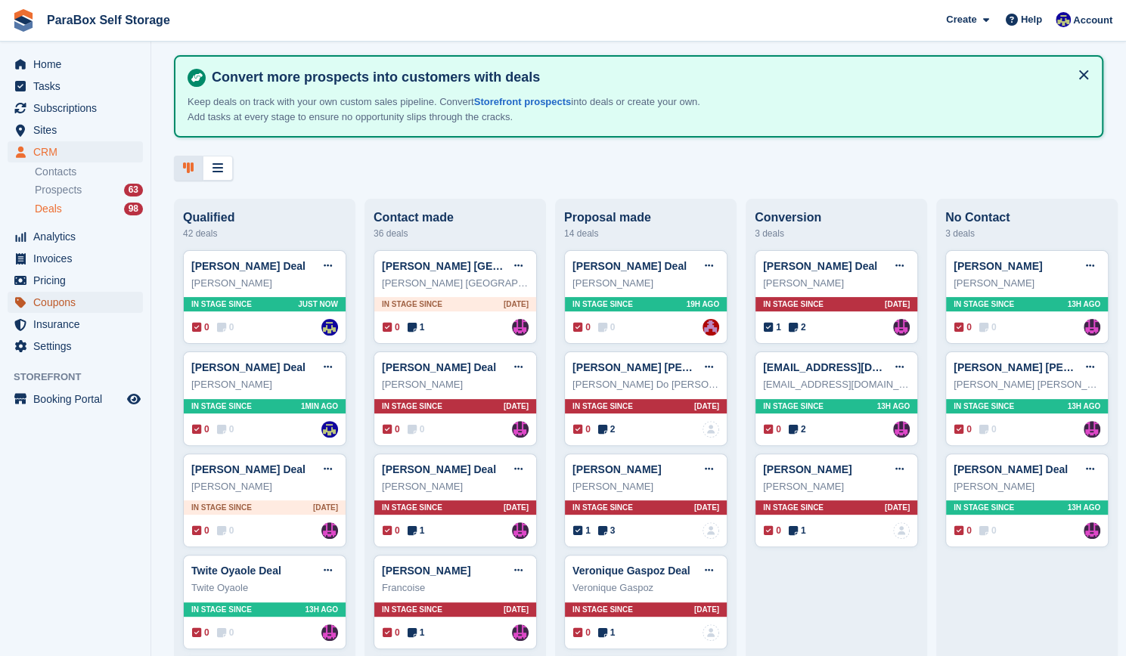
click at [39, 303] on span "Coupons" at bounding box center [78, 302] width 91 height 21
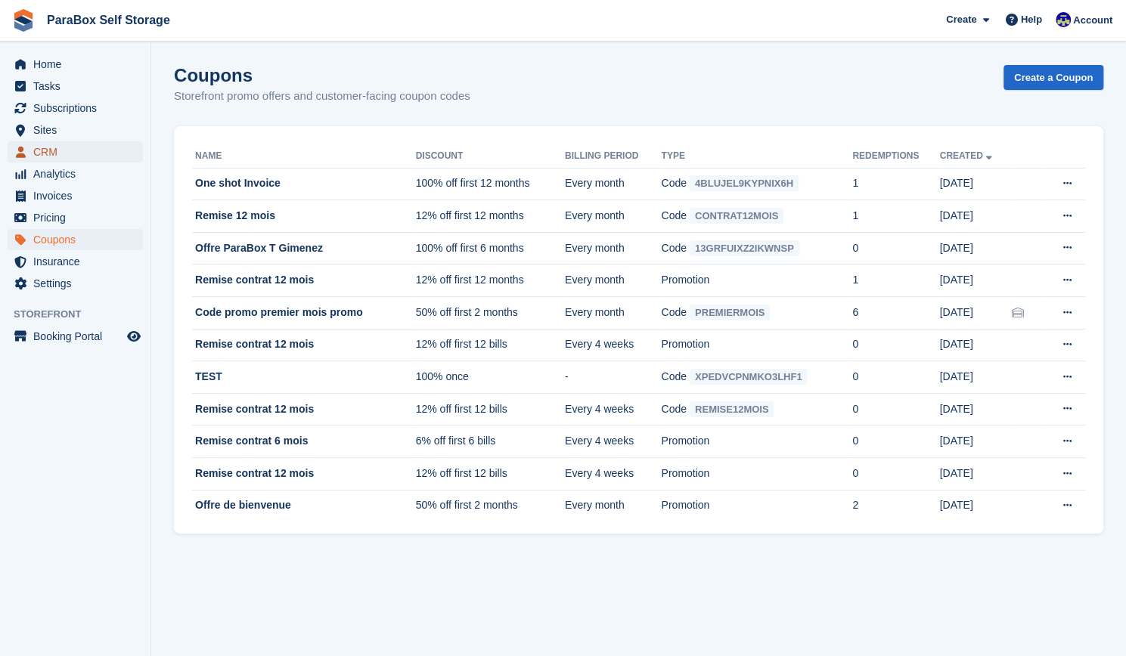
click at [57, 153] on span "CRM" at bounding box center [78, 151] width 91 height 21
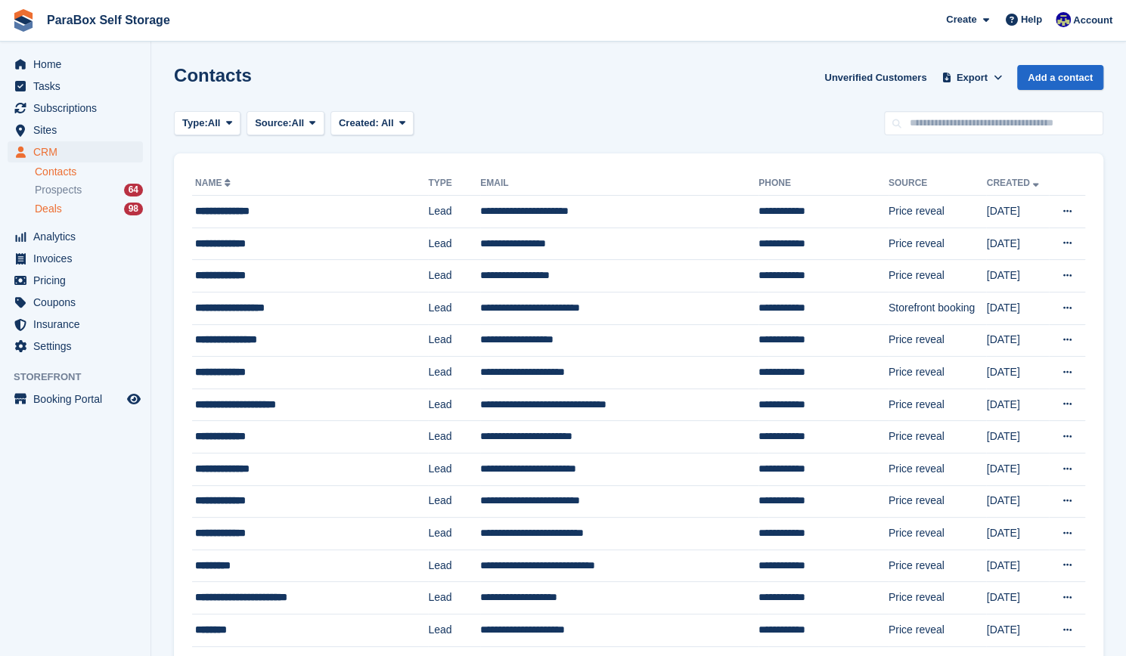
click at [77, 214] on div "Deals 98" at bounding box center [89, 209] width 108 height 14
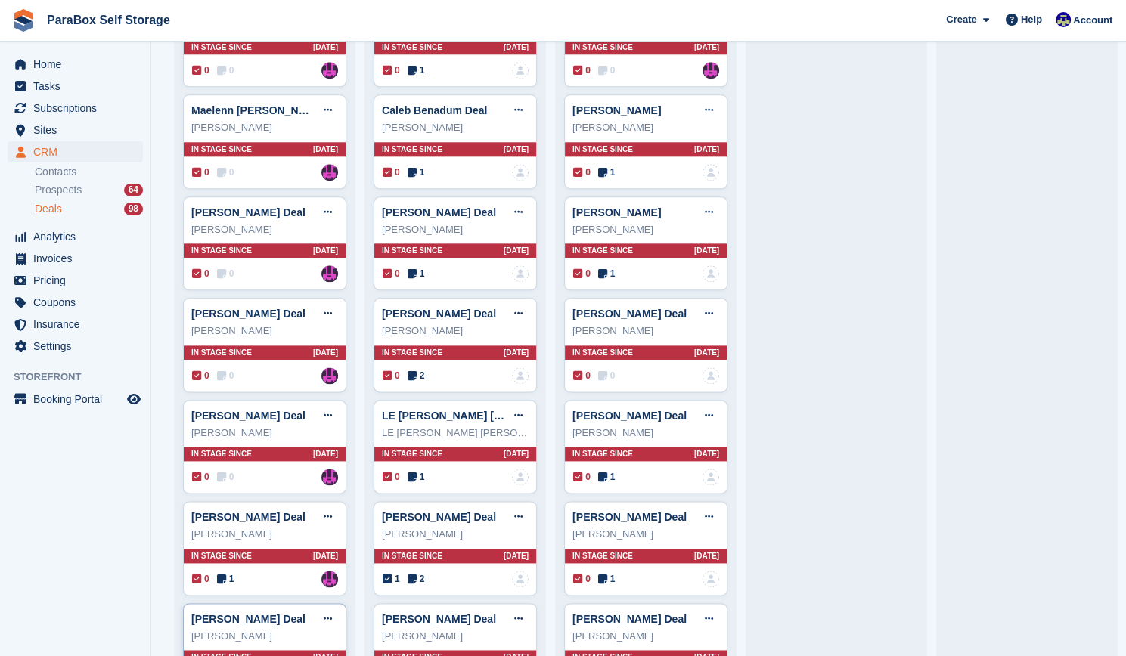
scroll to position [922, 0]
